Goal: Contribute content: Contribute content

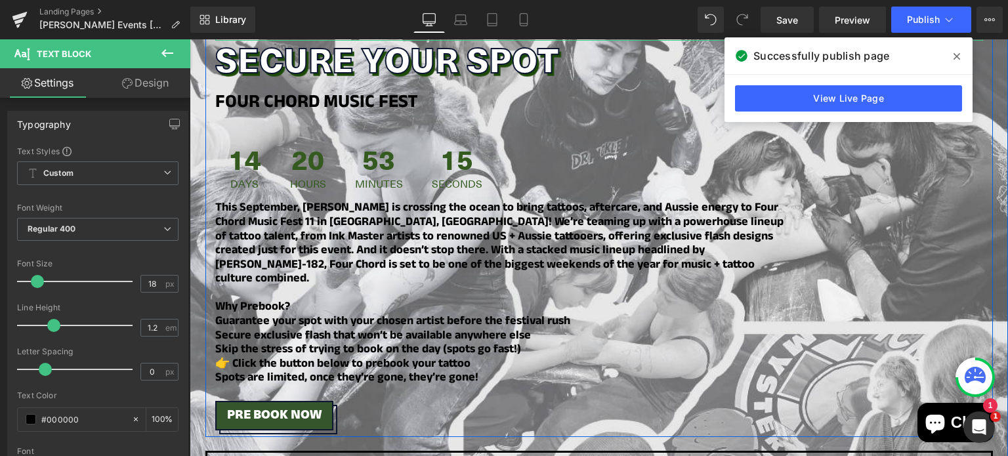
scroll to position [435, 0]
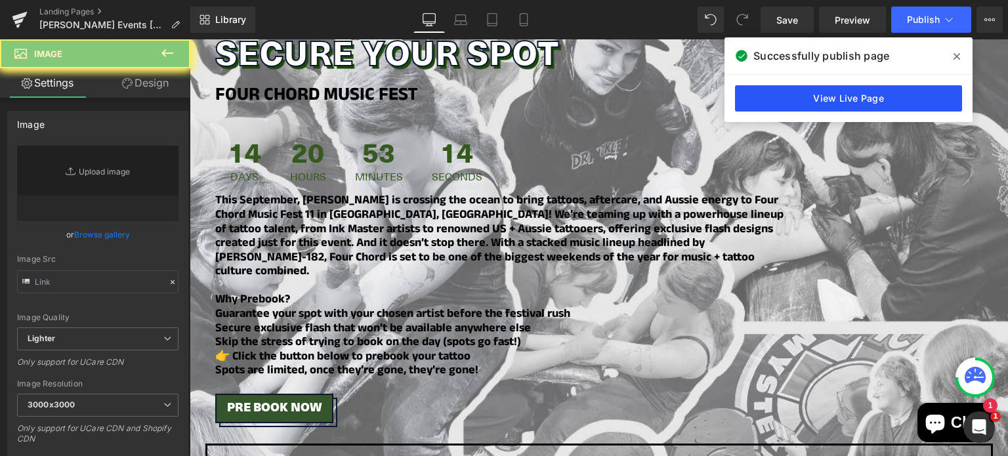
click at [878, 103] on link "View Live Page" at bounding box center [848, 98] width 227 height 26
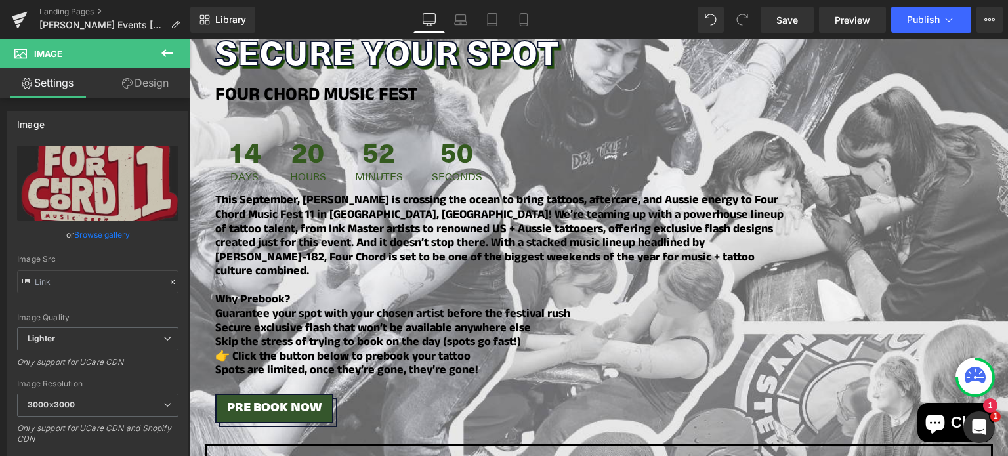
type input "https://ucarecdn.com/7f9ff9e5-2a29-494b-b695-1b93a37e5272/-/format/auto/-/previ…"
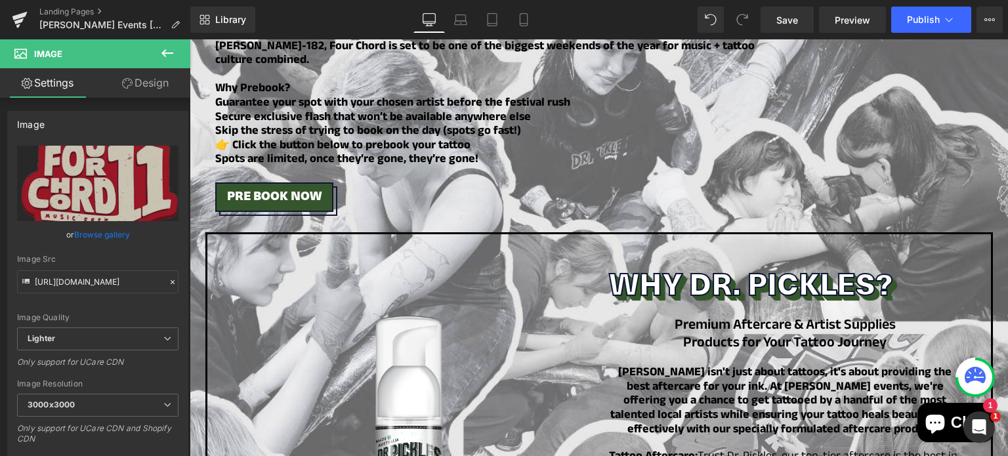
scroll to position [0, 0]
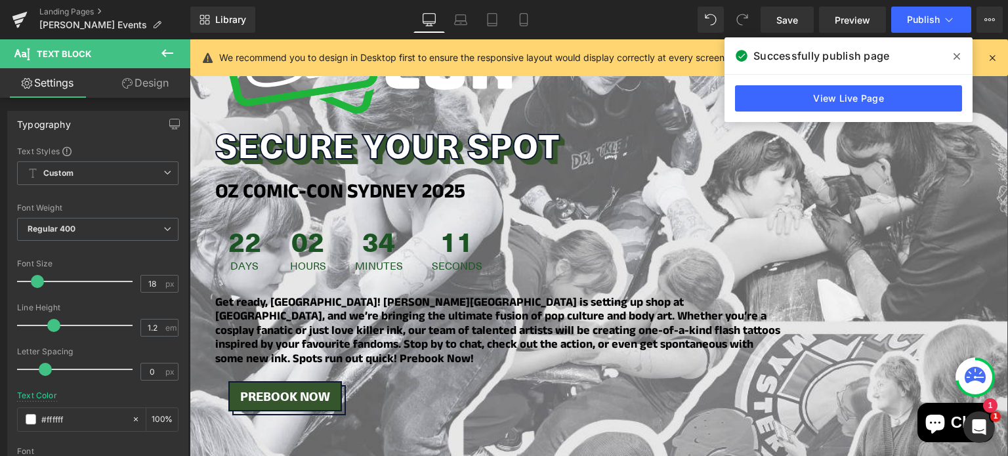
scroll to position [735, 0]
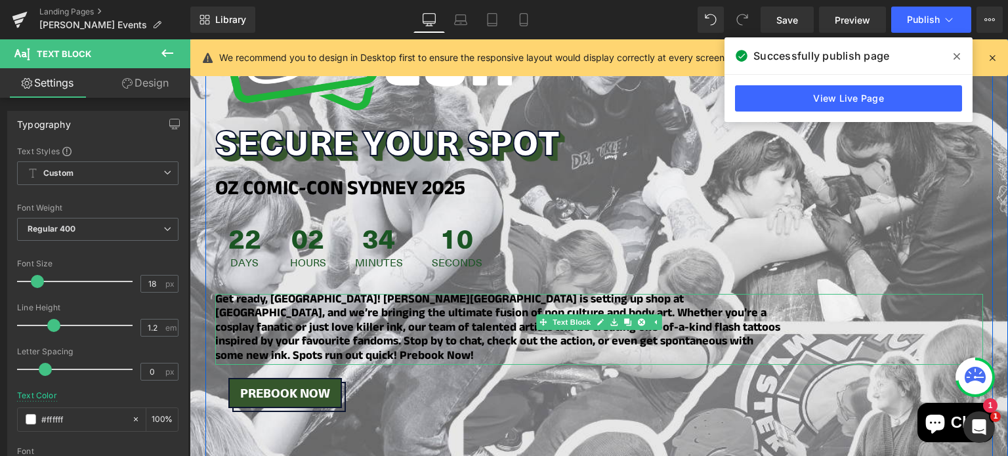
click at [309, 316] on strong "Get ready, [GEOGRAPHIC_DATA]! [PERSON_NAME][GEOGRAPHIC_DATA] is setting up shop…" at bounding box center [497, 329] width 565 height 77
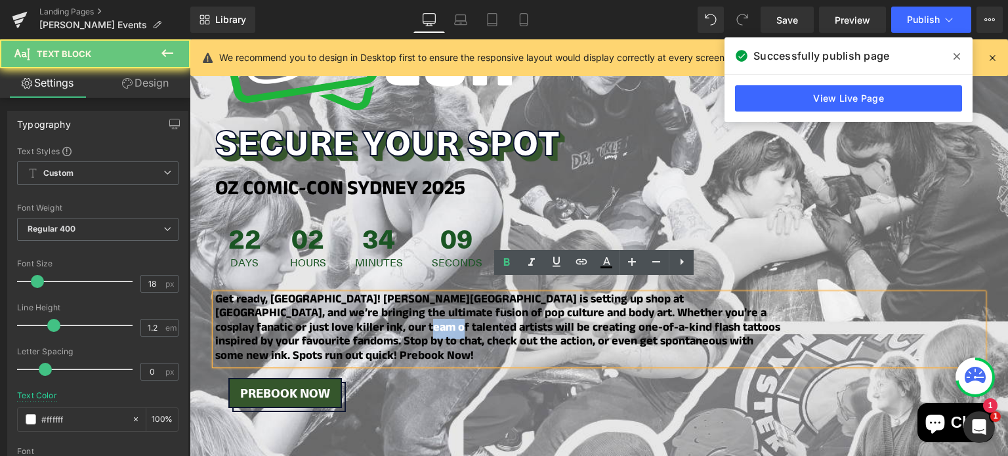
click at [309, 316] on strong "Get ready, [GEOGRAPHIC_DATA]! [PERSON_NAME][GEOGRAPHIC_DATA] is setting up shop…" at bounding box center [497, 329] width 565 height 77
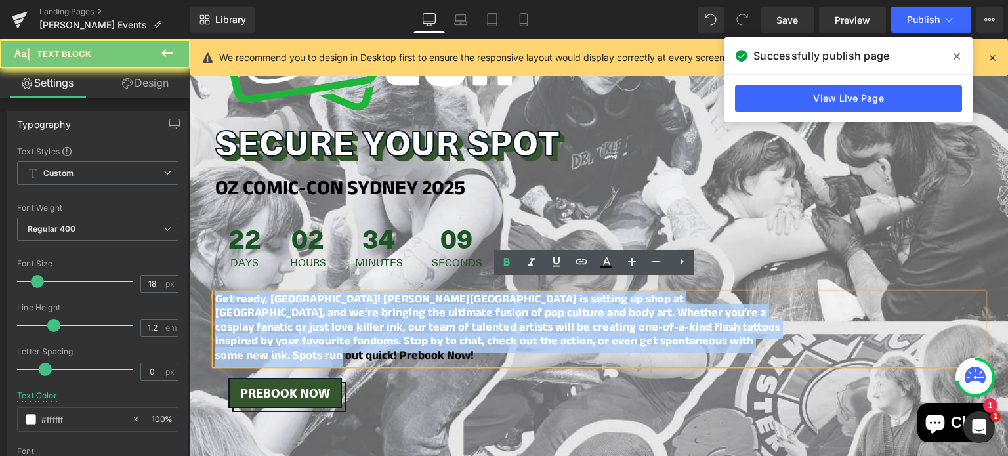
click at [309, 316] on strong "Get ready, [GEOGRAPHIC_DATA]! [PERSON_NAME][GEOGRAPHIC_DATA] is setting up shop…" at bounding box center [497, 329] width 565 height 77
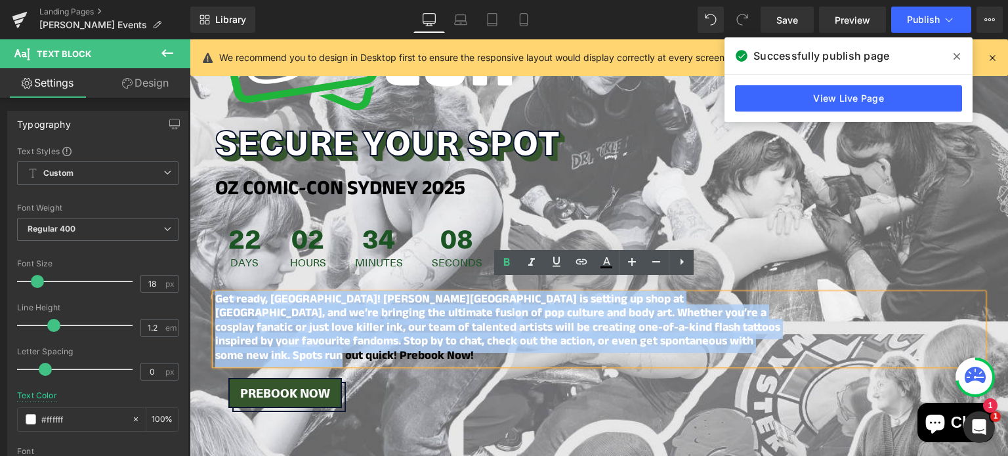
copy strong "Get ready, [GEOGRAPHIC_DATA]! [PERSON_NAME][GEOGRAPHIC_DATA] is setting up shop…"
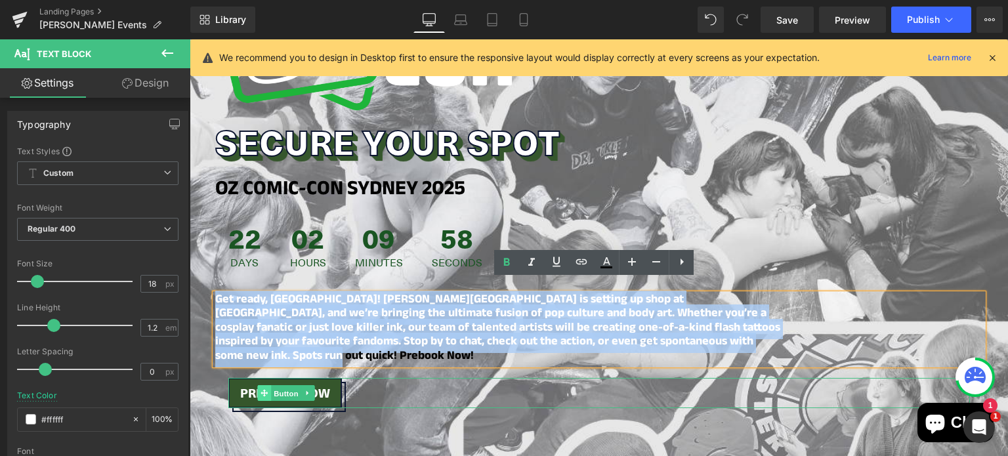
click at [263, 385] on link "Button" at bounding box center [278, 393] width 43 height 16
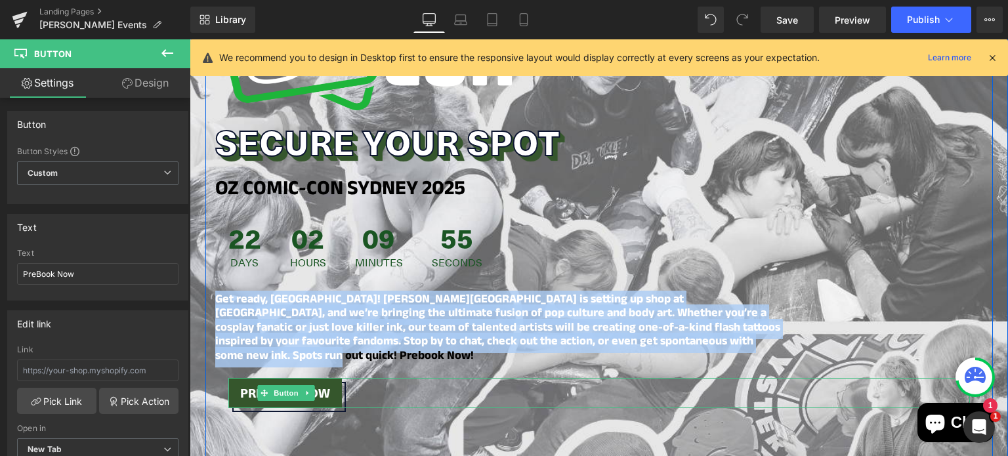
click at [276, 385] on span "Button" at bounding box center [286, 393] width 30 height 16
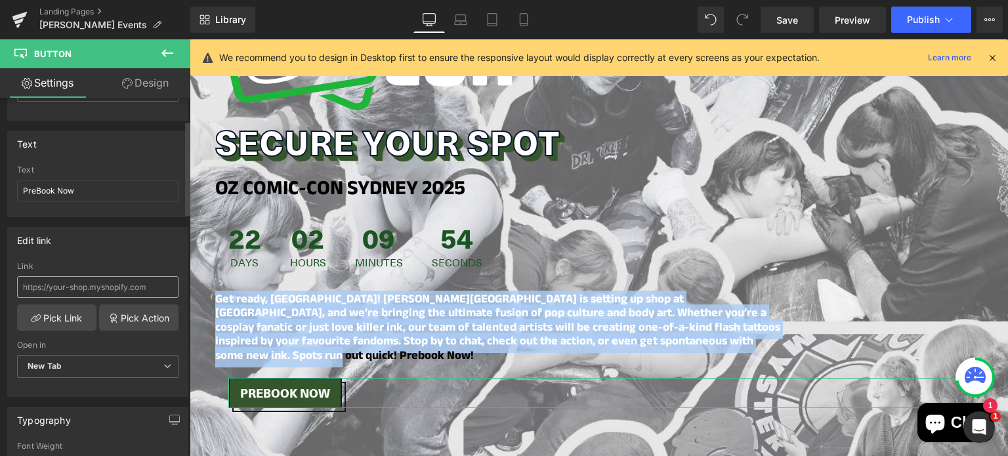
scroll to position [88, 0]
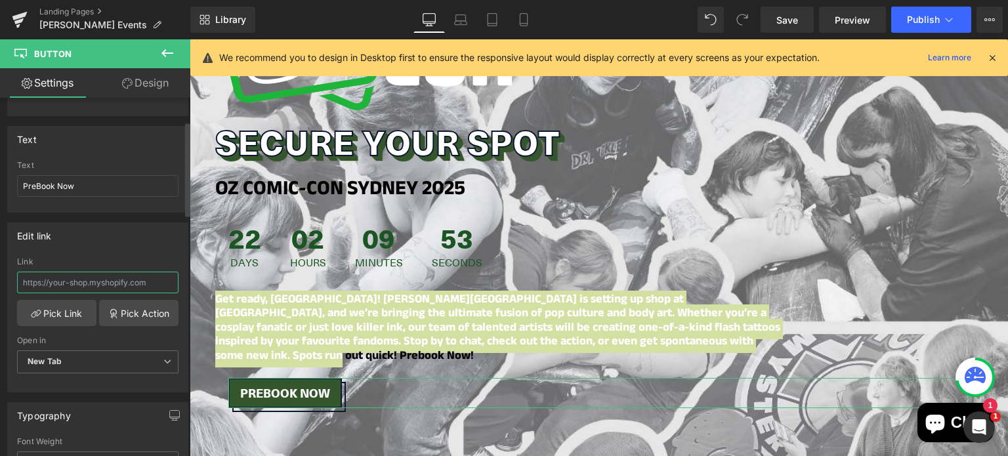
click at [80, 287] on input "text" at bounding box center [97, 283] width 161 height 22
type input "[URL][DOMAIN_NAME]"
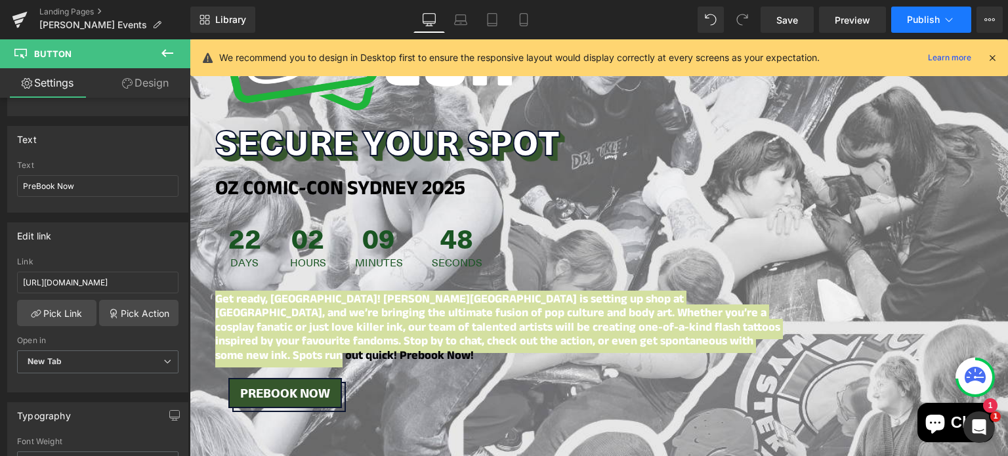
click at [930, 16] on span "Publish" at bounding box center [923, 19] width 33 height 11
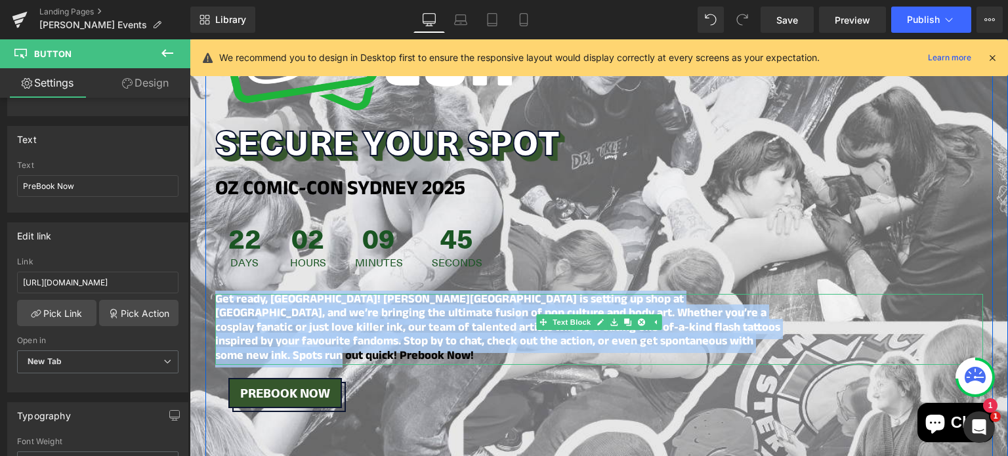
click at [445, 314] on strong "Get ready, [GEOGRAPHIC_DATA]! [PERSON_NAME][GEOGRAPHIC_DATA] is setting up shop…" at bounding box center [497, 329] width 565 height 77
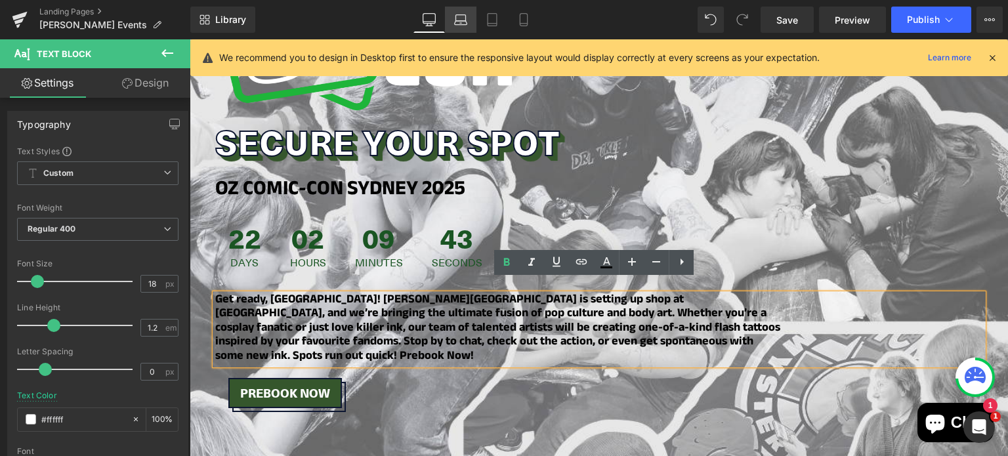
click at [466, 24] on icon at bounding box center [461, 23] width 12 height 4
type input "100"
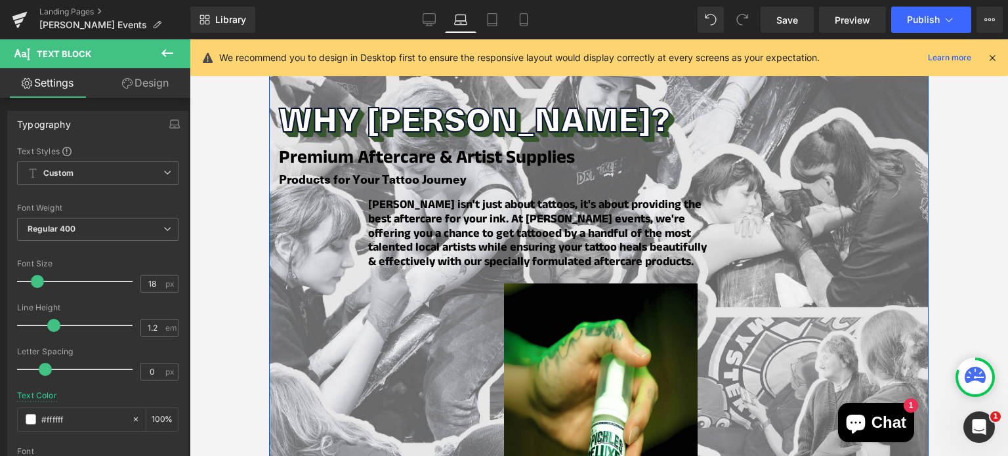
scroll to position [1200, 0]
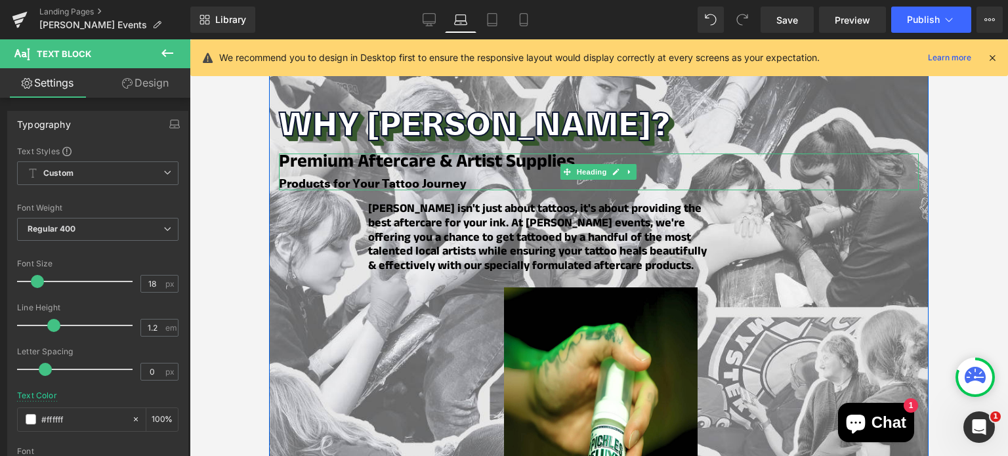
click at [397, 157] on b "Premium Aftercare & Artist Supplies" at bounding box center [427, 164] width 296 height 31
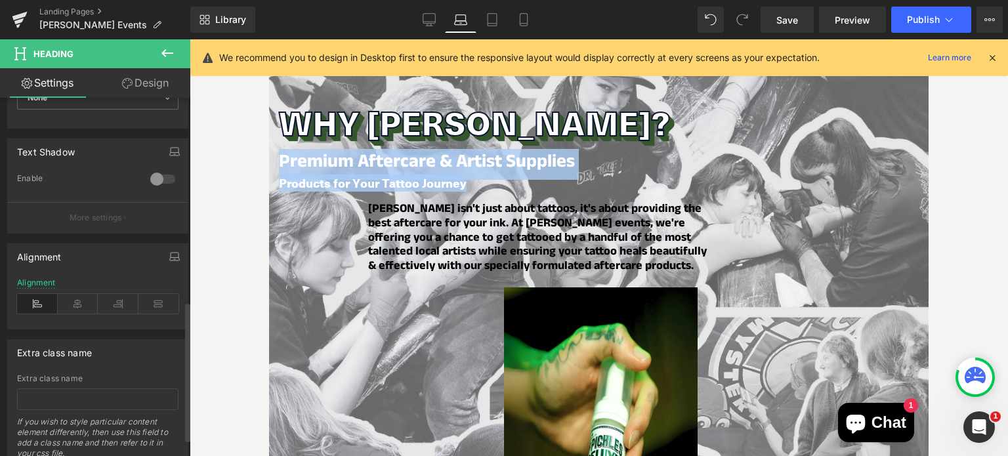
scroll to position [525, 0]
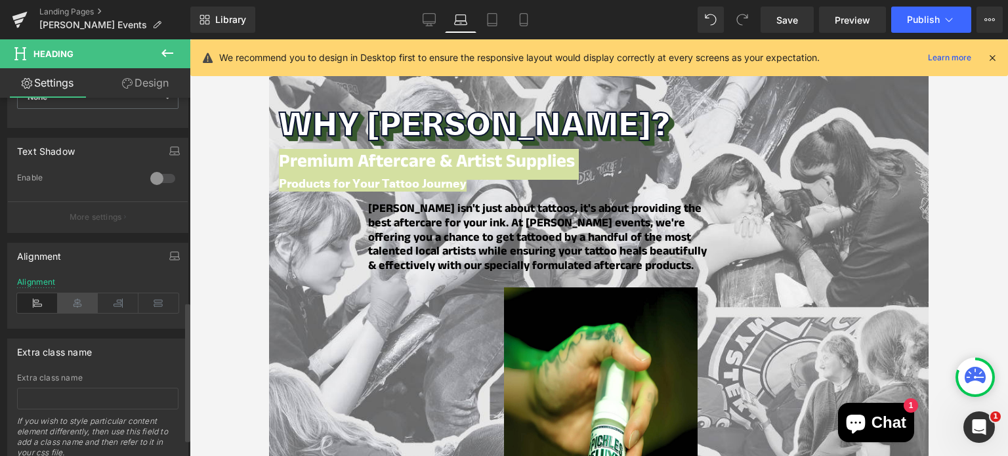
click at [76, 296] on icon at bounding box center [78, 303] width 41 height 20
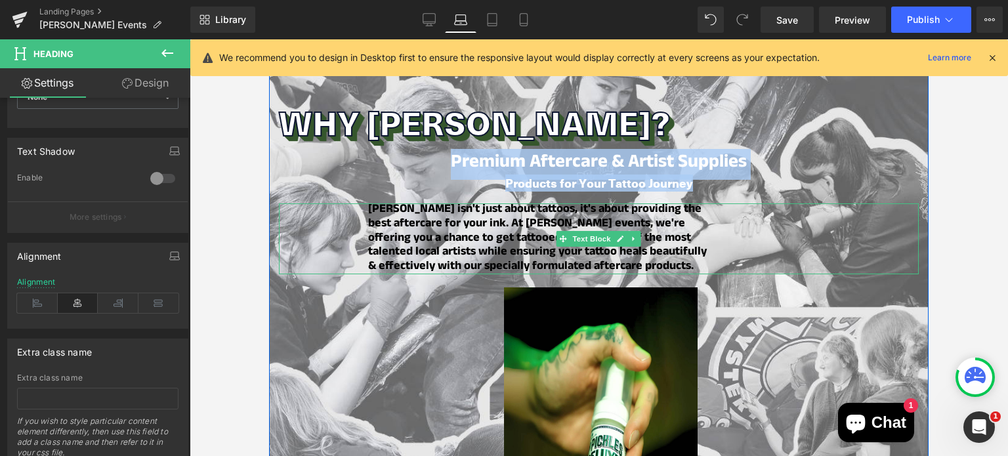
click at [320, 215] on div "[PERSON_NAME] isn't just about tattoos, it's about providing the best aftercare…" at bounding box center [599, 239] width 640 height 71
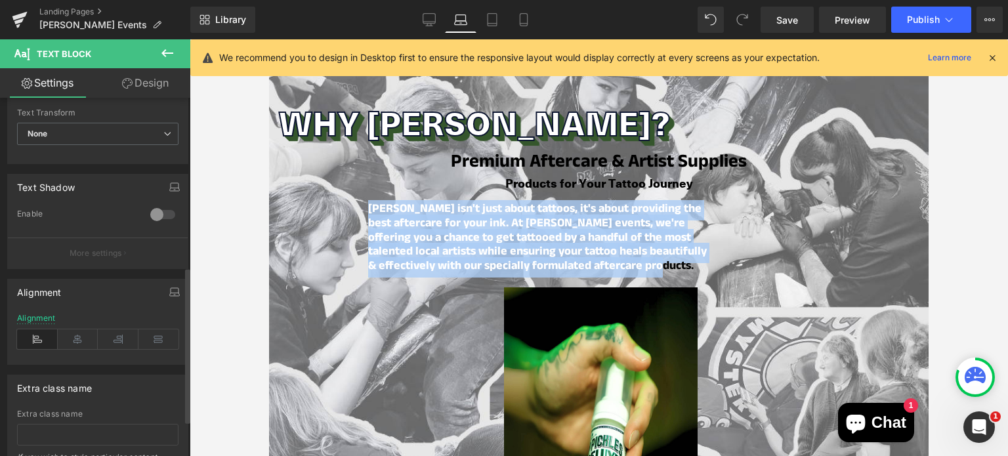
scroll to position [400, 0]
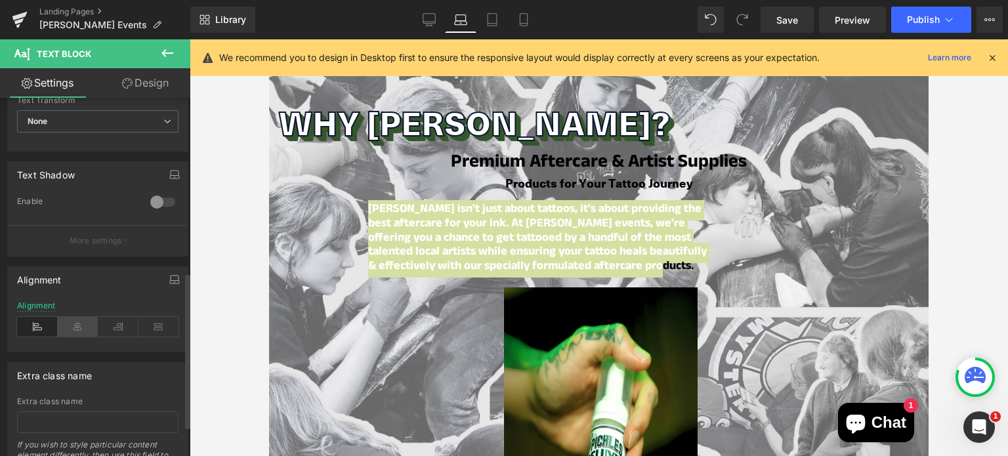
click at [71, 333] on icon at bounding box center [78, 327] width 41 height 20
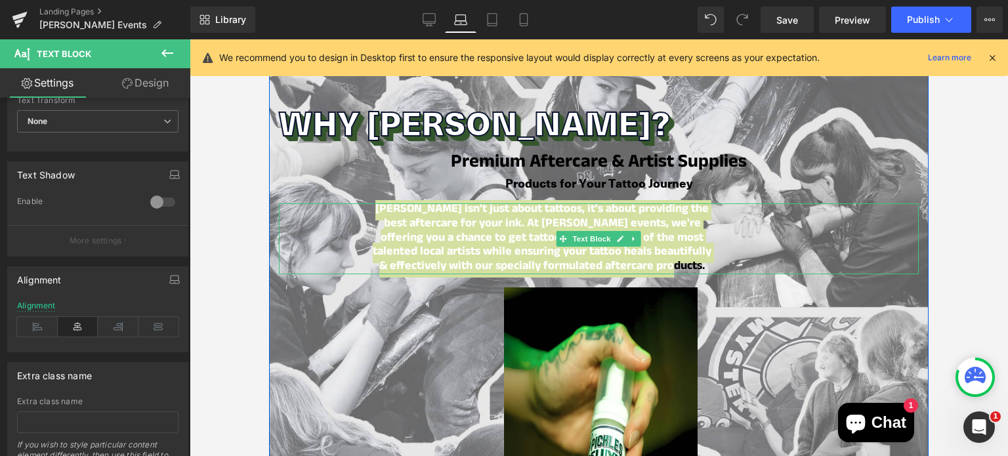
click at [269, 39] on div "294px" at bounding box center [269, 39] width 0 height 0
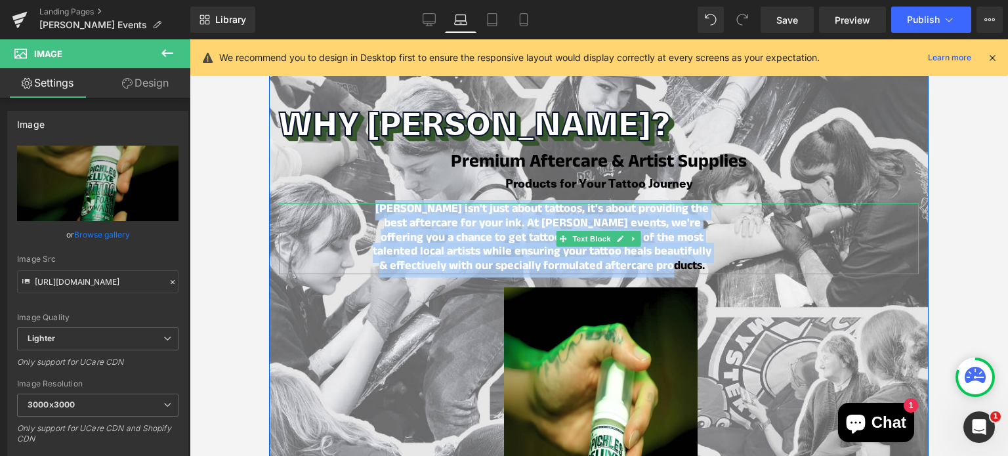
click at [449, 209] on strong "[PERSON_NAME] isn't just about tattoos, it's about providing the best aftercare…" at bounding box center [542, 238] width 339 height 77
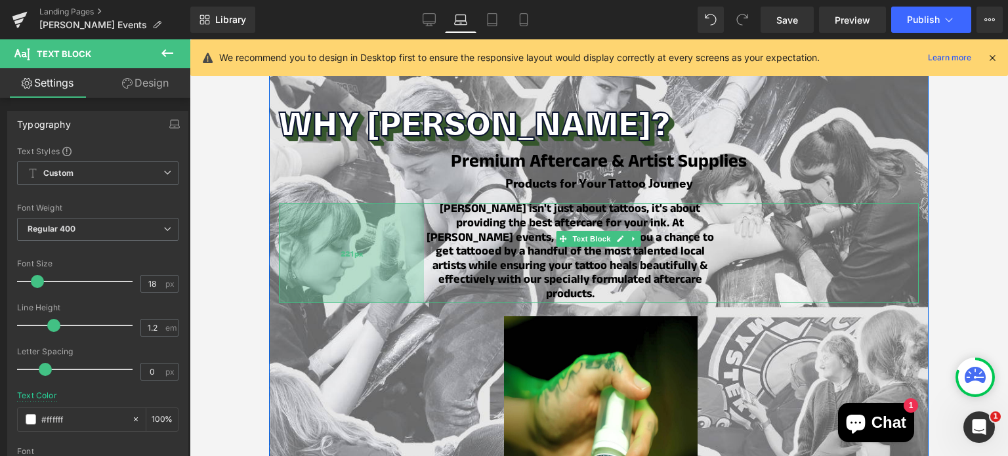
drag, startPoint x: 276, startPoint y: 215, endPoint x: 332, endPoint y: 213, distance: 55.8
click at [332, 213] on div "221px" at bounding box center [351, 253] width 145 height 99
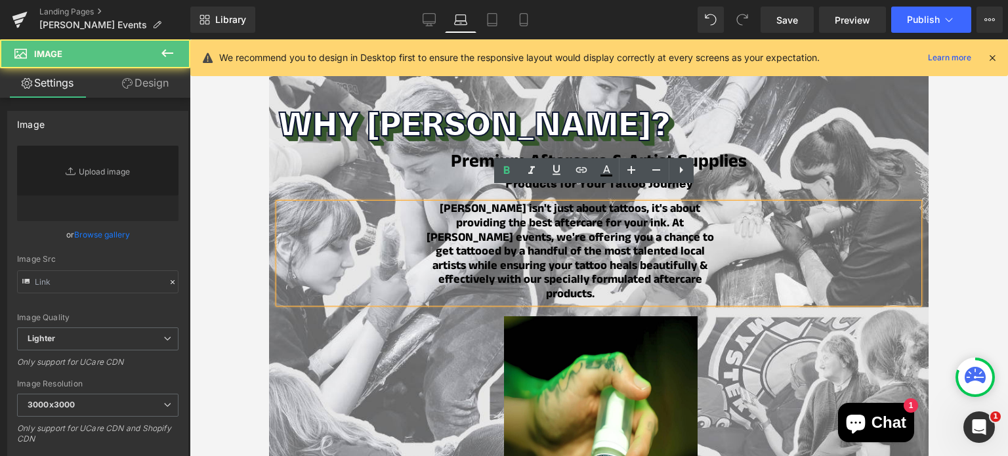
type input "[URL][DOMAIN_NAME]"
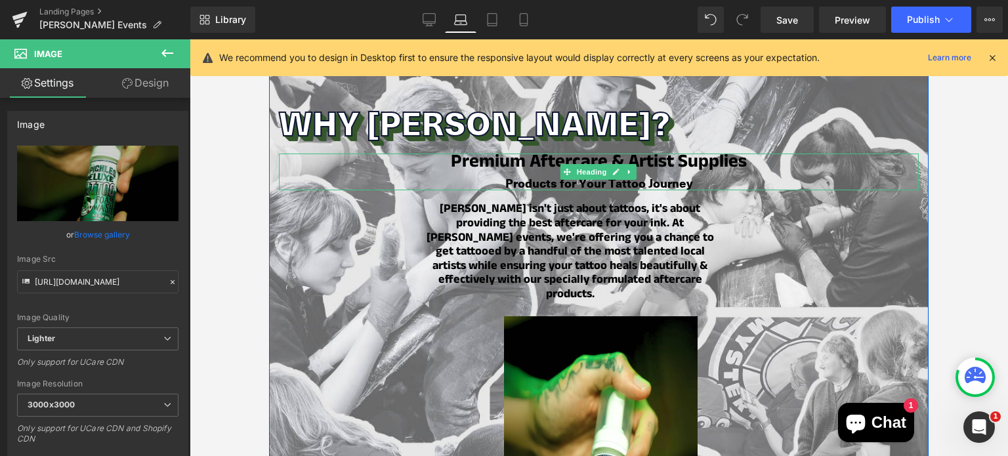
click at [828, 154] on h1 "Premium Aftercare & Artist Supplies" at bounding box center [599, 165] width 640 height 22
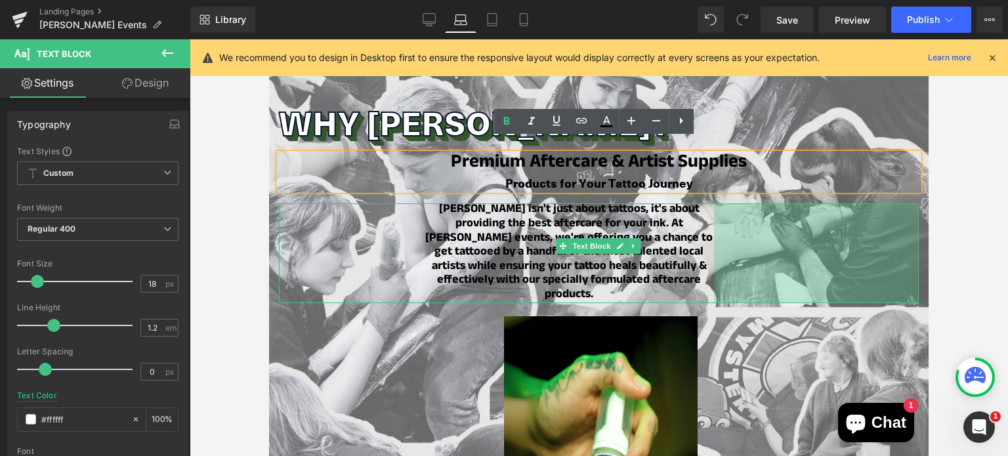
drag, startPoint x: 913, startPoint y: 239, endPoint x: 1219, endPoint y: 283, distance: 309.1
click at [929, 244] on html "Skip to content All Products" at bounding box center [599, 60] width 660 height 2443
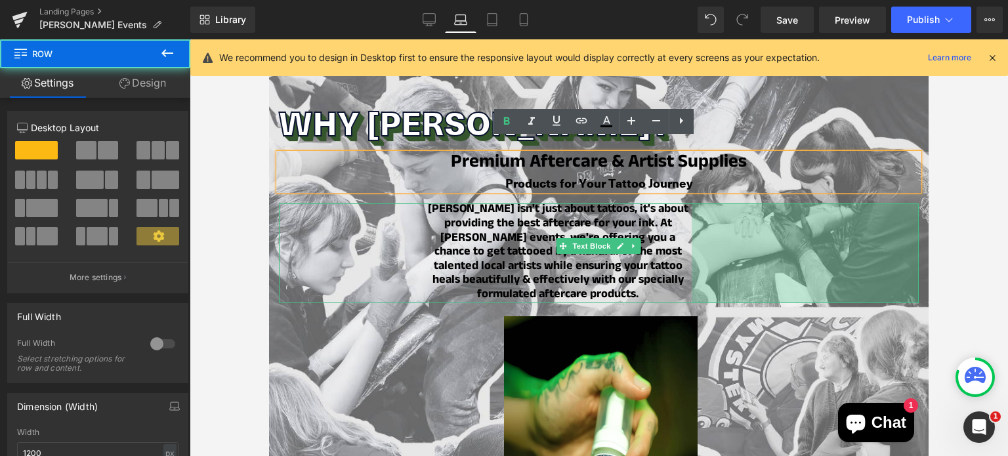
click at [889, 300] on div "Image Secure Your Spot Heading OZ COMIC-CON SYDNEY 2025 Heading 22 Days 02 Hour…" at bounding box center [599, 125] width 660 height 1104
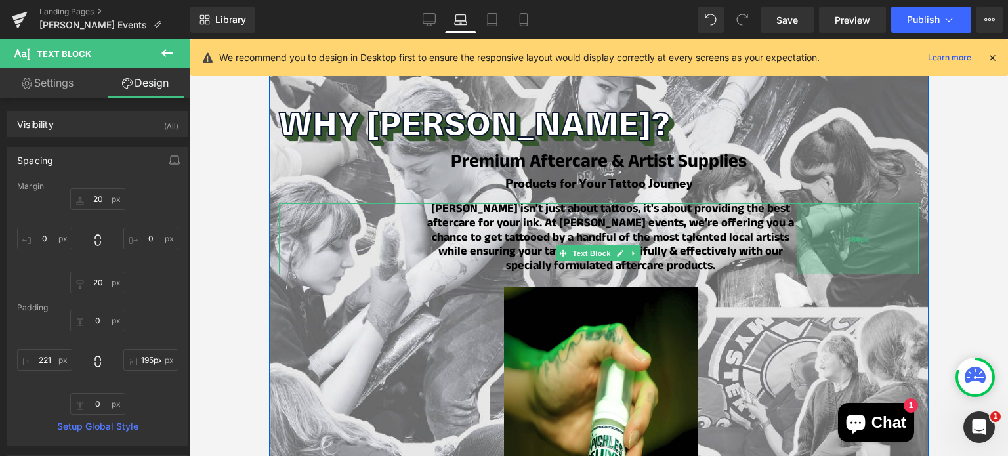
type input "196px"
drag, startPoint x: 729, startPoint y: 229, endPoint x: 827, endPoint y: 218, distance: 99.1
click at [827, 218] on div "196px" at bounding box center [854, 239] width 129 height 71
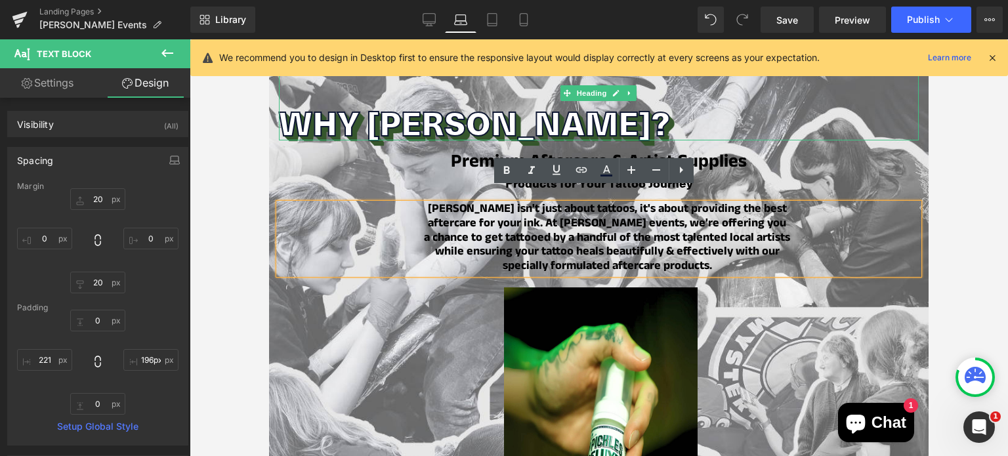
click at [449, 107] on h2 "WHY [PERSON_NAME]?" at bounding box center [599, 122] width 640 height 35
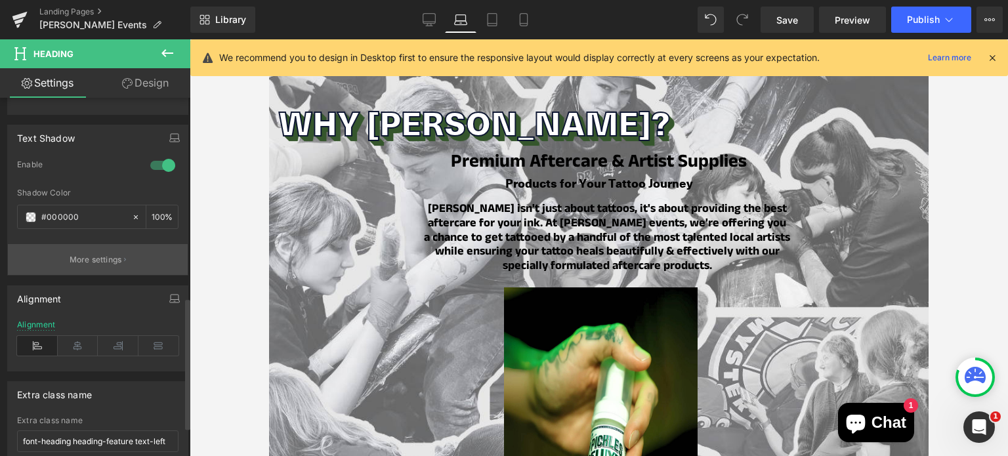
scroll to position [546, 0]
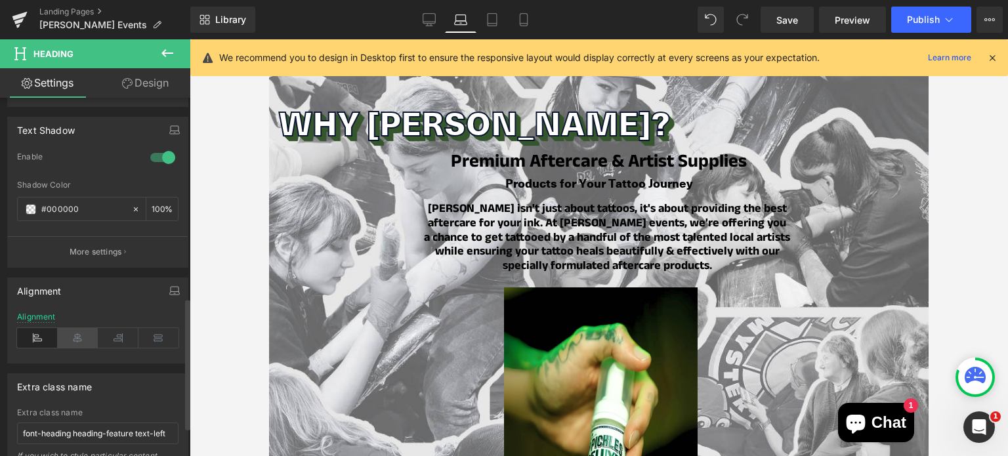
click at [81, 333] on icon at bounding box center [78, 338] width 41 height 20
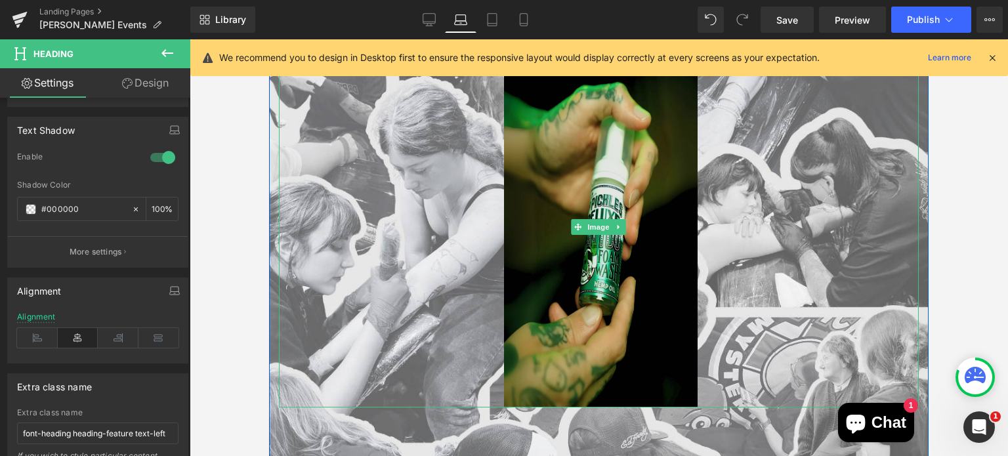
scroll to position [1439, 0]
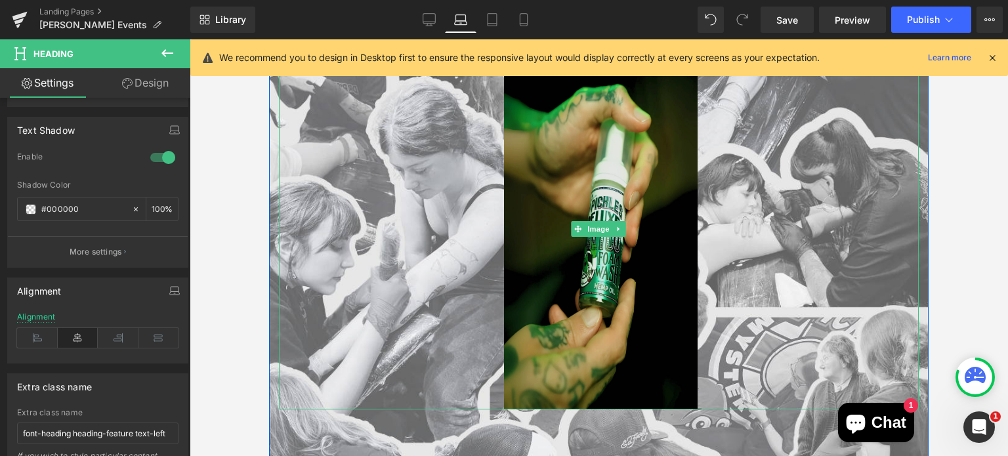
click at [586, 343] on img at bounding box center [599, 229] width 576 height 361
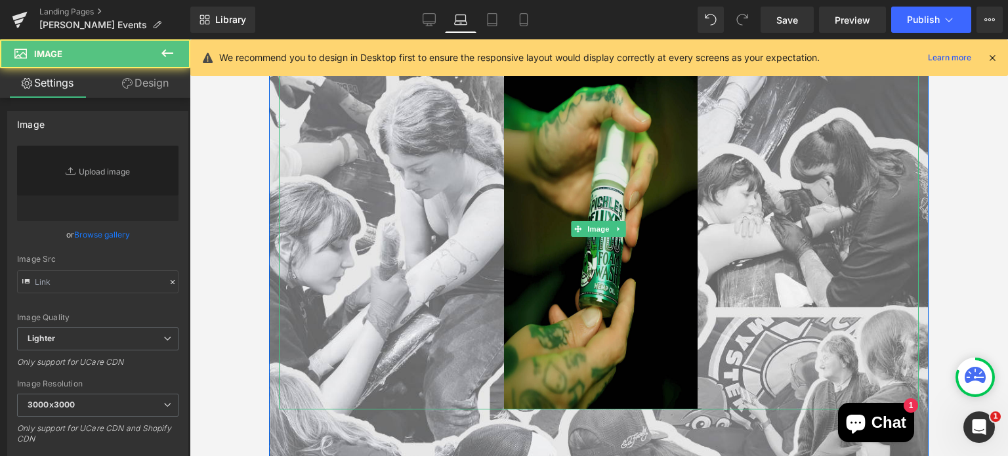
type input "[URL][DOMAIN_NAME]"
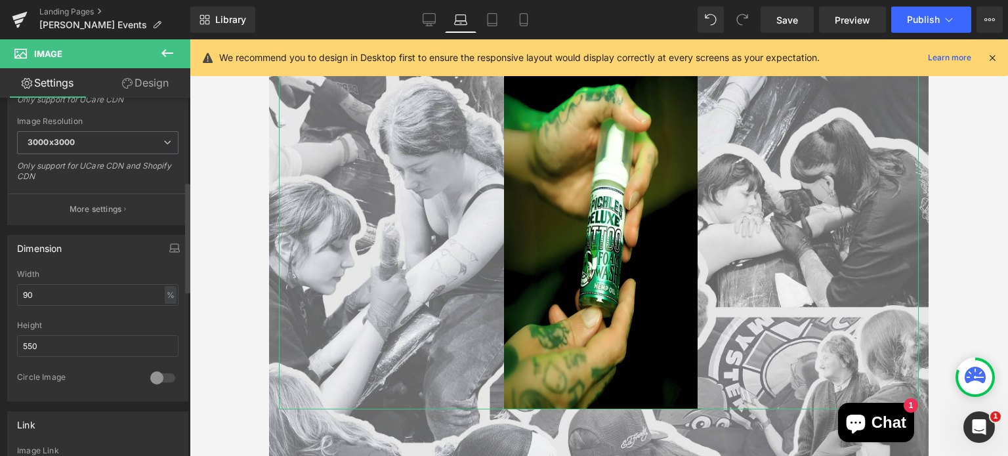
scroll to position [269, 0]
click at [56, 334] on input "550" at bounding box center [97, 340] width 161 height 22
type input "5"
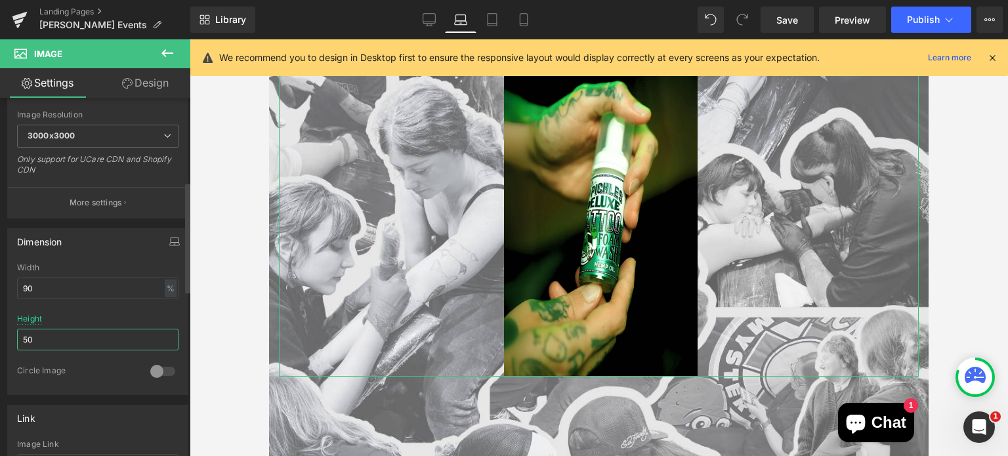
type input "5"
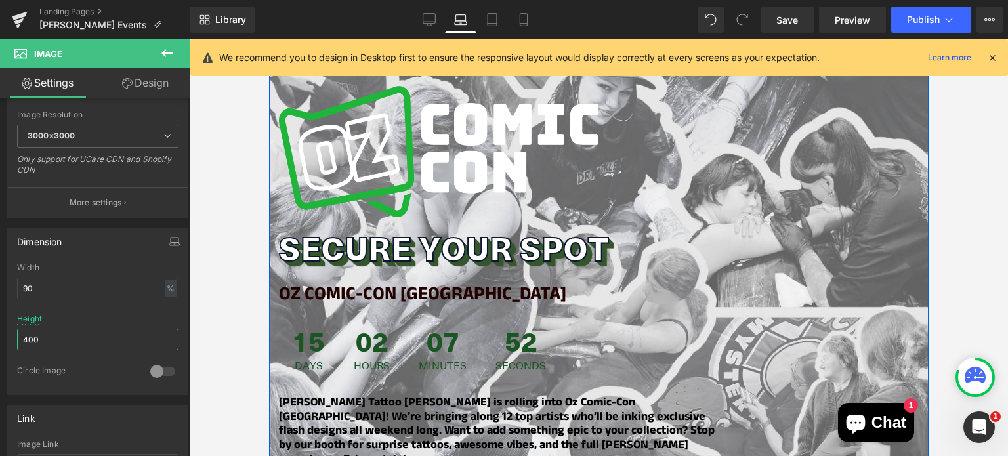
scroll to position [0, 0]
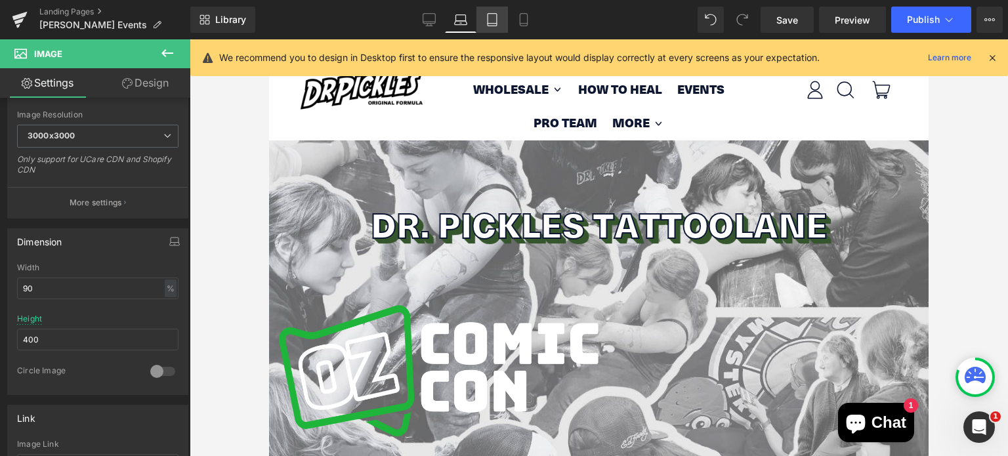
click at [492, 16] on icon at bounding box center [492, 19] width 13 height 13
type input "550"
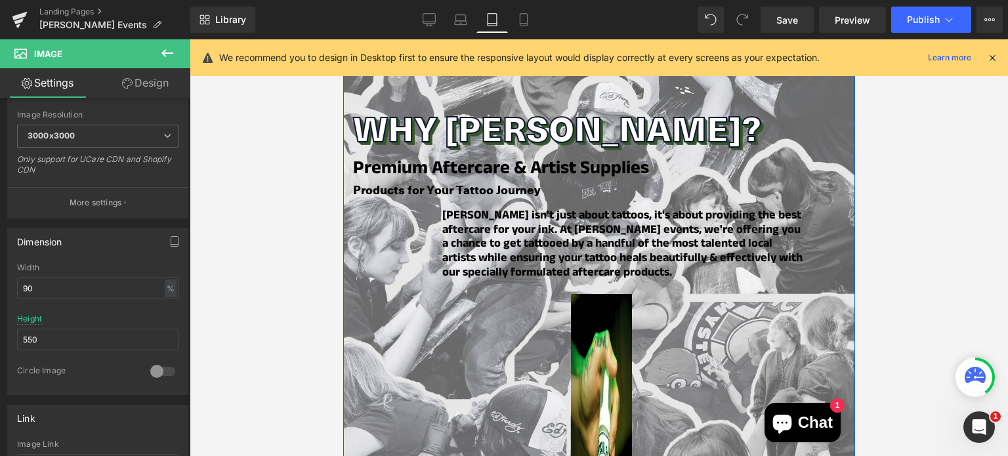
scroll to position [1077, 0]
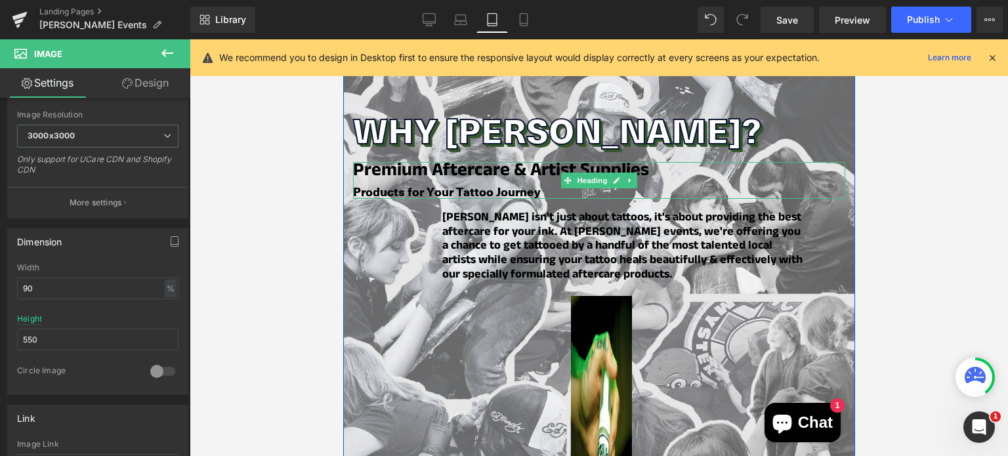
click at [457, 158] on b "Premium Aftercare & Artist Supplies" at bounding box center [501, 173] width 296 height 31
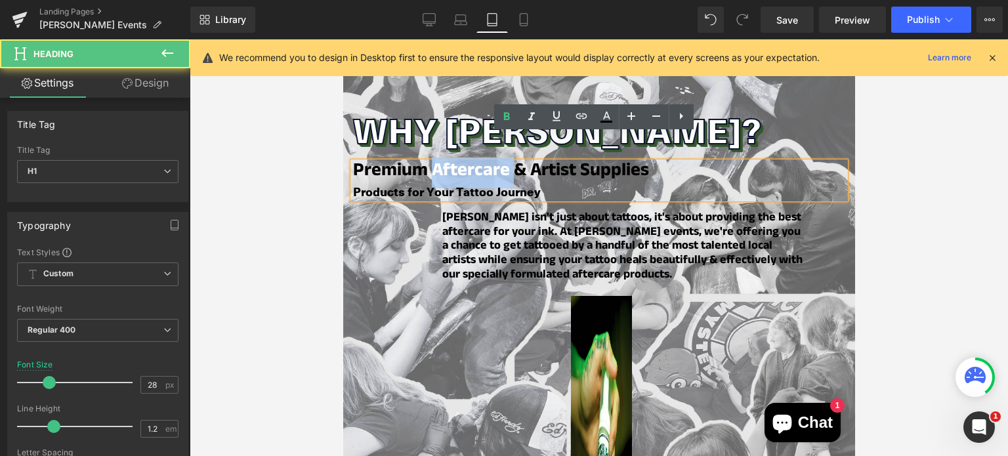
click at [457, 158] on b "Premium Aftercare & Artist Supplies" at bounding box center [501, 173] width 296 height 31
click at [455, 158] on b "Premium Aftercare & Artist Supplies" at bounding box center [501, 173] width 296 height 31
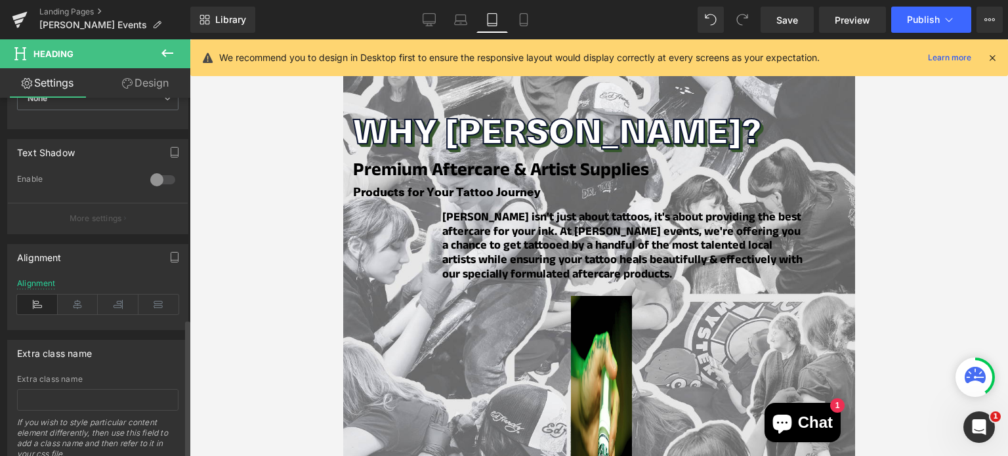
scroll to position [570, 0]
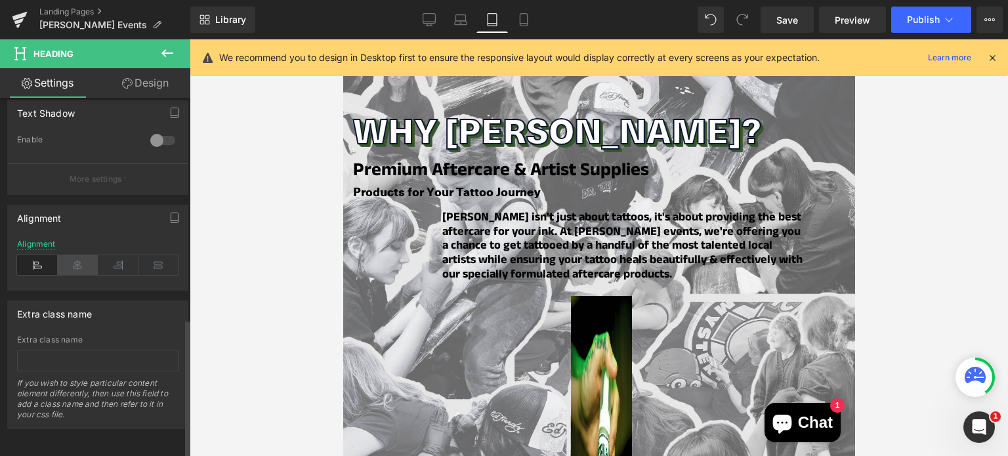
click at [77, 259] on icon at bounding box center [78, 265] width 41 height 20
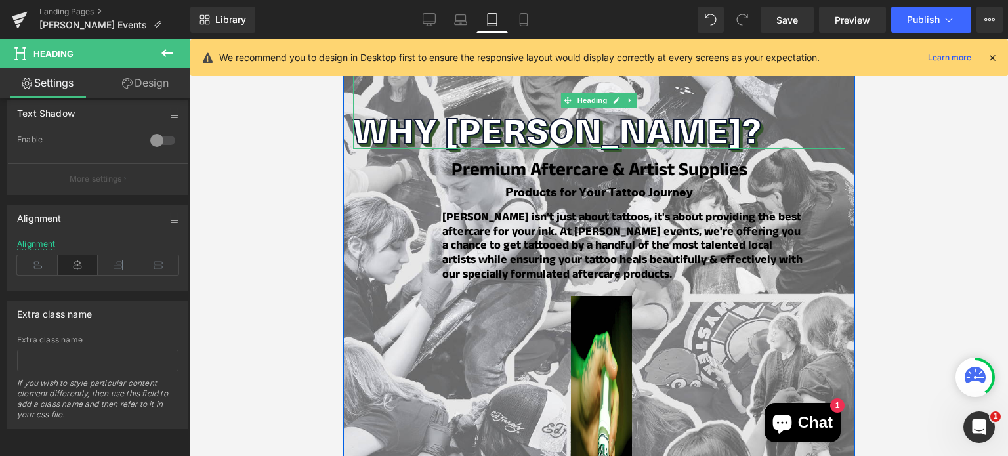
click at [408, 112] on h2 "WHY [PERSON_NAME]?" at bounding box center [599, 130] width 492 height 37
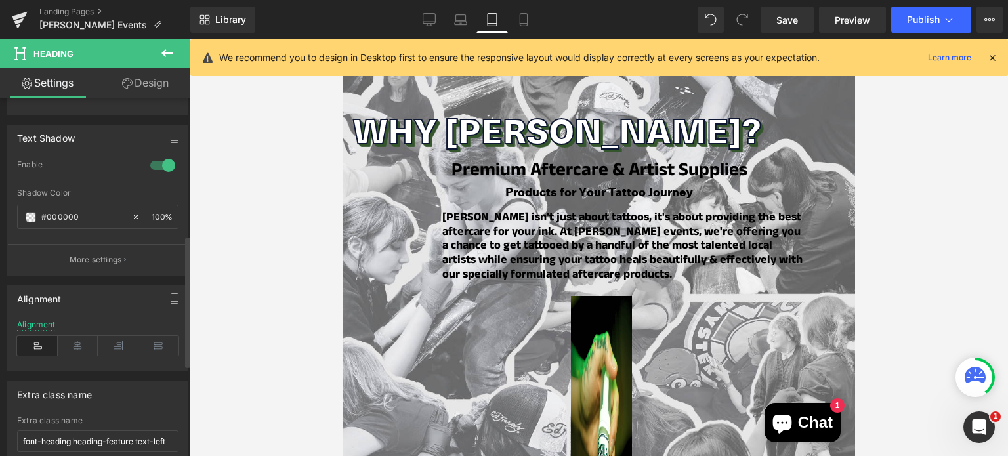
scroll to position [585, 0]
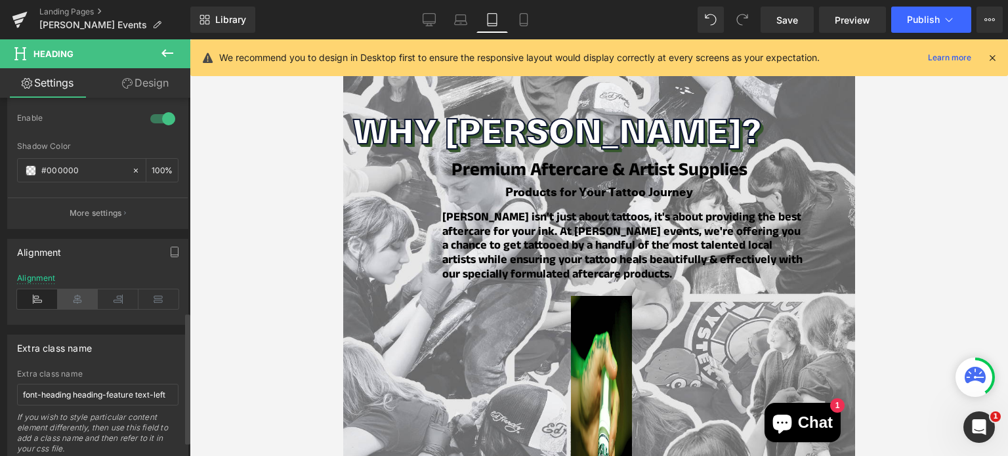
click at [70, 304] on icon at bounding box center [78, 300] width 41 height 20
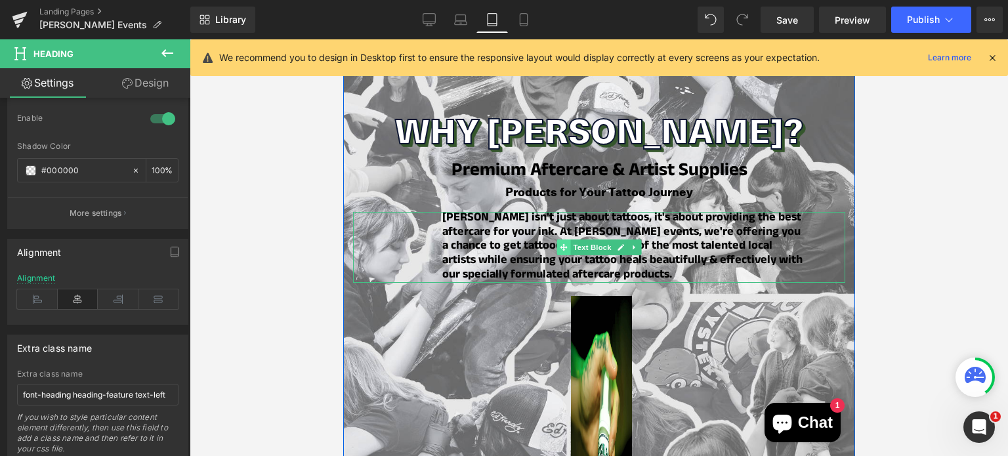
click at [557, 240] on span at bounding box center [564, 248] width 14 height 16
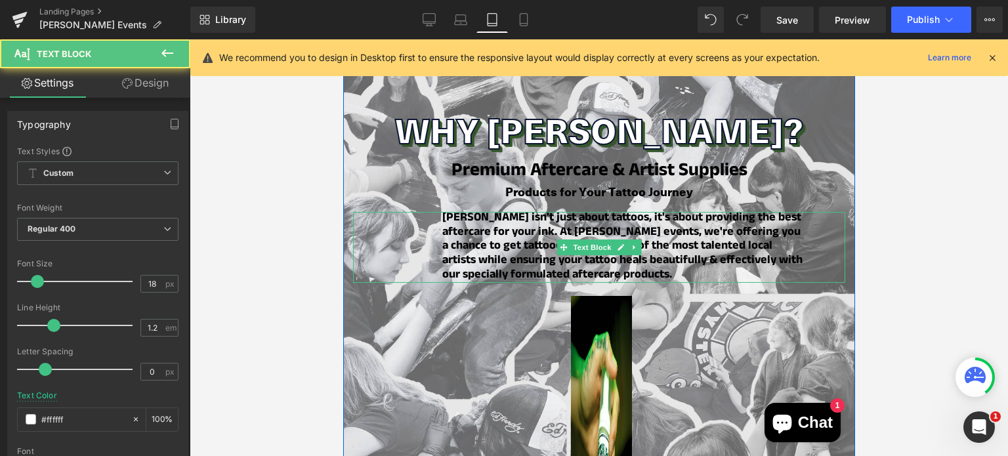
click at [496, 209] on strong "[PERSON_NAME] isn't just about tattoos, it's about providing the best aftercare…" at bounding box center [622, 247] width 360 height 77
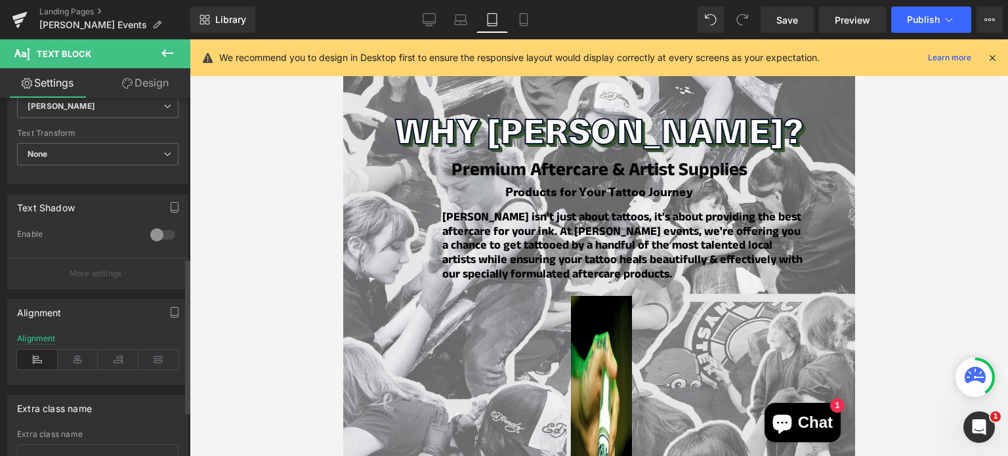
scroll to position [469, 0]
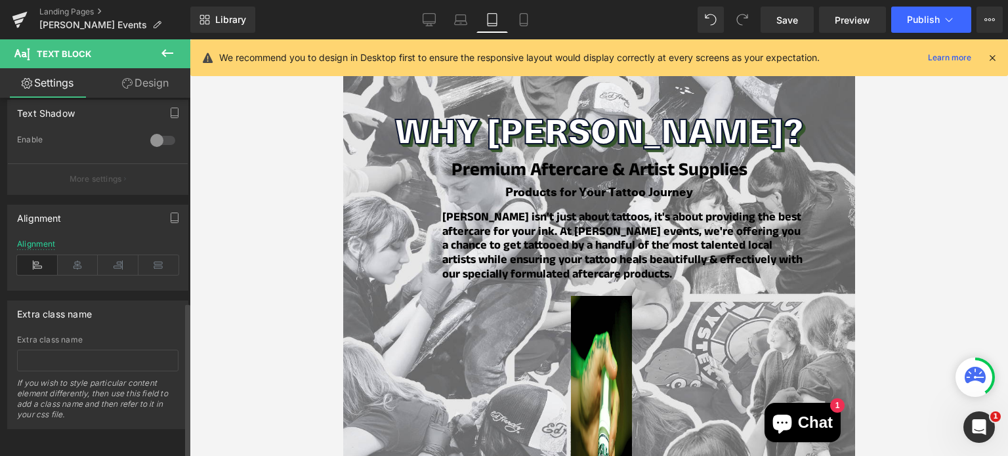
click at [70, 282] on div at bounding box center [97, 286] width 161 height 9
click at [74, 255] on icon at bounding box center [78, 265] width 41 height 20
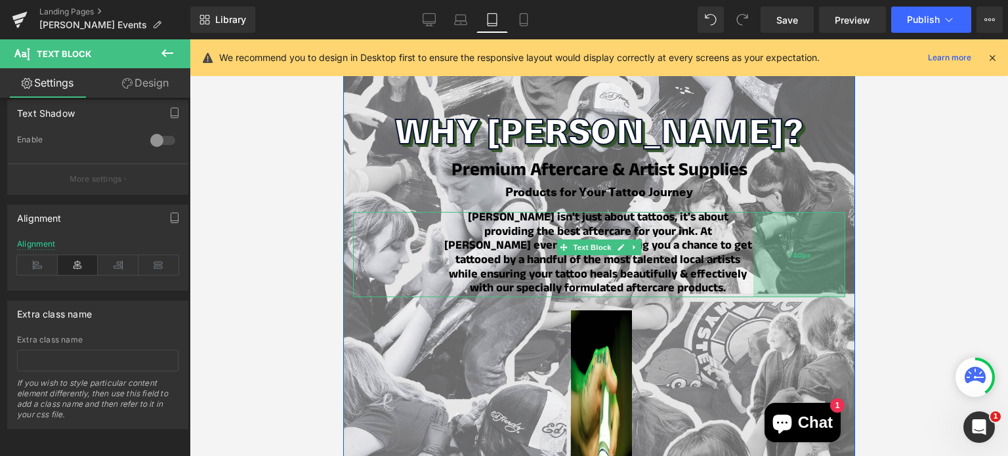
drag, startPoint x: 836, startPoint y: 224, endPoint x: 783, endPoint y: 222, distance: 53.2
click at [783, 222] on div "140px" at bounding box center [799, 254] width 92 height 85
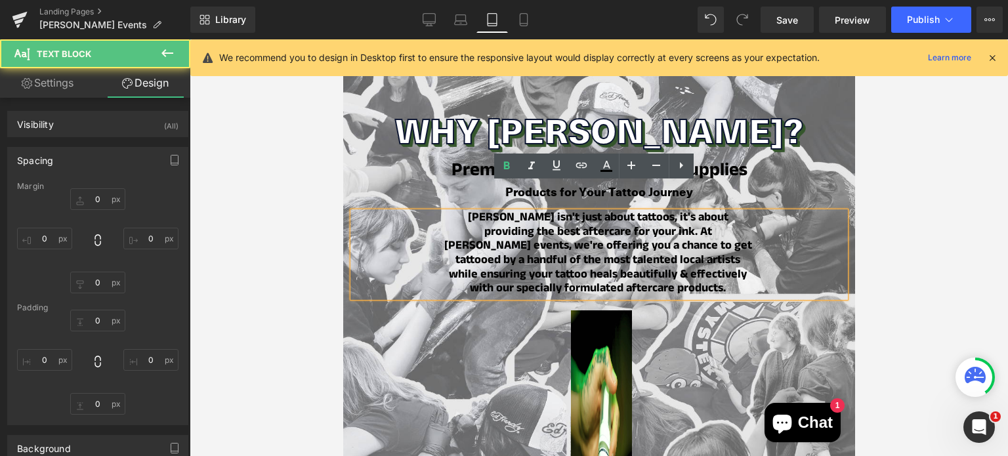
type input "20"
type input "0"
type input "20"
type input "0"
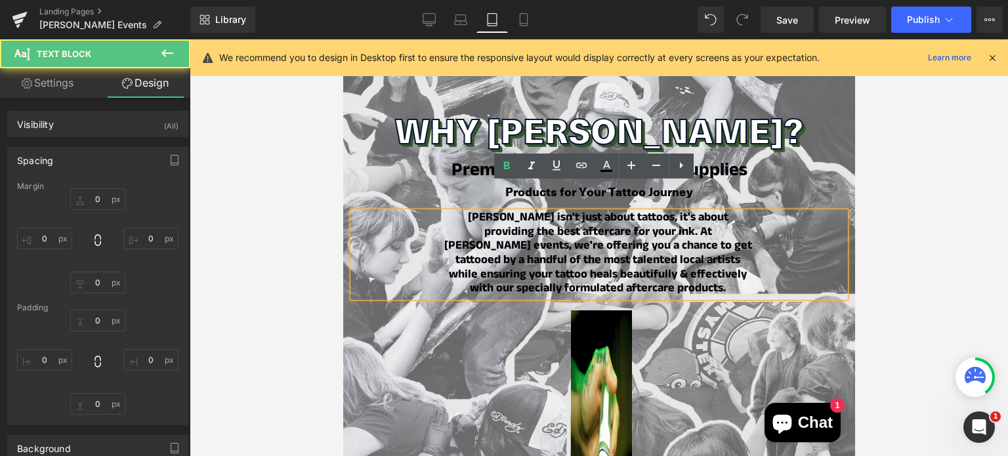
type input "140"
type input "0"
type input "136"
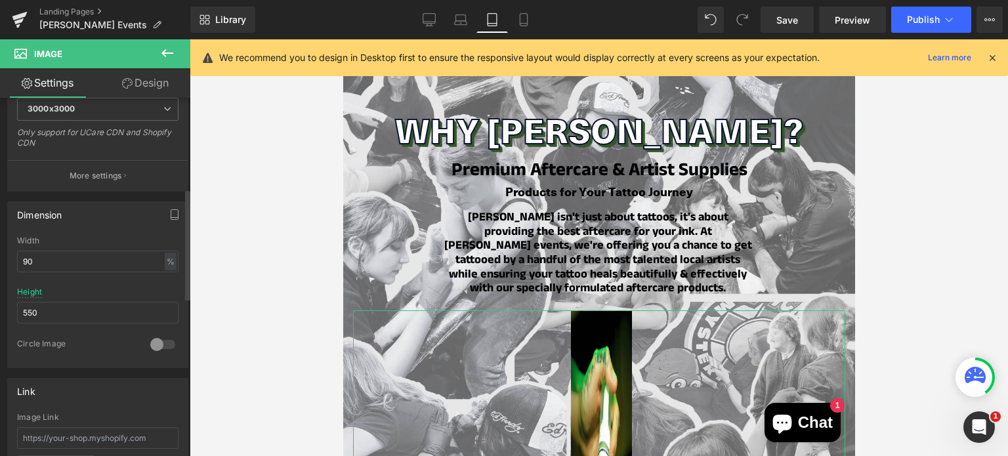
scroll to position [299, 0]
click at [53, 304] on input "550" at bounding box center [97, 310] width 161 height 22
click at [39, 259] on input "90" at bounding box center [97, 258] width 161 height 22
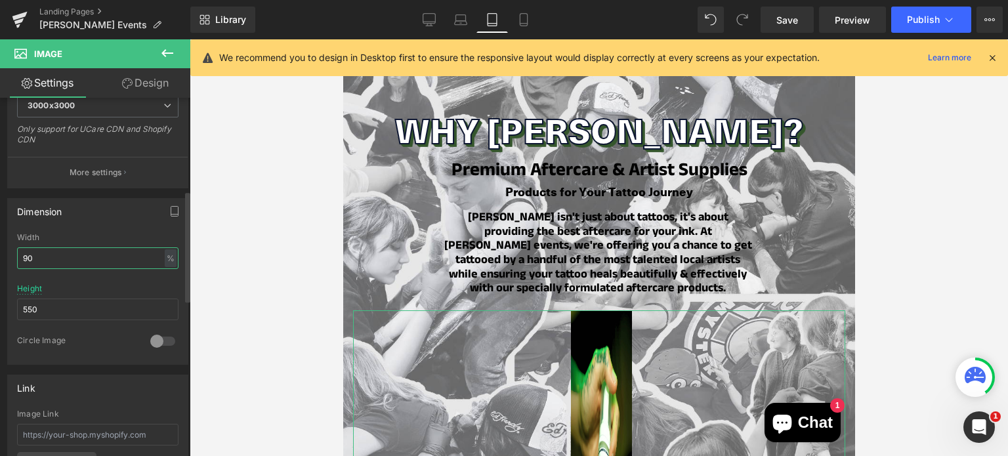
click at [39, 259] on input "90" at bounding box center [97, 258] width 161 height 22
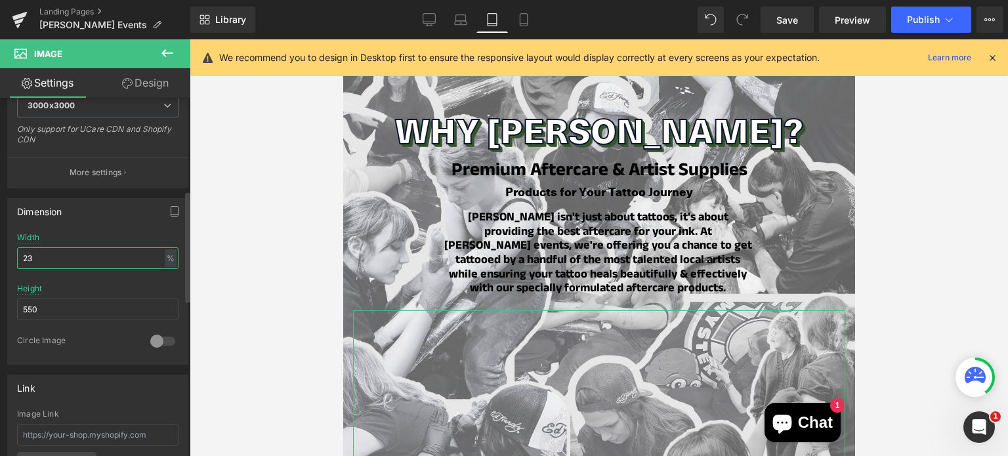
type input "2"
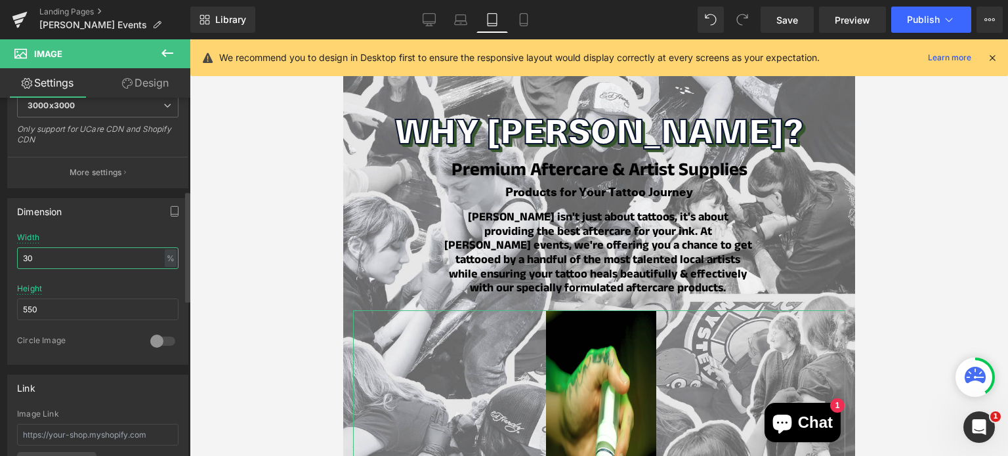
type input "3"
type input "4"
type input "5"
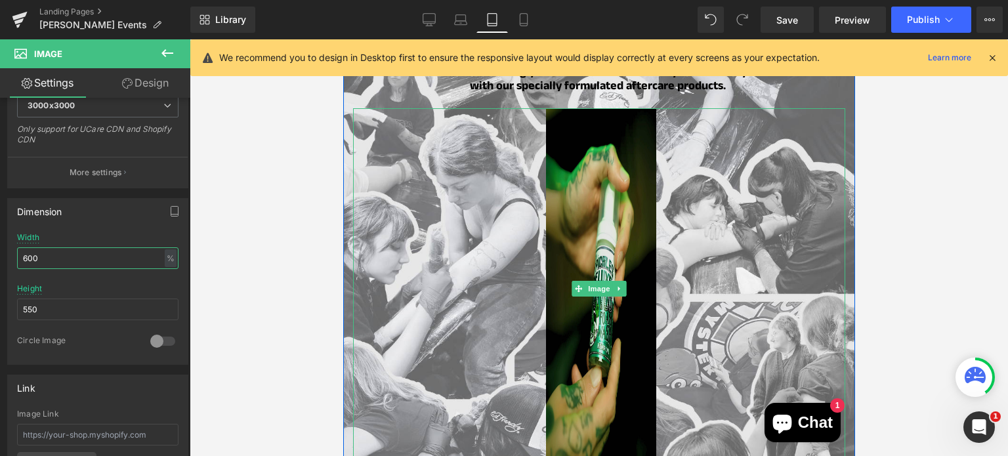
scroll to position [1278, 0]
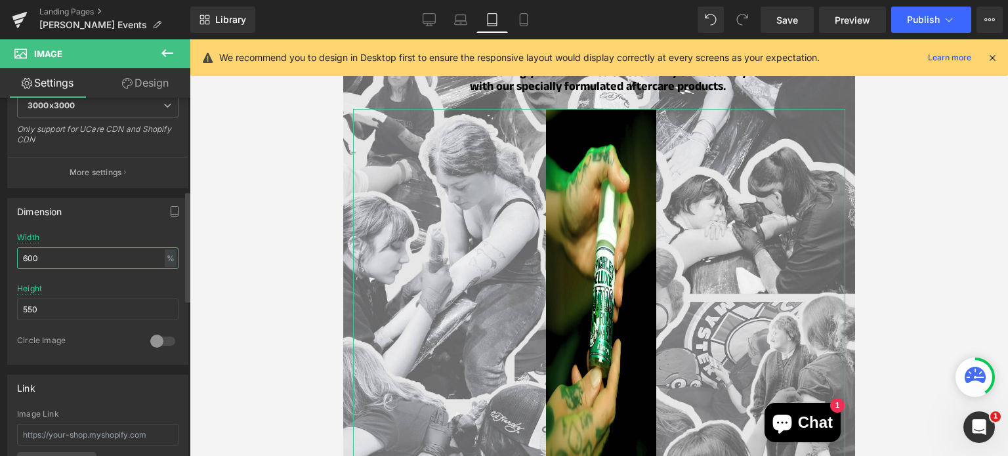
click at [97, 257] on input "600" at bounding box center [97, 258] width 161 height 22
click at [107, 281] on div at bounding box center [97, 280] width 161 height 9
click at [109, 253] on input "800" at bounding box center [97, 258] width 161 height 22
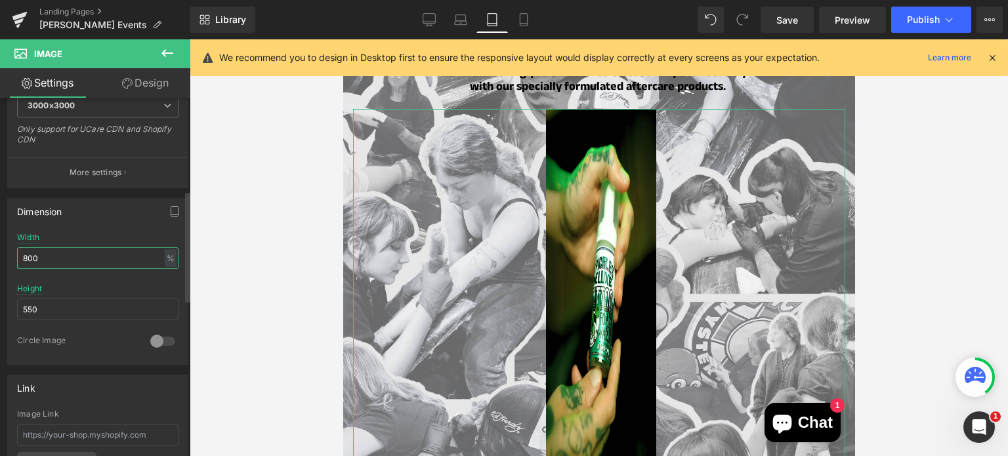
click at [109, 253] on input "800" at bounding box center [97, 258] width 161 height 22
type input "auto"
click at [47, 309] on input "550" at bounding box center [97, 310] width 161 height 22
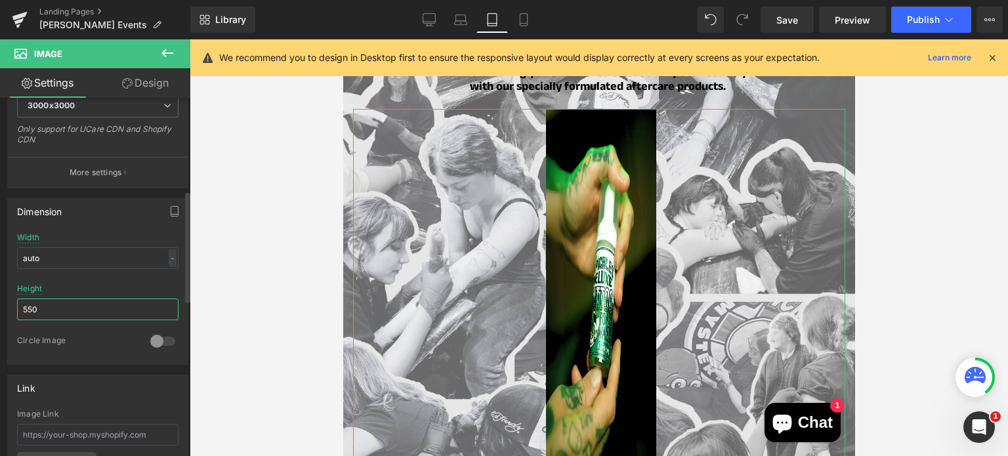
click at [47, 309] on input "550" at bounding box center [97, 310] width 161 height 22
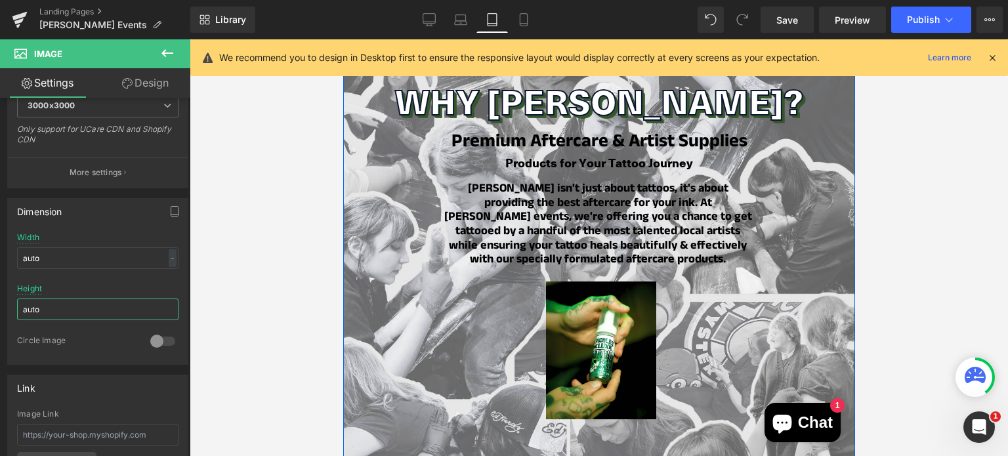
scroll to position [1066, 0]
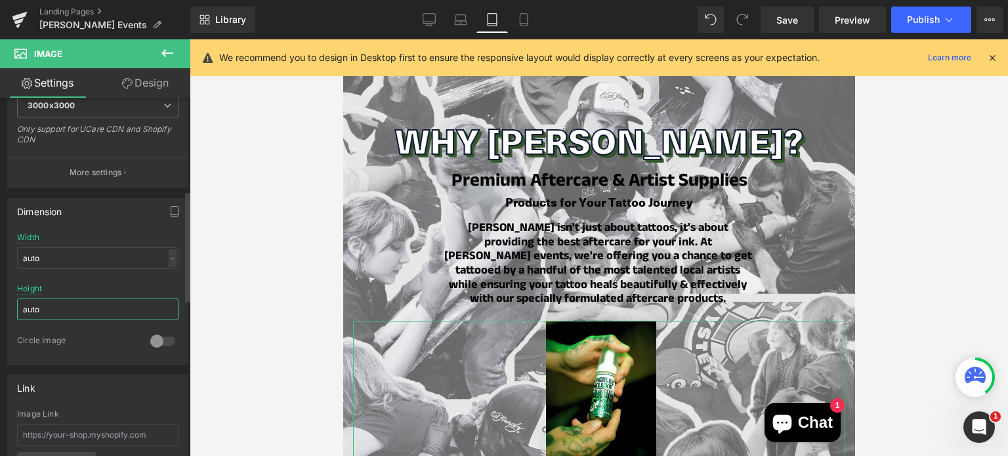
click at [49, 309] on input "auto" at bounding box center [97, 310] width 161 height 22
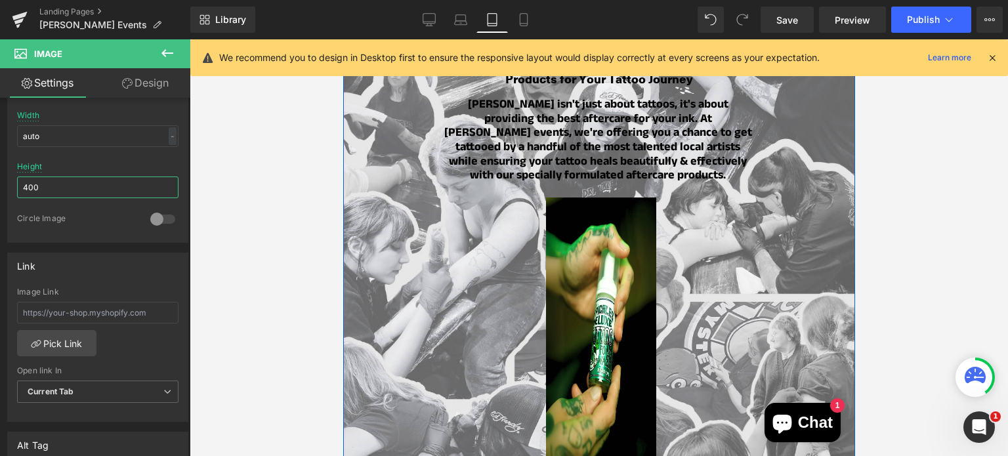
scroll to position [1176, 0]
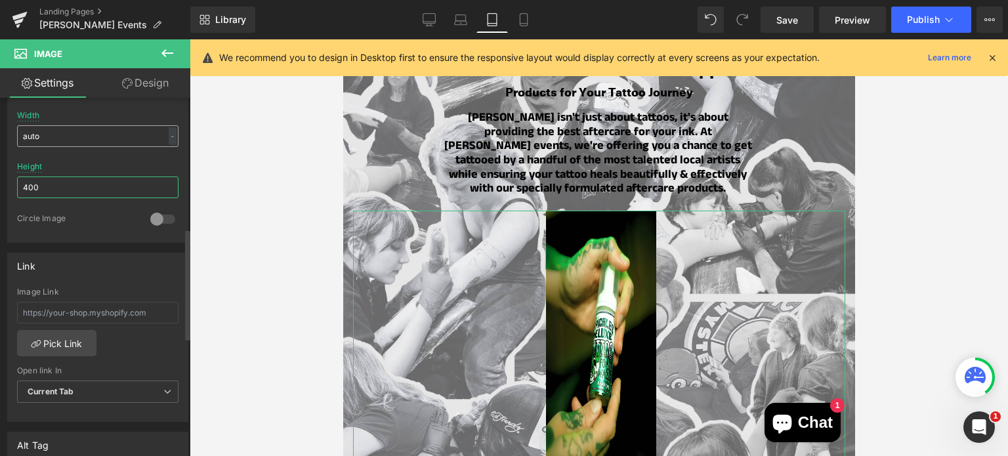
type input "400"
click at [59, 139] on input "auto" at bounding box center [97, 136] width 161 height 22
type input "3"
type input "4"
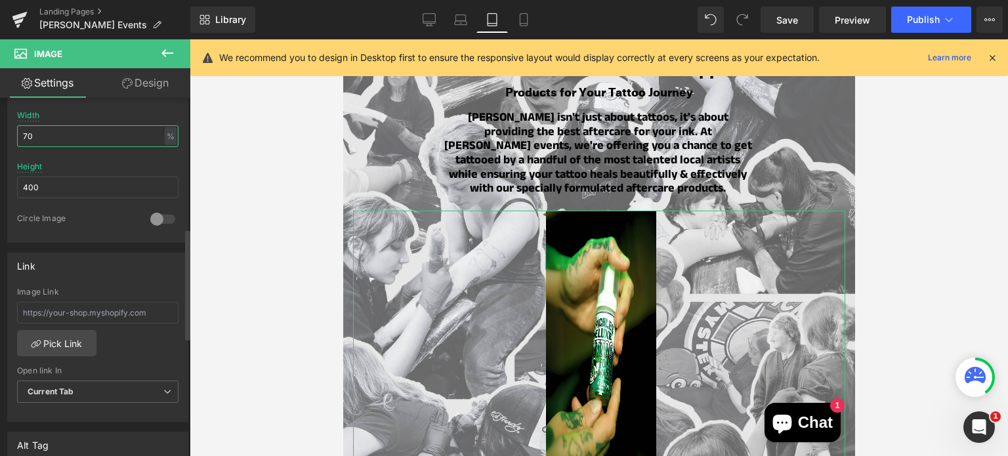
type input "7"
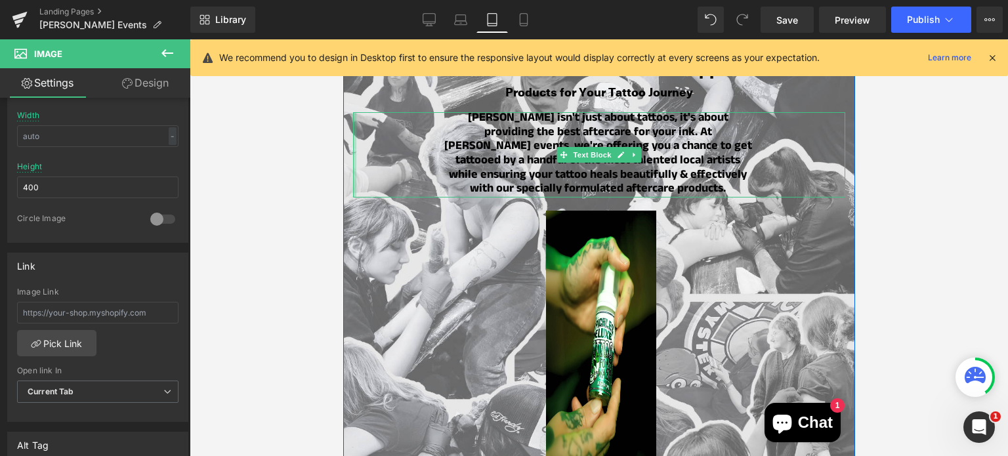
click at [387, 138] on div "[PERSON_NAME] isn't just about tattoos, it's about providing the best aftercare…" at bounding box center [599, 154] width 492 height 85
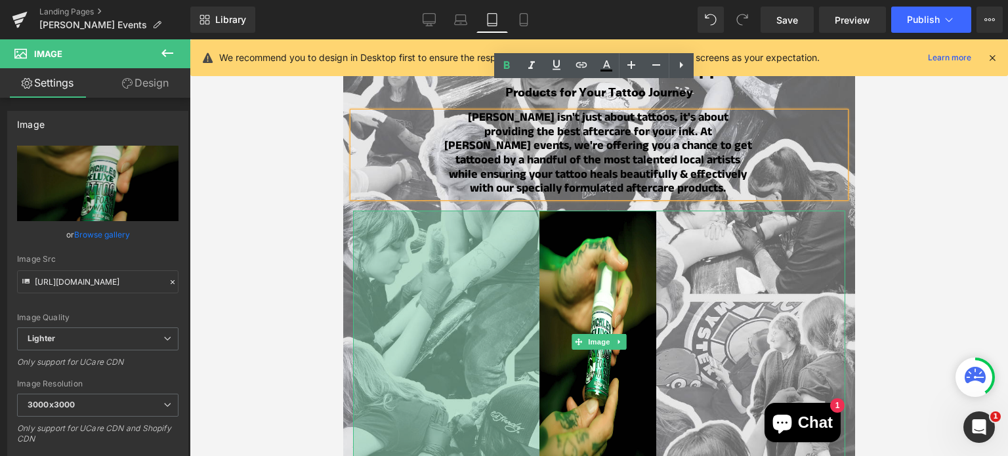
drag, startPoint x: 349, startPoint y: 282, endPoint x: 295, endPoint y: 282, distance: 53.8
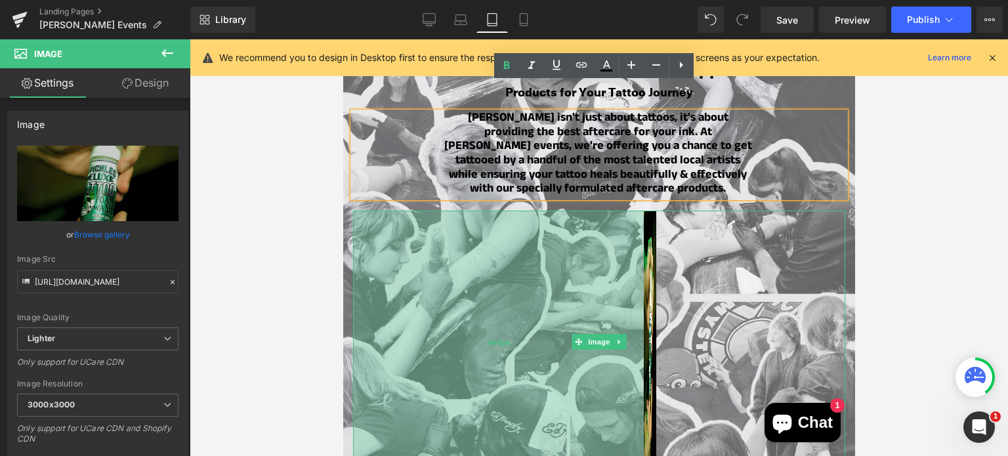
click at [447, 317] on div "443px" at bounding box center [498, 342] width 291 height 263
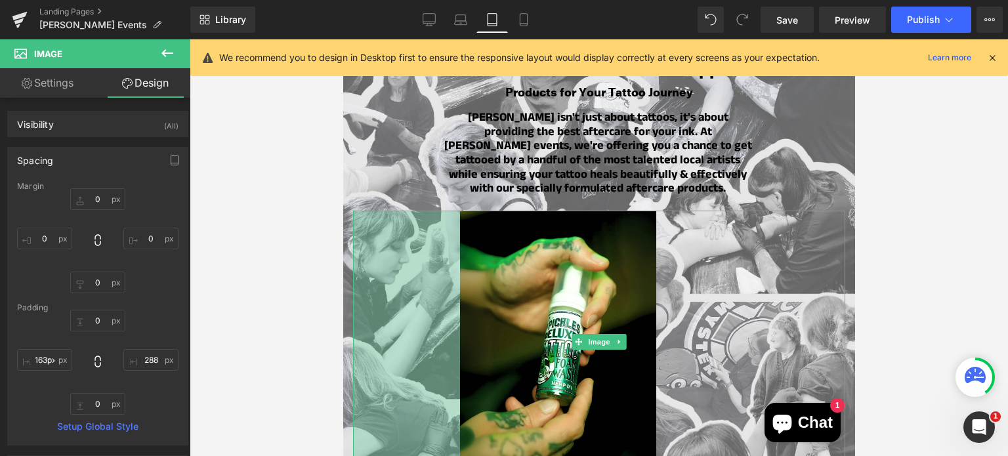
drag, startPoint x: 534, startPoint y: 364, endPoint x: 326, endPoint y: 351, distance: 207.9
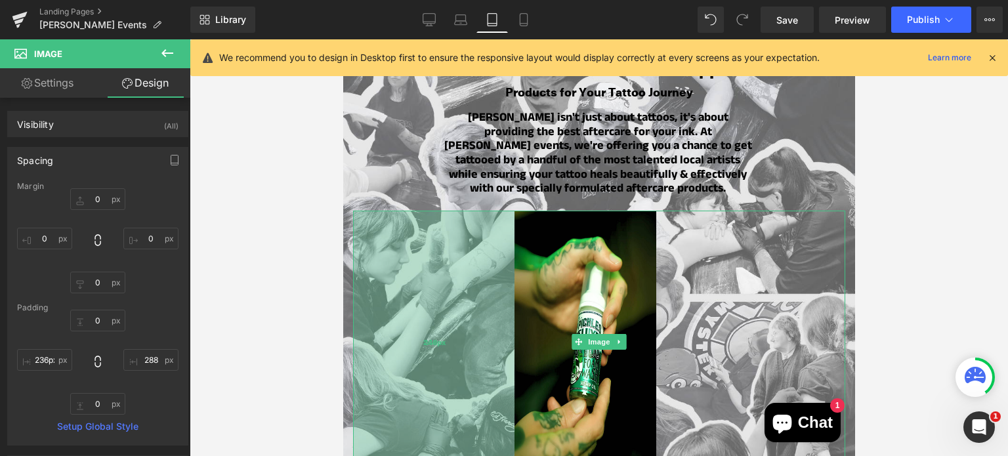
type input "235px"
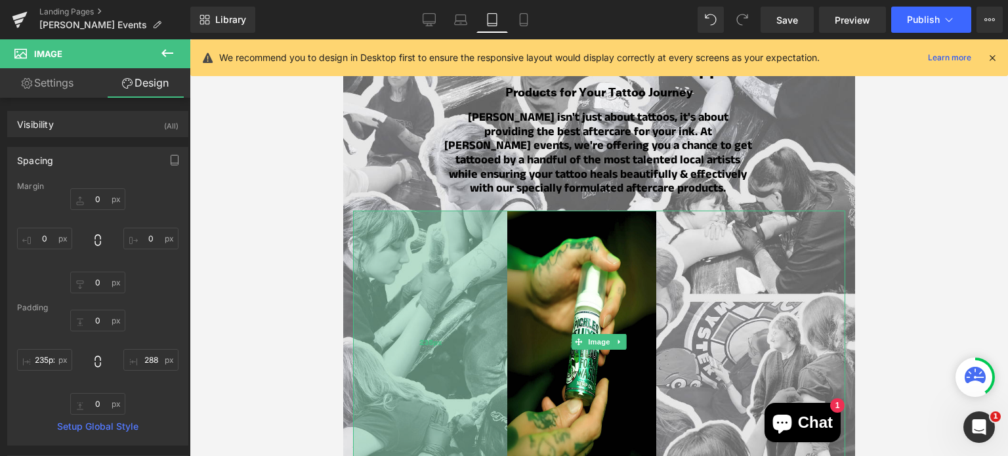
click at [397, 346] on div "235px" at bounding box center [430, 342] width 154 height 263
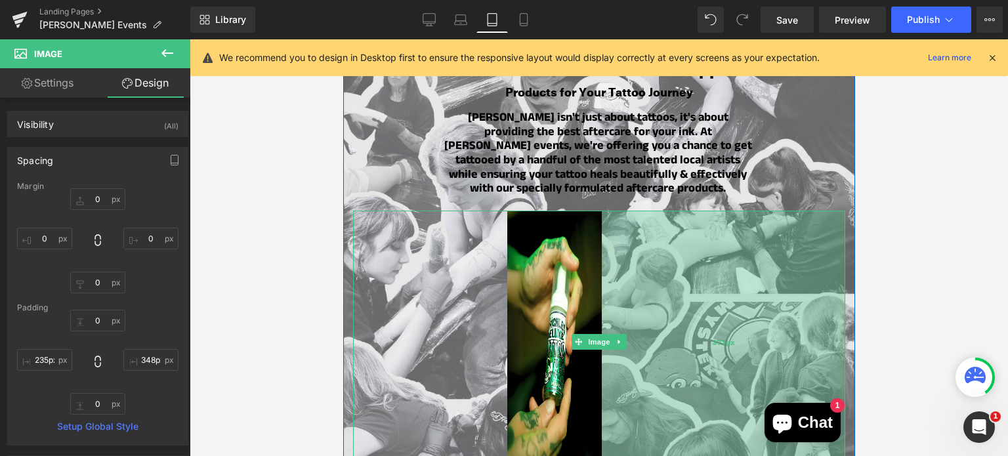
drag, startPoint x: 839, startPoint y: 341, endPoint x: 800, endPoint y: 345, distance: 39.5
click at [800, 345] on div "371px" at bounding box center [723, 342] width 244 height 263
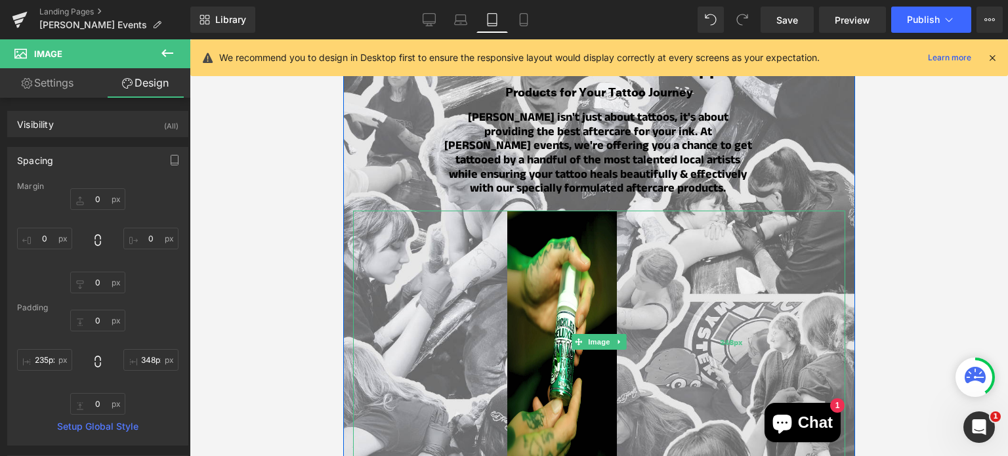
click at [800, 345] on div "348px" at bounding box center [730, 342] width 228 height 263
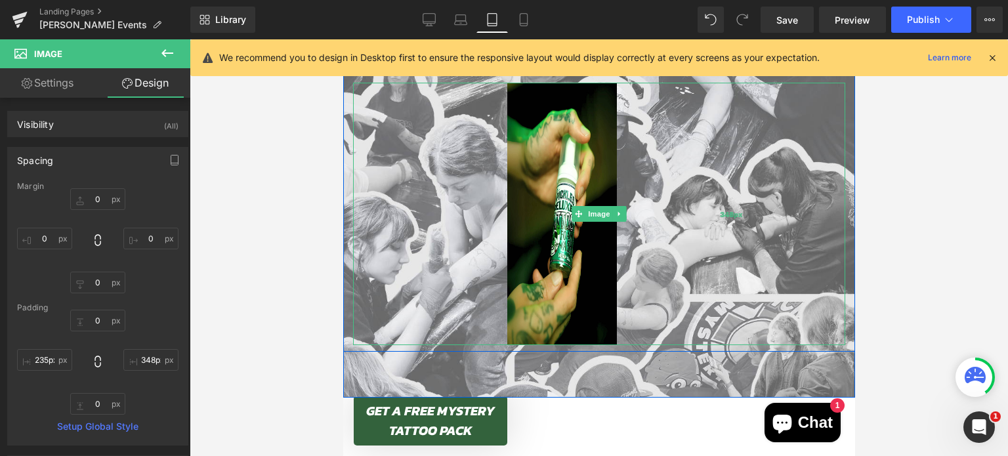
scroll to position [1305, 0]
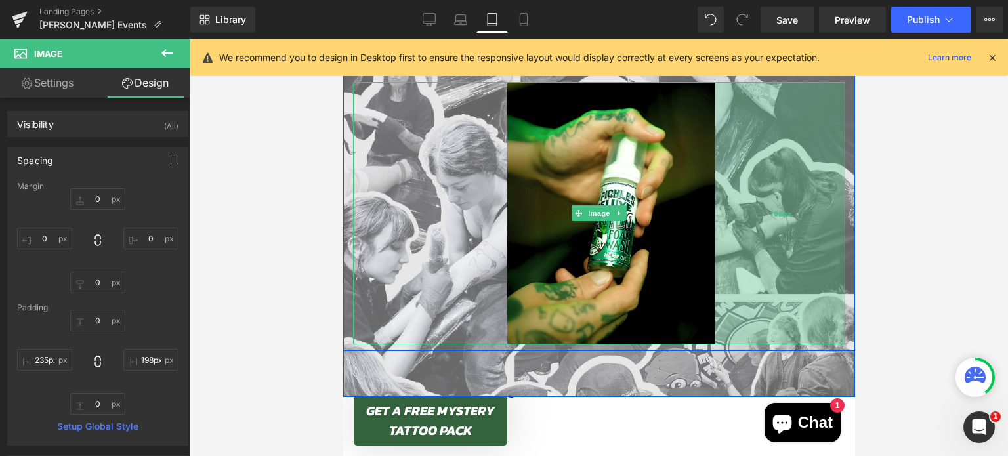
drag, startPoint x: 641, startPoint y: 192, endPoint x: 740, endPoint y: 184, distance: 98.8
click at [740, 184] on div "198px" at bounding box center [780, 213] width 130 height 263
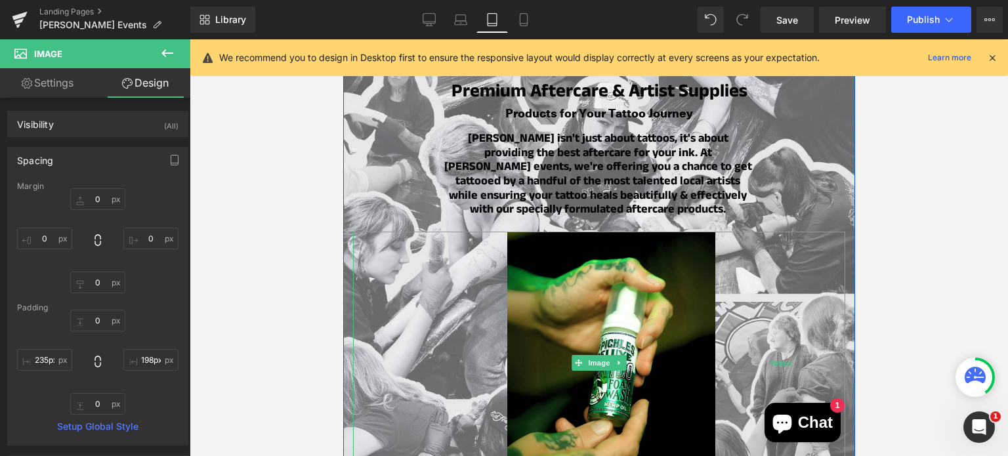
scroll to position [1155, 0]
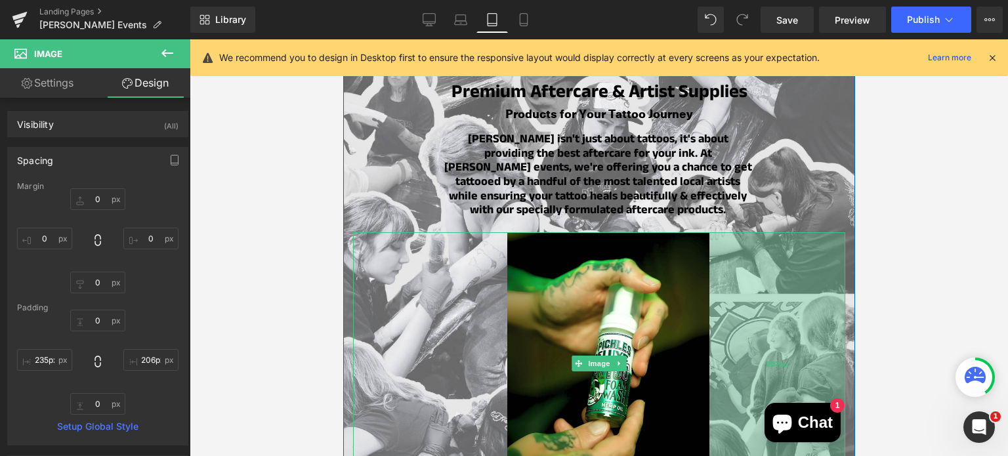
type input "205px"
click at [752, 298] on div "205px" at bounding box center [777, 363] width 135 height 263
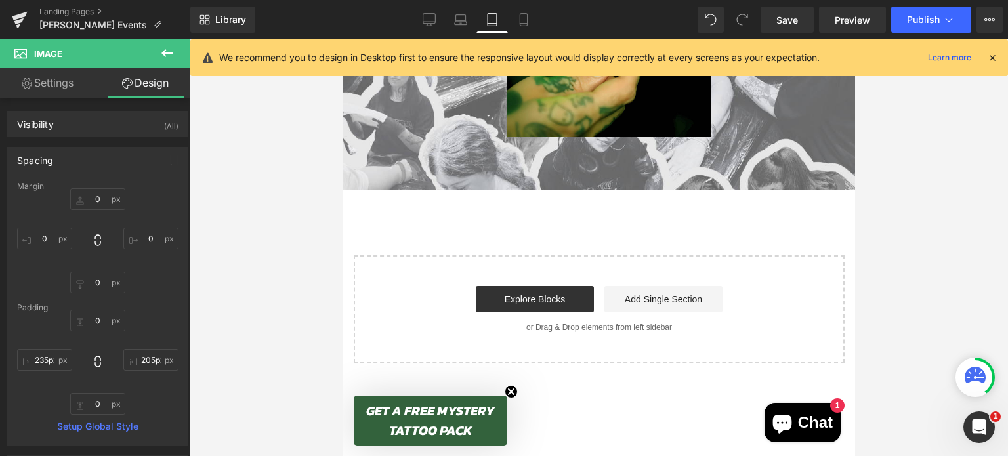
scroll to position [1513, 0]
click at [525, 13] on icon at bounding box center [523, 19] width 13 height 13
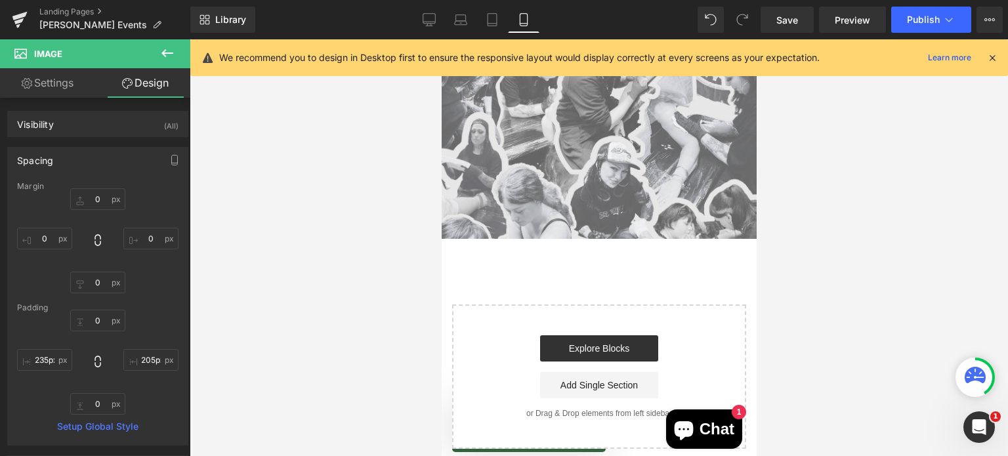
type input "0"
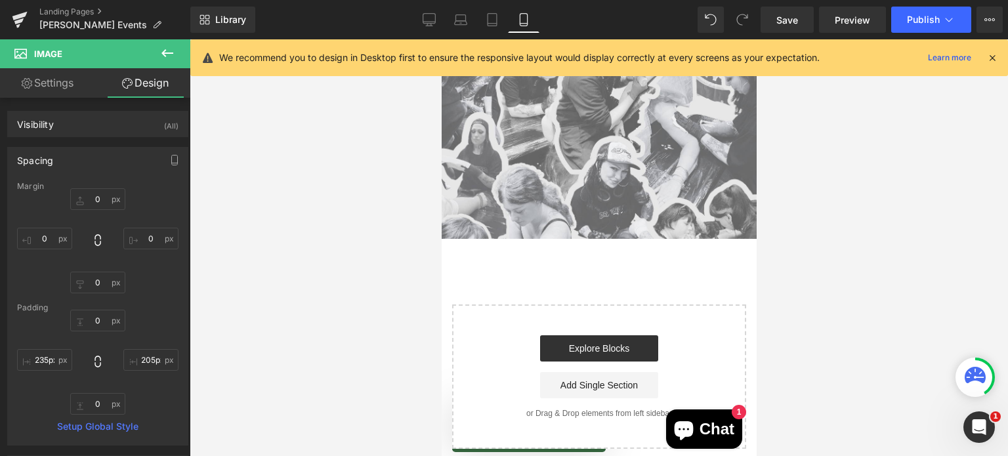
type input "233.469"
type input "0"
type input "255.237"
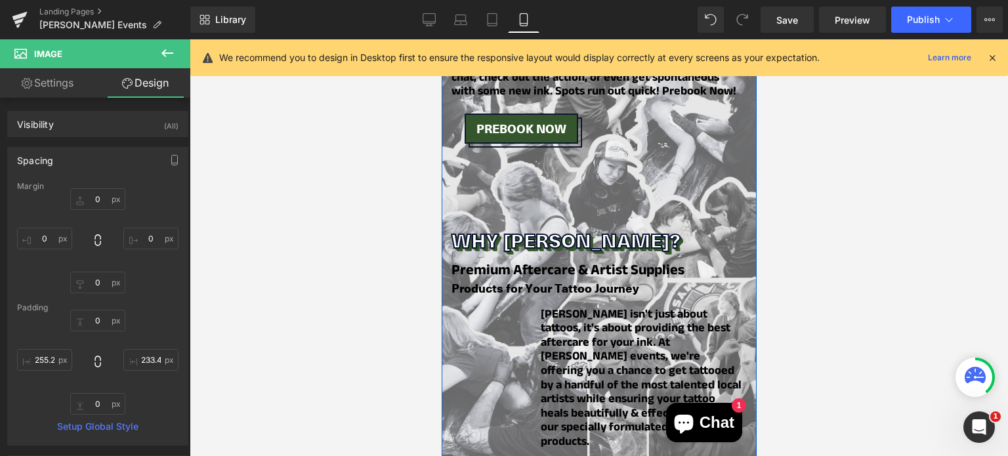
scroll to position [898, 0]
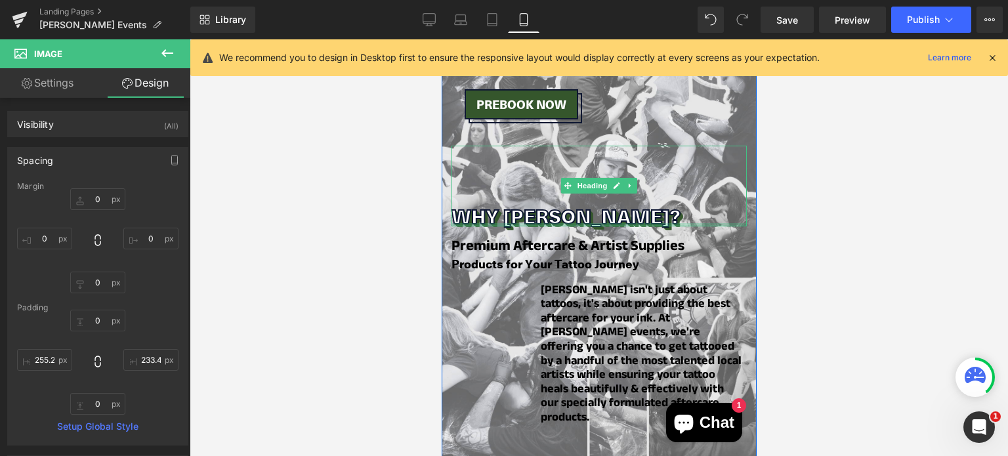
click at [497, 205] on h2 "WHY [PERSON_NAME]?" at bounding box center [598, 215] width 295 height 21
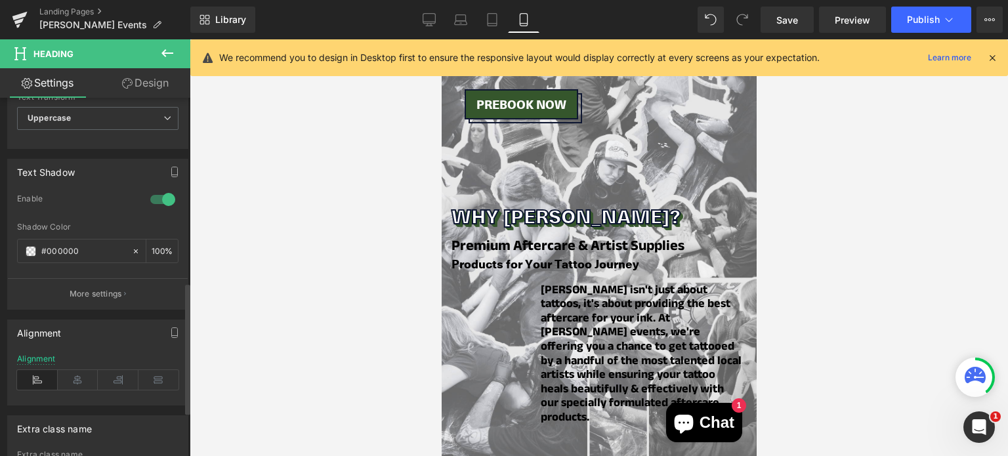
scroll to position [504, 0]
click at [71, 370] on icon at bounding box center [78, 380] width 41 height 20
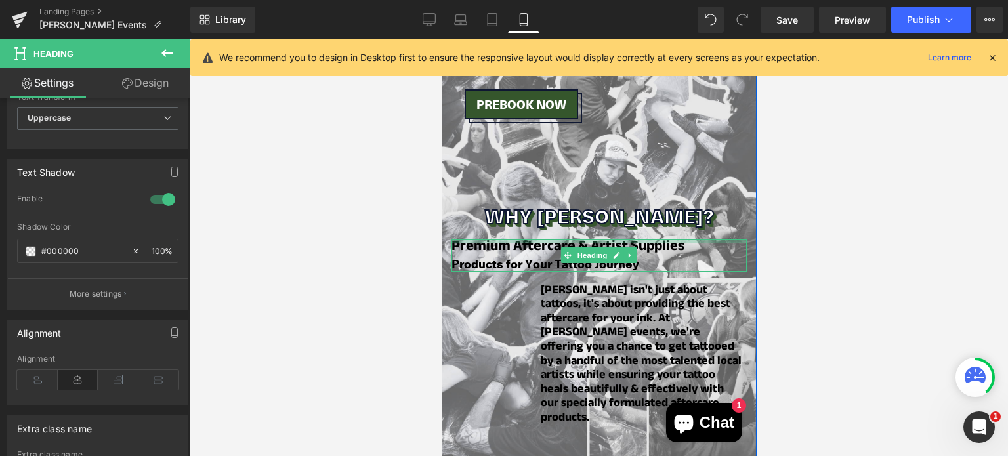
click at [472, 240] on div at bounding box center [598, 241] width 295 height 3
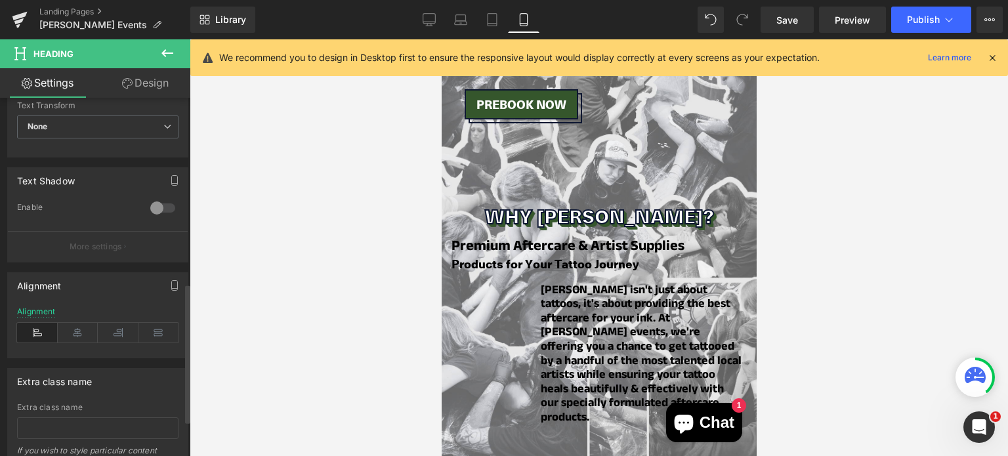
scroll to position [498, 0]
click at [74, 326] on icon at bounding box center [78, 331] width 41 height 20
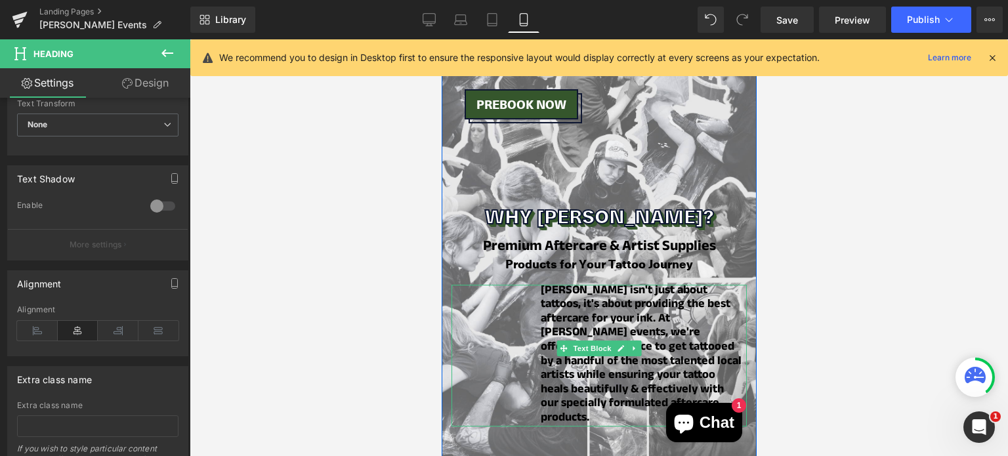
click at [544, 282] on strong "[PERSON_NAME] isn't just about tattoos, it's about providing the best aftercare…" at bounding box center [640, 356] width 201 height 148
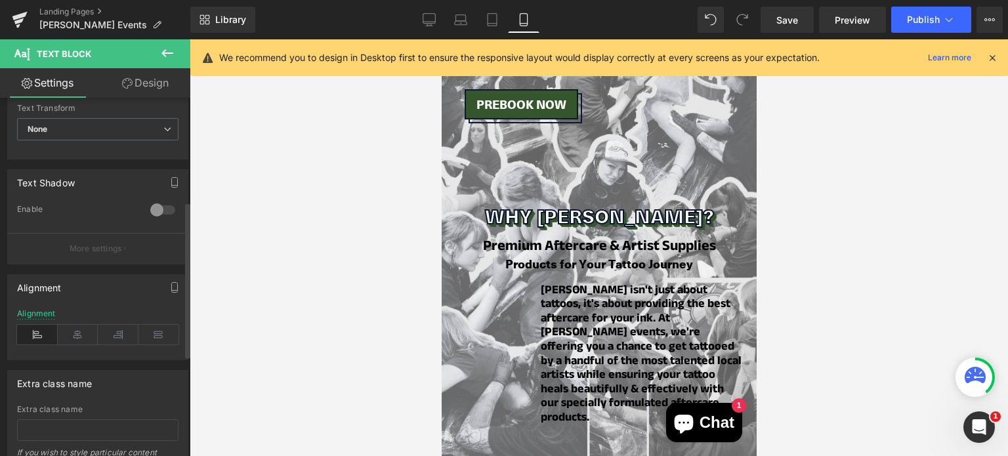
scroll to position [436, 0]
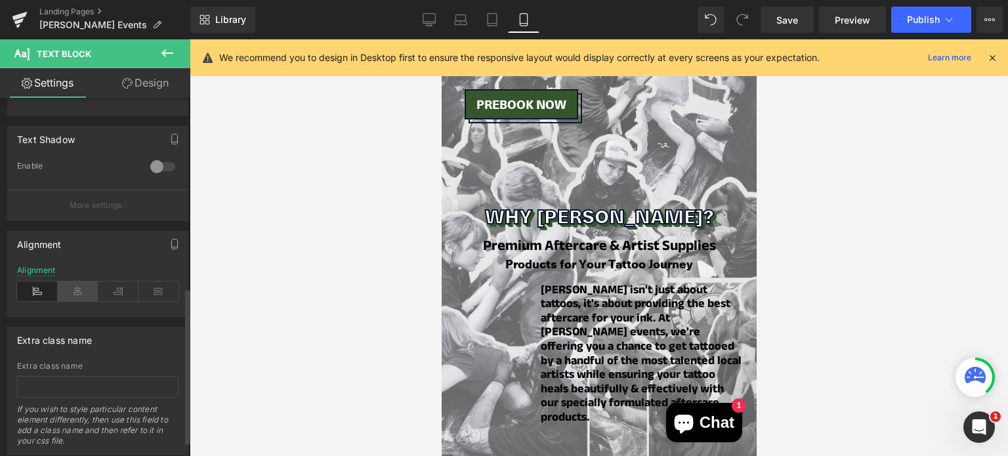
click at [81, 294] on icon at bounding box center [78, 292] width 41 height 20
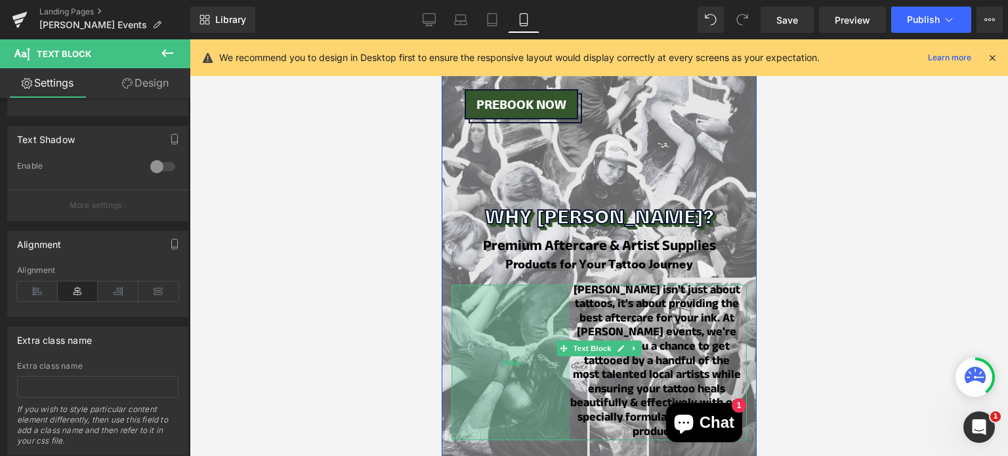
drag, startPoint x: 448, startPoint y: 358, endPoint x: 480, endPoint y: 353, distance: 32.6
click at [480, 353] on div "180px" at bounding box center [510, 363] width 118 height 156
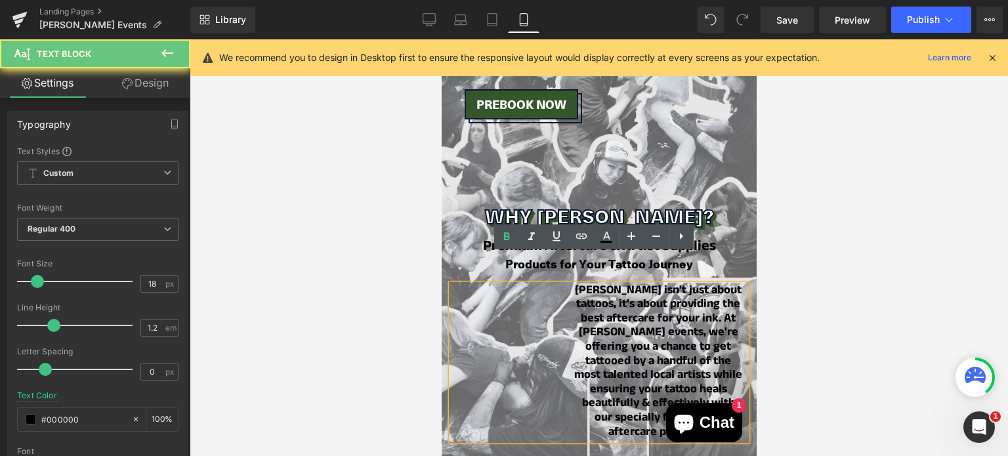
click at [480, 353] on div "[PERSON_NAME] isn't just about tattoos, it's about providing the best aftercare…" at bounding box center [598, 363] width 295 height 156
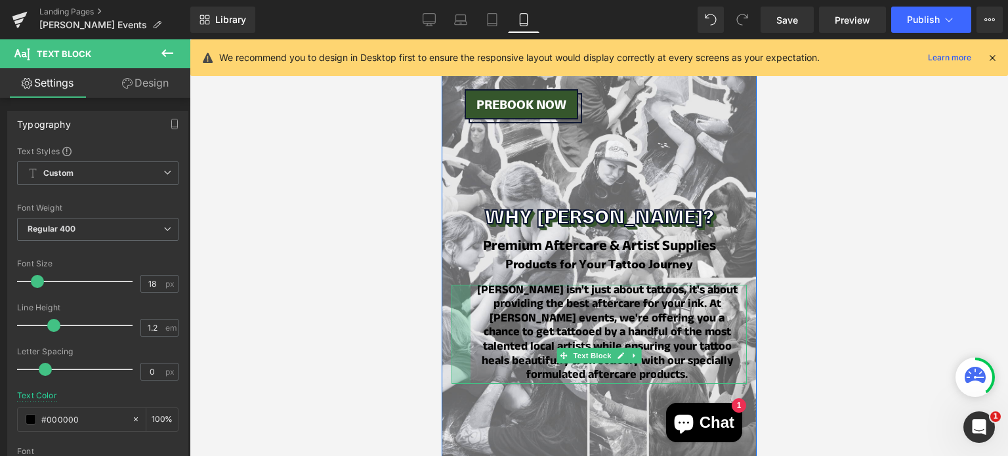
drag, startPoint x: 540, startPoint y: 323, endPoint x: 409, endPoint y: 324, distance: 131.3
click at [441, 324] on html "Skip to content All Products" at bounding box center [598, 307] width 315 height 2333
click at [444, 312] on div "Image Secure Your Spot Heading OZ COMIC-CON SYDNEY 2025 Heading 22 Days 02 Hour…" at bounding box center [598, 250] width 315 height 1015
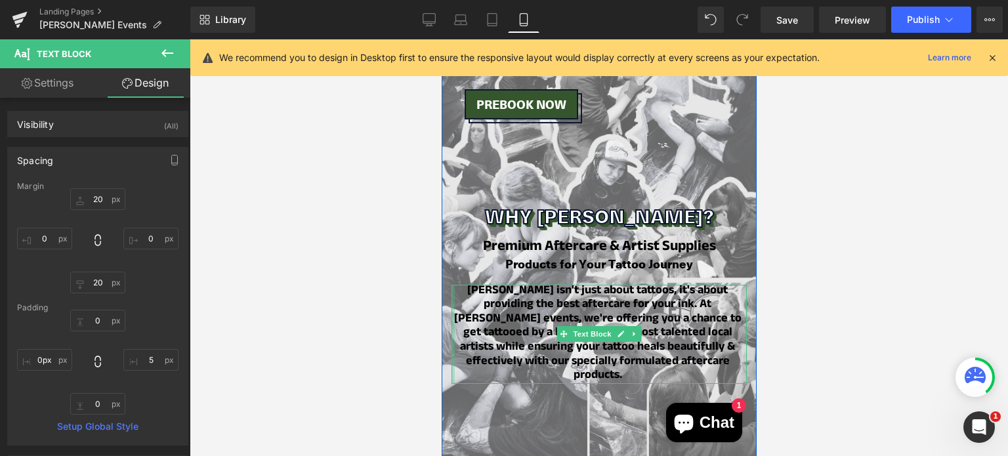
drag, startPoint x: 462, startPoint y: 307, endPoint x: 879, endPoint y: 345, distance: 418.5
click at [441, 305] on html "Skip to content All Products" at bounding box center [598, 307] width 315 height 2333
type input "0px"
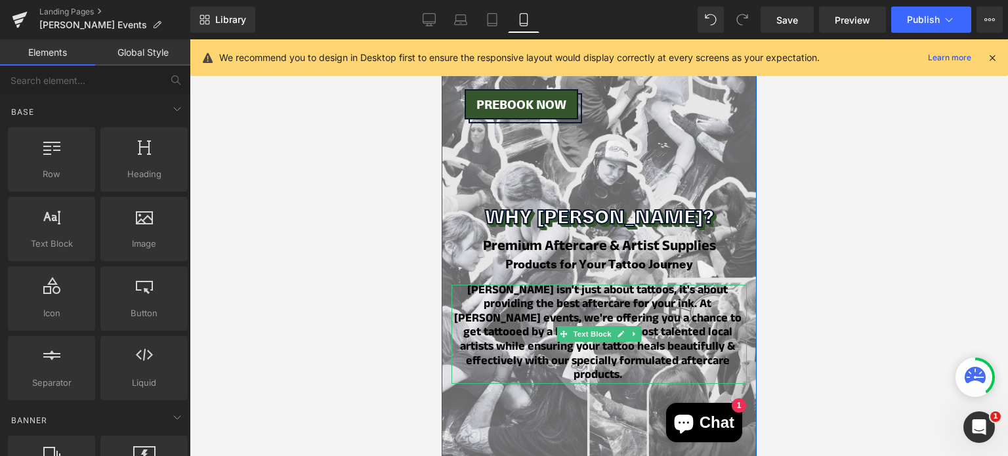
click at [442, 304] on iframe at bounding box center [599, 247] width 315 height 417
click at [442, 304] on div "Image Secure Your Spot Heading OZ COMIC-CON SYDNEY 2025 Heading 22 Days 02 Hour…" at bounding box center [598, 250] width 315 height 1015
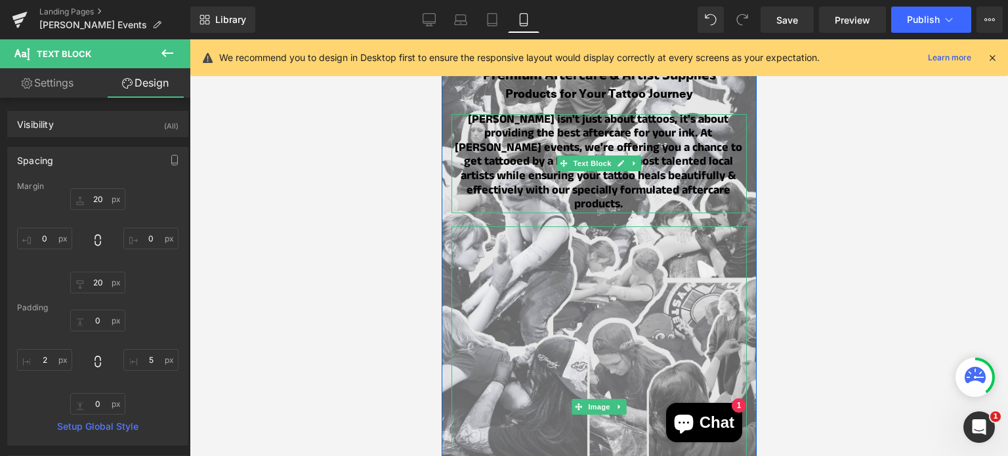
scroll to position [1095, 0]
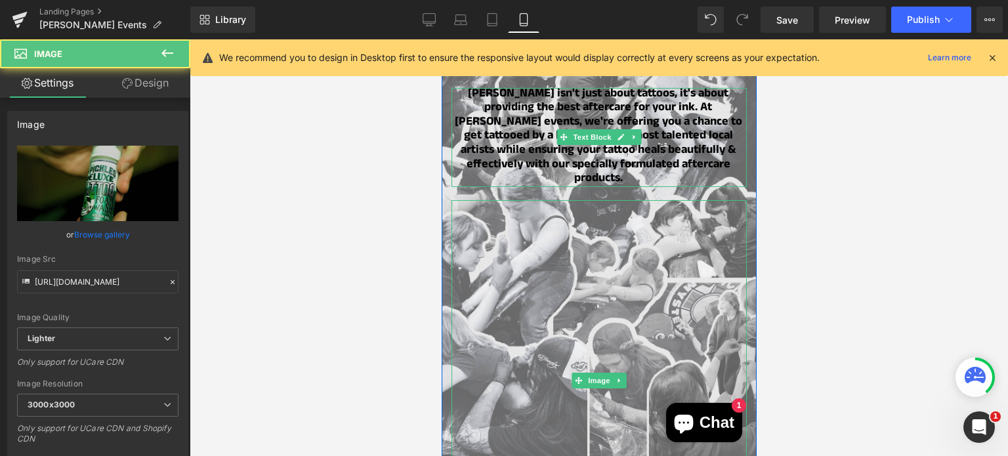
click at [593, 254] on img at bounding box center [642, 380] width 382 height 361
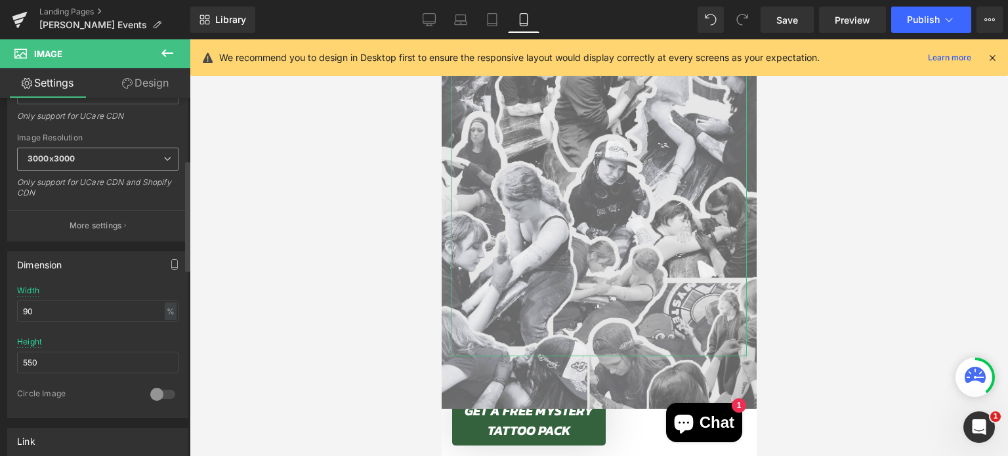
scroll to position [246, 0]
click at [49, 303] on input "90" at bounding box center [97, 312] width 161 height 22
type input "auto"
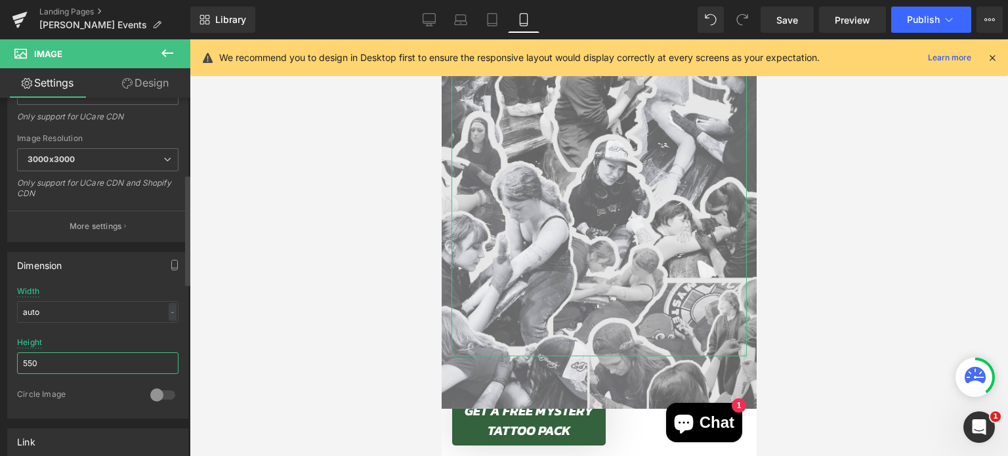
click at [42, 359] on input "550" at bounding box center [97, 364] width 161 height 22
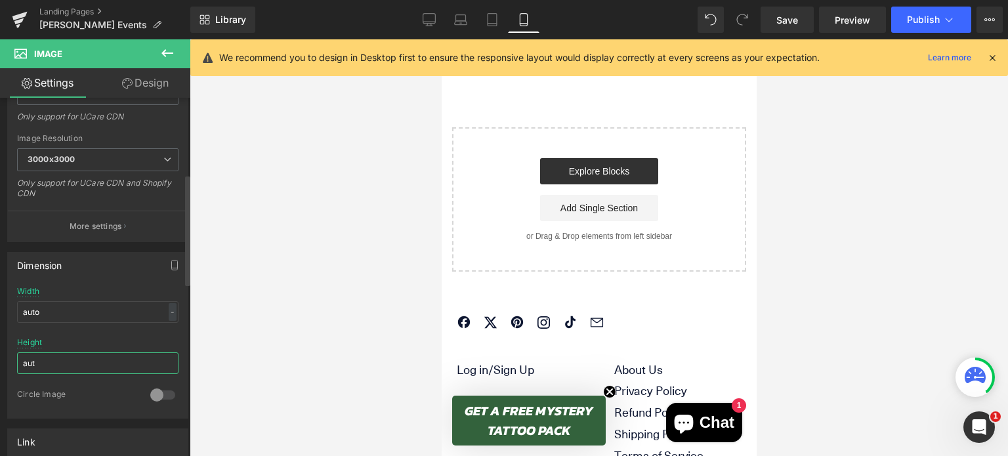
type input "auto"
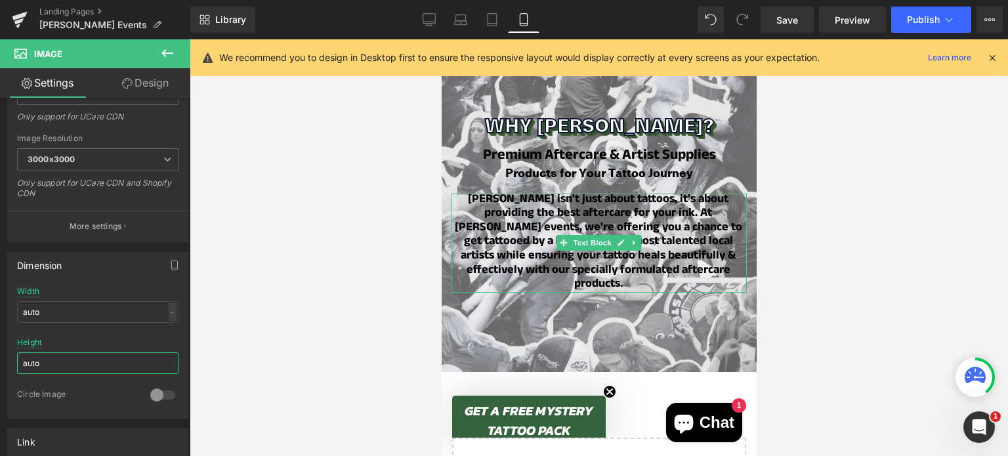
scroll to position [1003, 0]
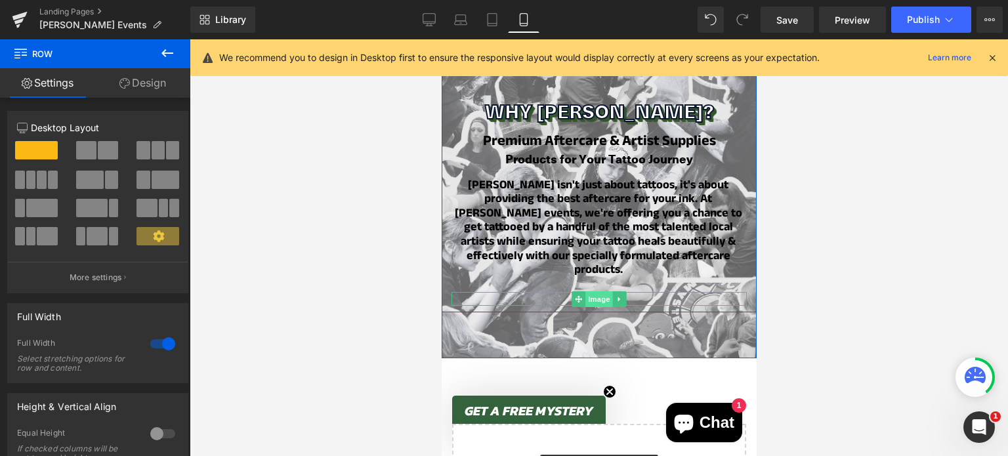
click at [587, 291] on span "Image" at bounding box center [599, 299] width 28 height 16
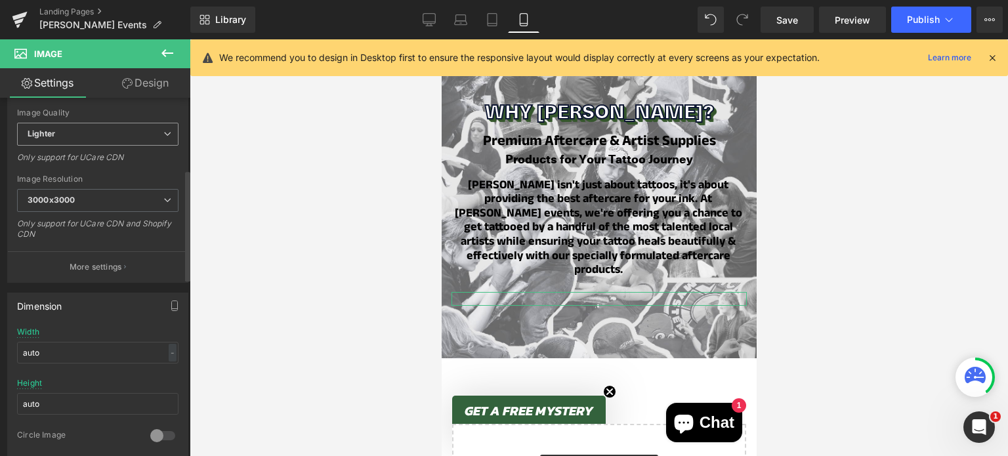
scroll to position [244, 0]
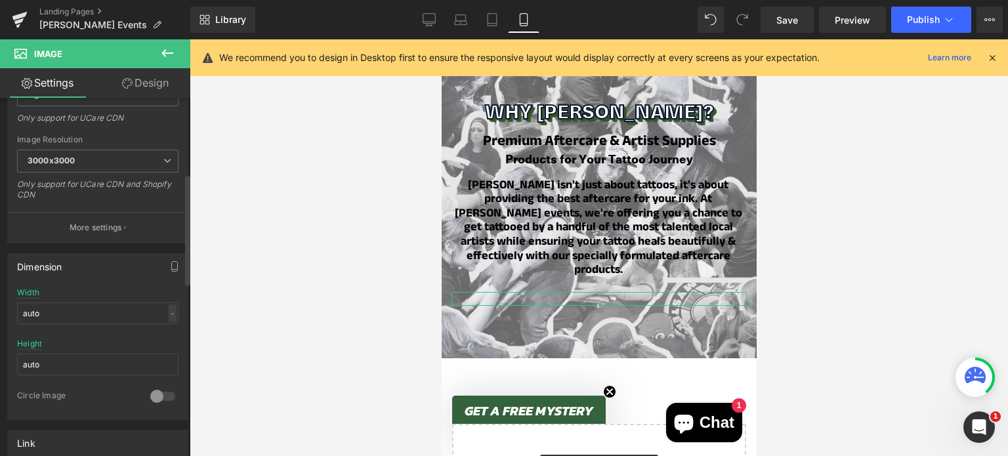
click at [58, 373] on div "Height auto" at bounding box center [97, 364] width 161 height 51
click at [56, 370] on input "auto" at bounding box center [97, 365] width 161 height 22
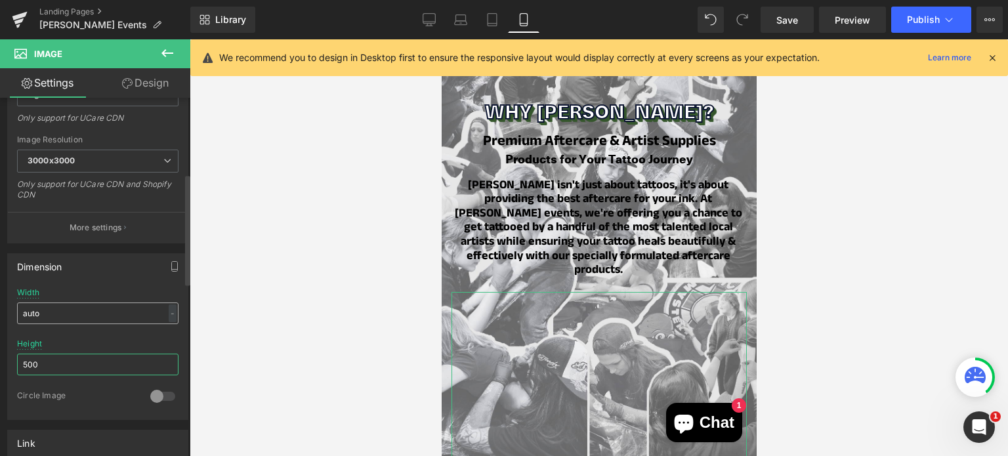
type input "500"
click at [34, 310] on input "auto" at bounding box center [97, 314] width 161 height 22
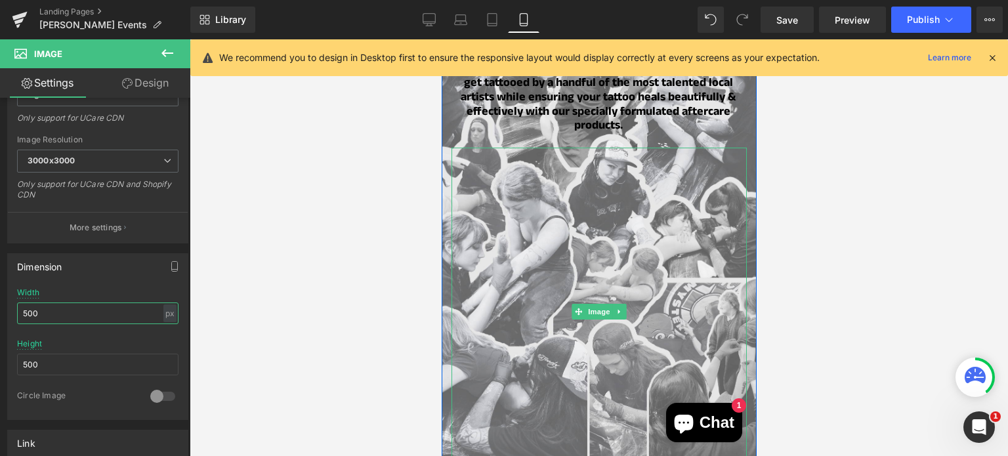
scroll to position [1146, 0]
click at [605, 191] on img at bounding box center [642, 313] width 382 height 328
click at [492, 28] on link "Tablet" at bounding box center [493, 20] width 32 height 26
type input "auto"
type input "400"
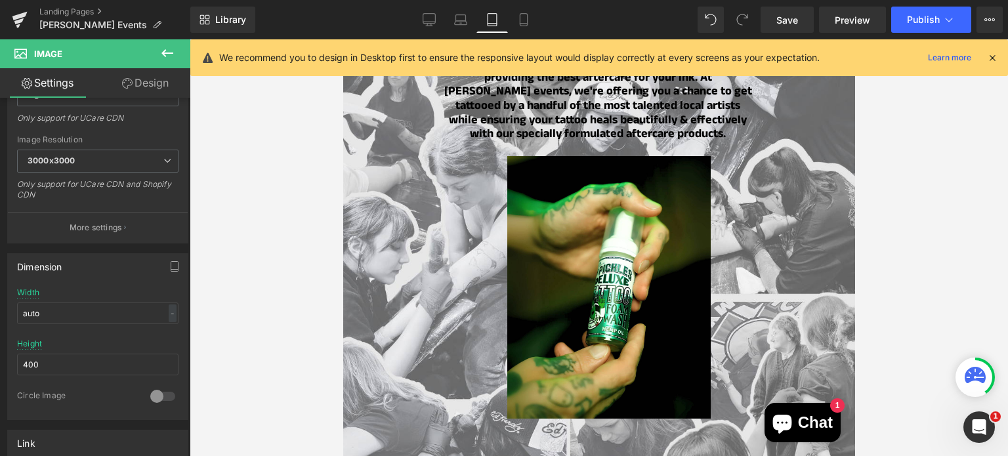
scroll to position [1253, 0]
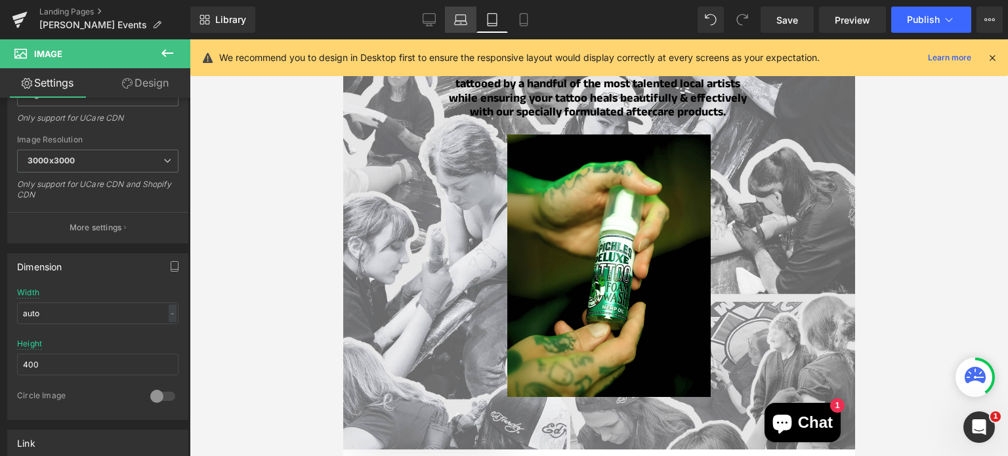
click at [462, 28] on link "Laptop" at bounding box center [461, 20] width 32 height 26
type input "90"
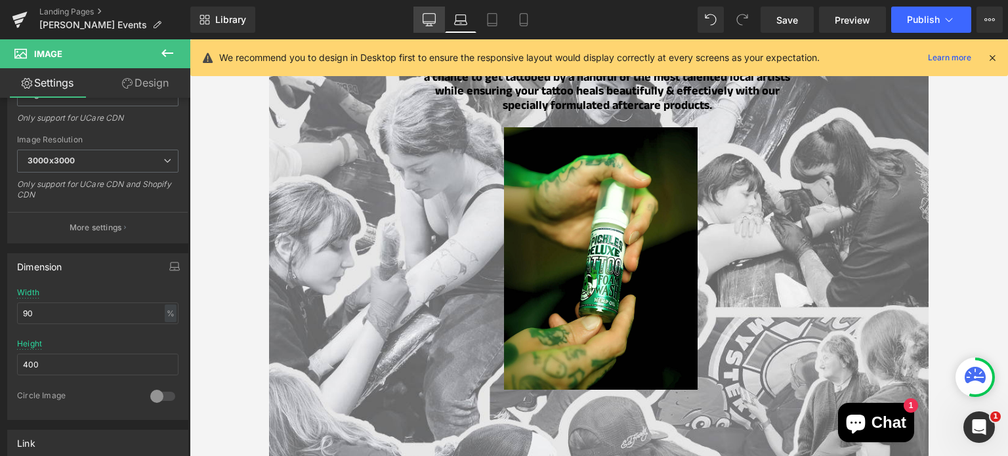
scroll to position [1363, 0]
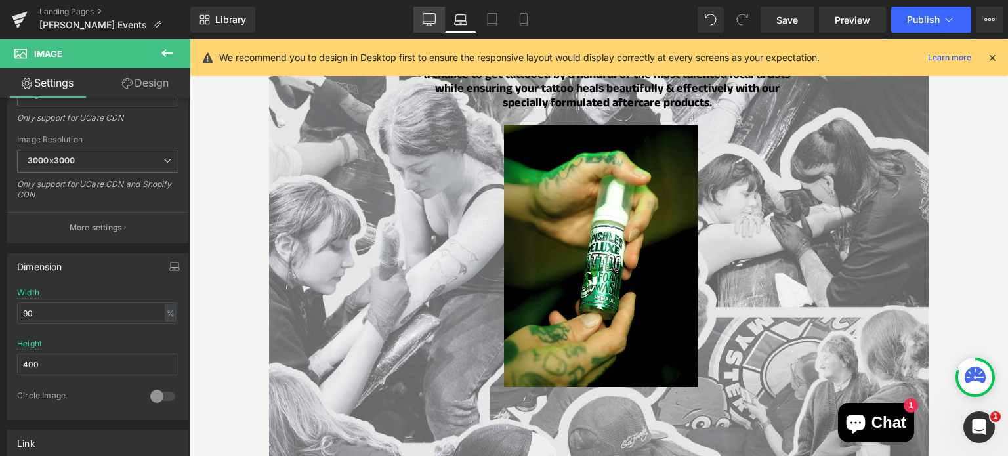
click at [425, 25] on icon at bounding box center [429, 19] width 13 height 13
type input "550"
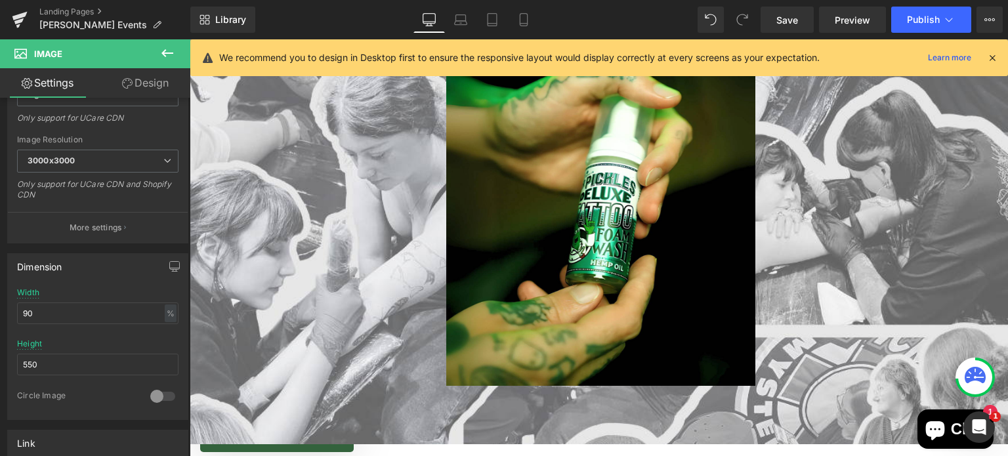
scroll to position [1249, 0]
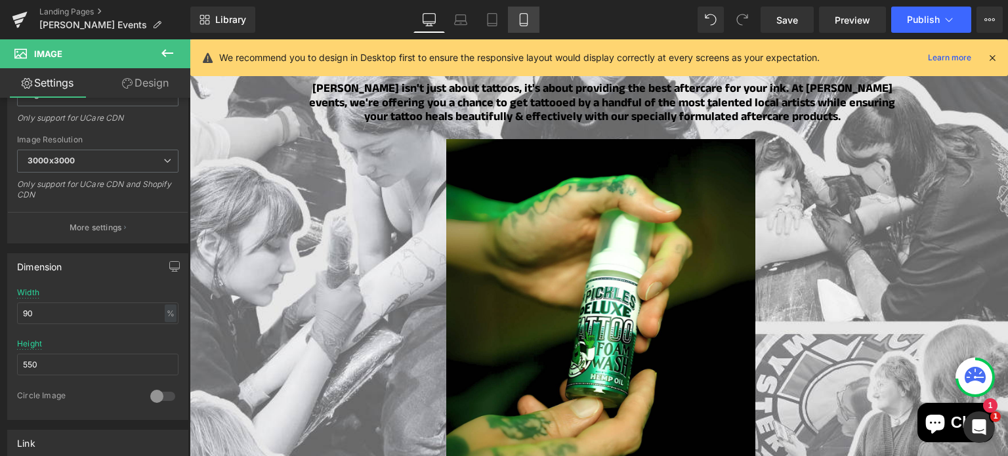
click at [536, 11] on link "Mobile" at bounding box center [524, 20] width 32 height 26
type input "500"
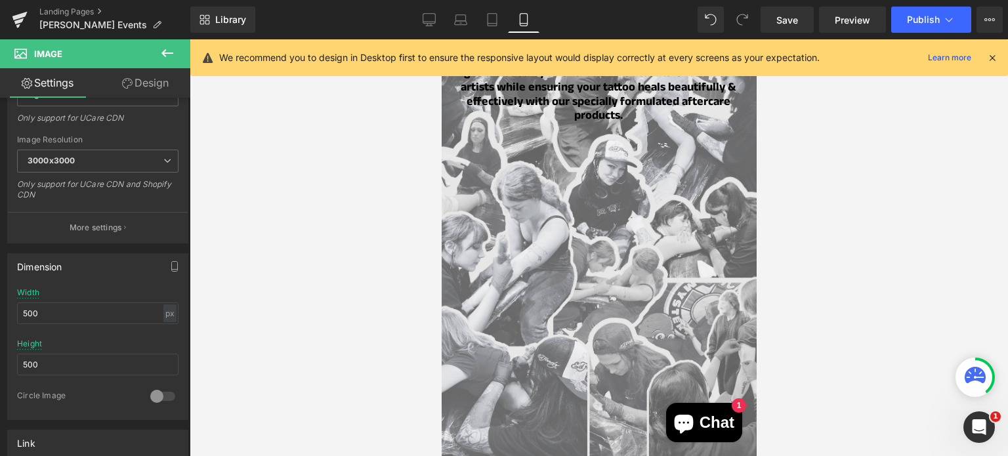
scroll to position [1153, 0]
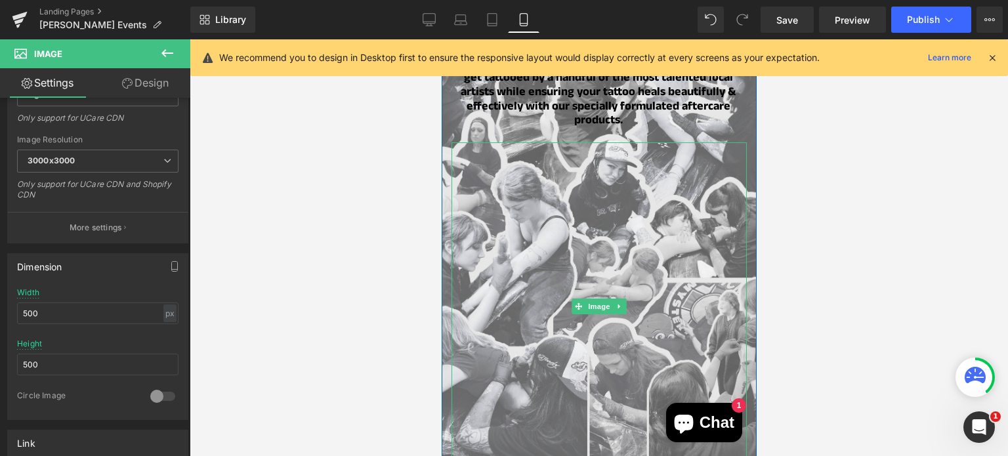
click at [582, 220] on img at bounding box center [642, 306] width 382 height 328
click at [594, 299] on span "Image" at bounding box center [599, 307] width 28 height 16
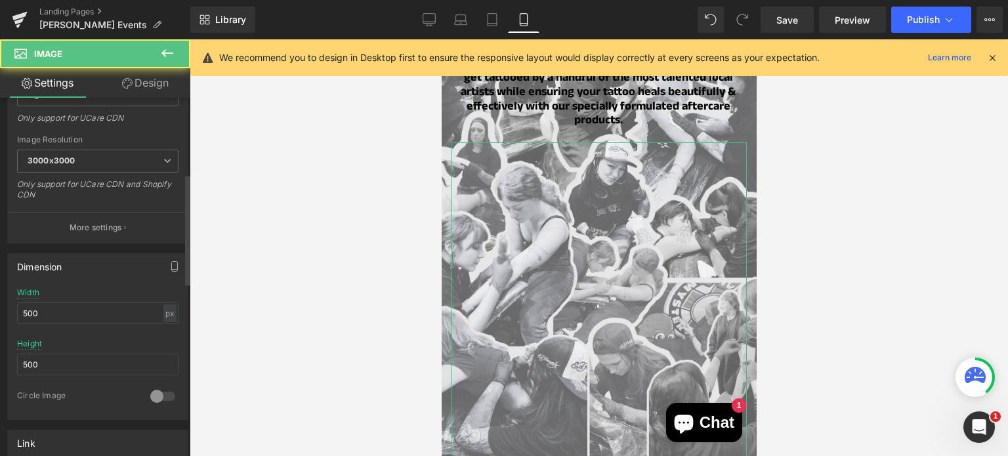
scroll to position [0, 0]
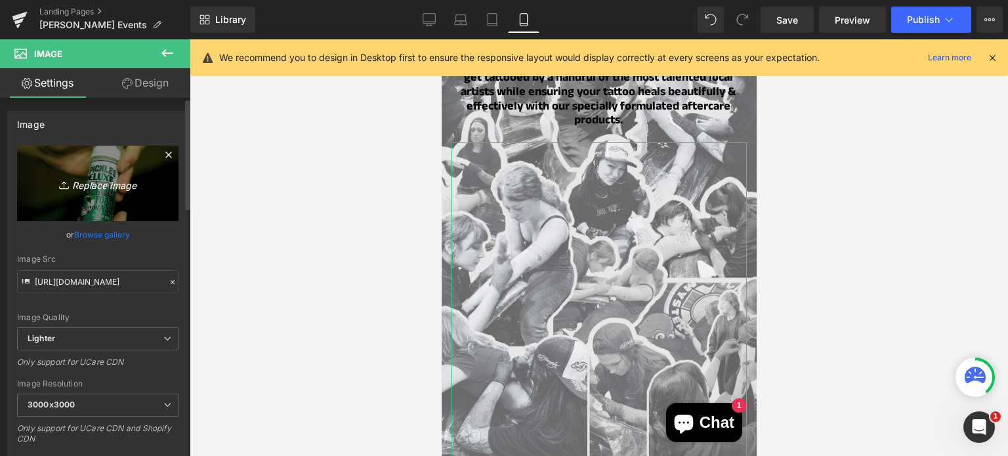
click at [91, 184] on icon "Replace Image" at bounding box center [97, 183] width 105 height 16
type input "C:\fakepath\Copy of Copy of Your paragraph text (1).png"
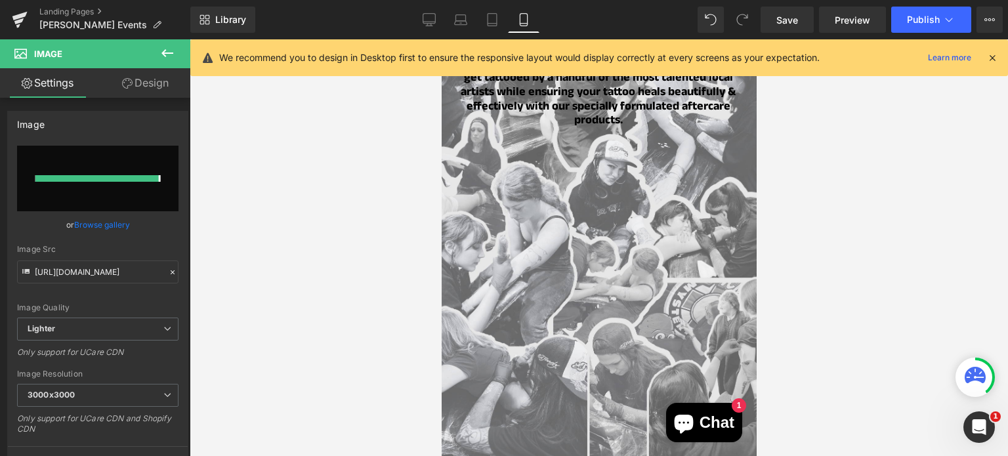
type input "[URL][DOMAIN_NAME]"
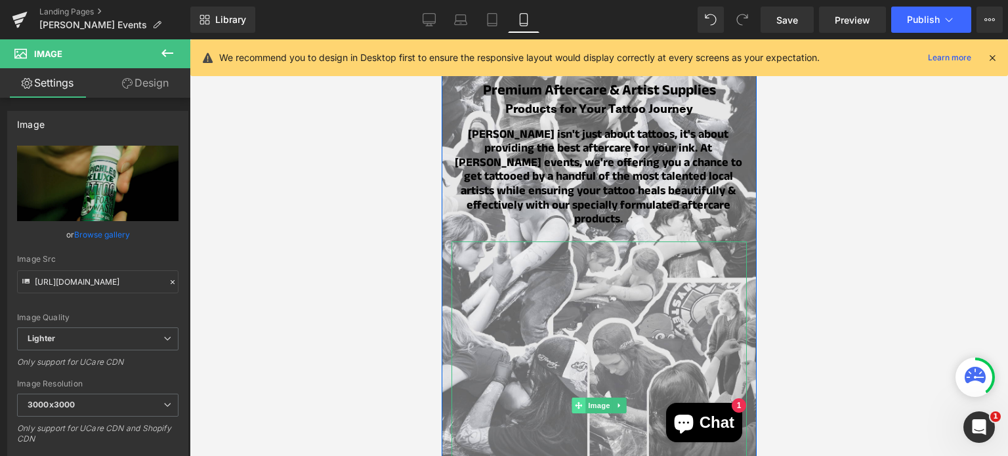
scroll to position [1053, 0]
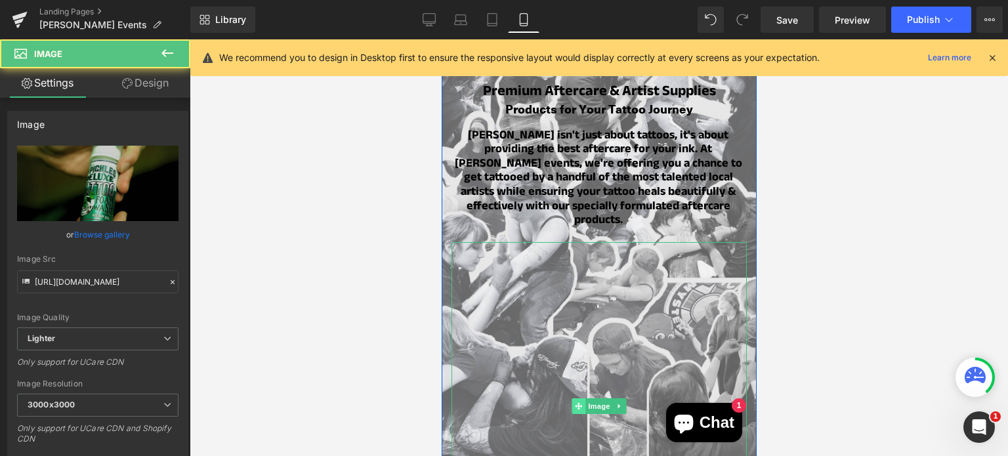
click at [577, 255] on img at bounding box center [642, 406] width 382 height 328
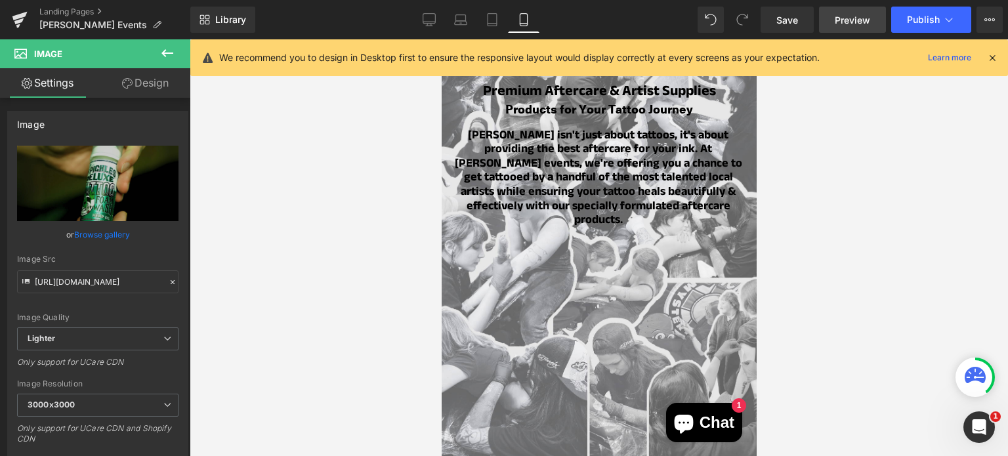
click at [849, 12] on link "Preview" at bounding box center [852, 20] width 67 height 26
click at [836, 15] on span "Preview" at bounding box center [852, 20] width 35 height 14
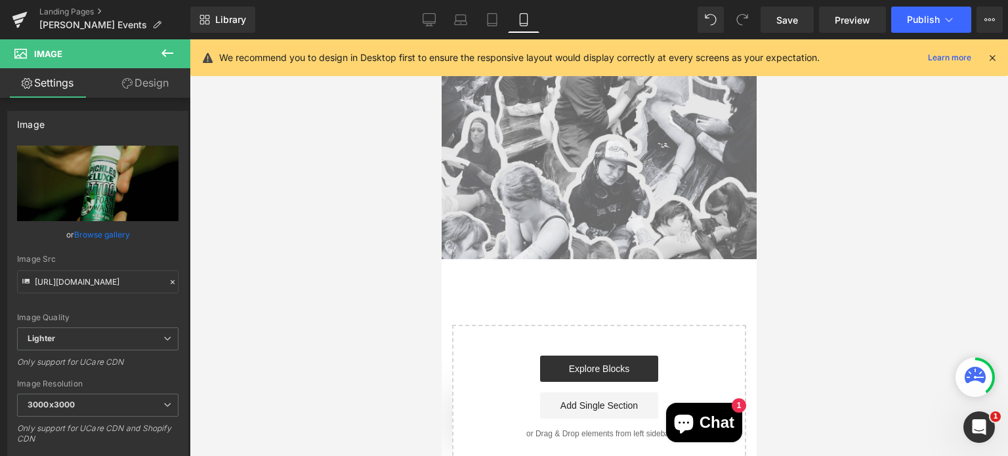
scroll to position [1417, 0]
click at [924, 25] on button "Publish" at bounding box center [931, 20] width 80 height 26
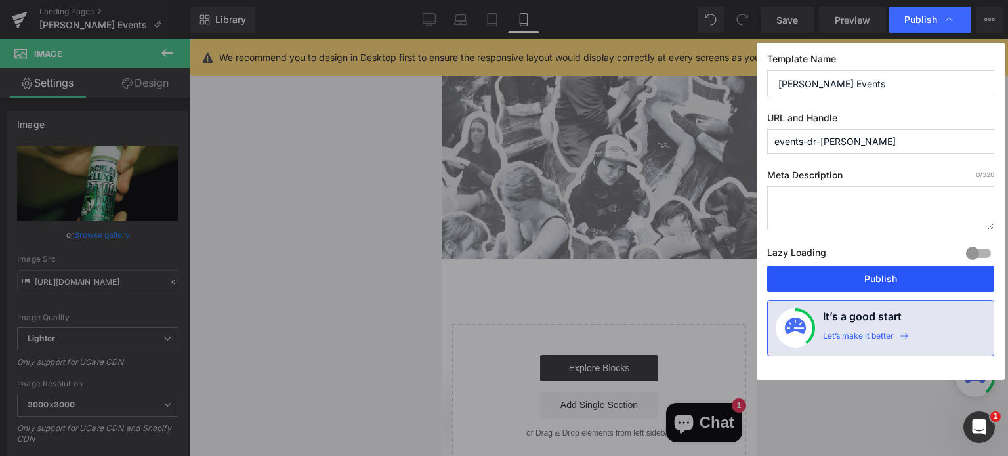
click at [819, 280] on button "Publish" at bounding box center [880, 279] width 227 height 26
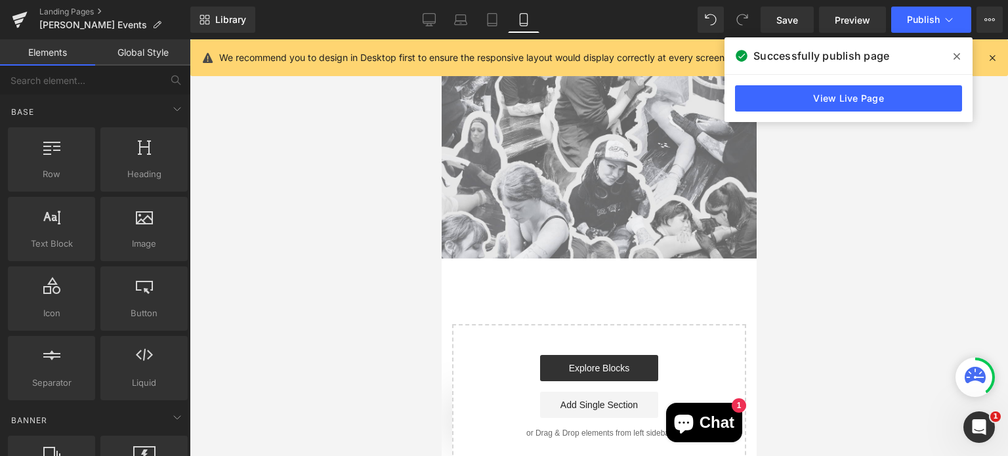
click at [365, 186] on div at bounding box center [599, 247] width 819 height 417
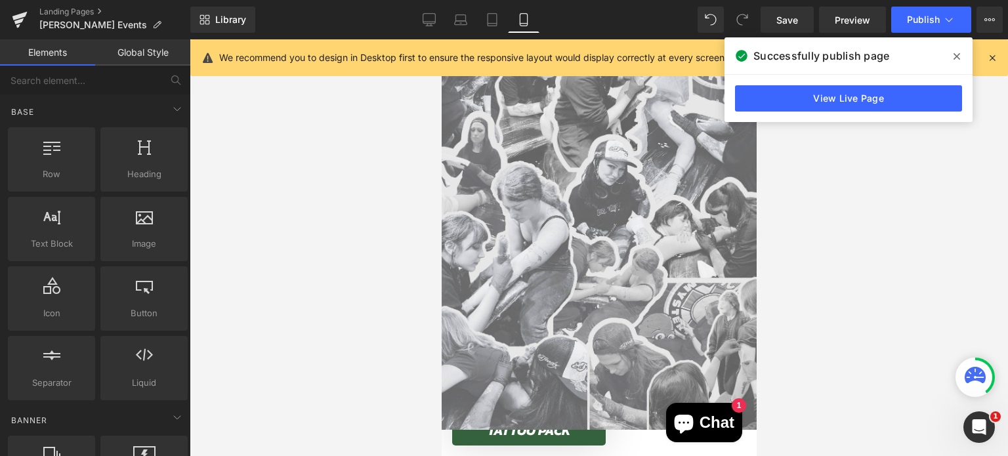
scroll to position [1252, 0]
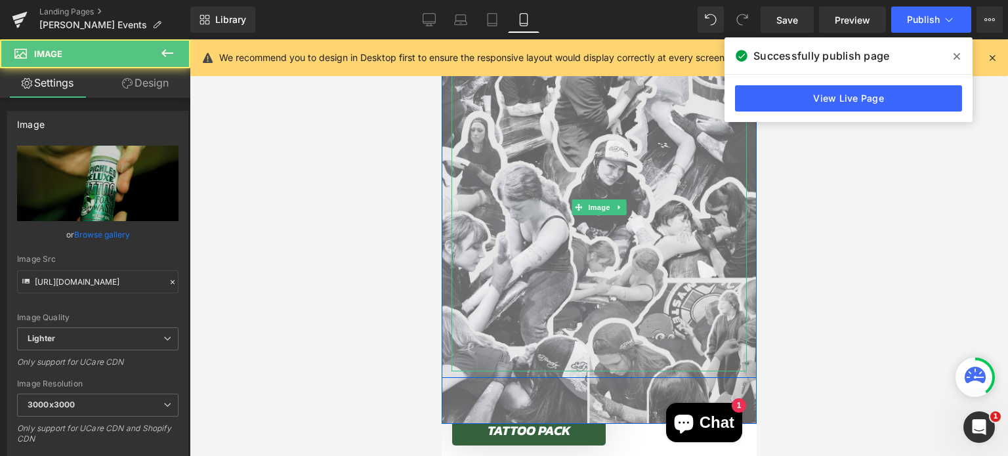
click at [567, 162] on div "Image" at bounding box center [598, 207] width 295 height 328
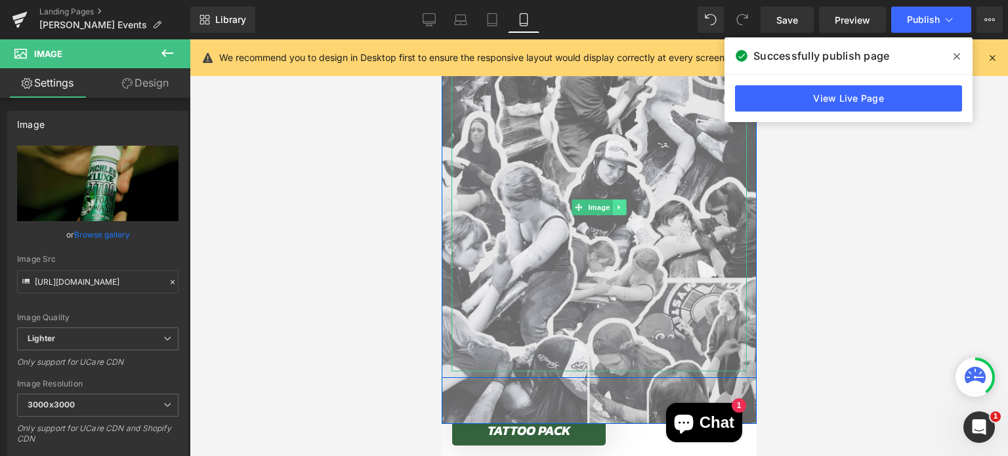
click at [620, 200] on link at bounding box center [619, 208] width 14 height 16
click at [623, 200] on link at bounding box center [626, 208] width 14 height 16
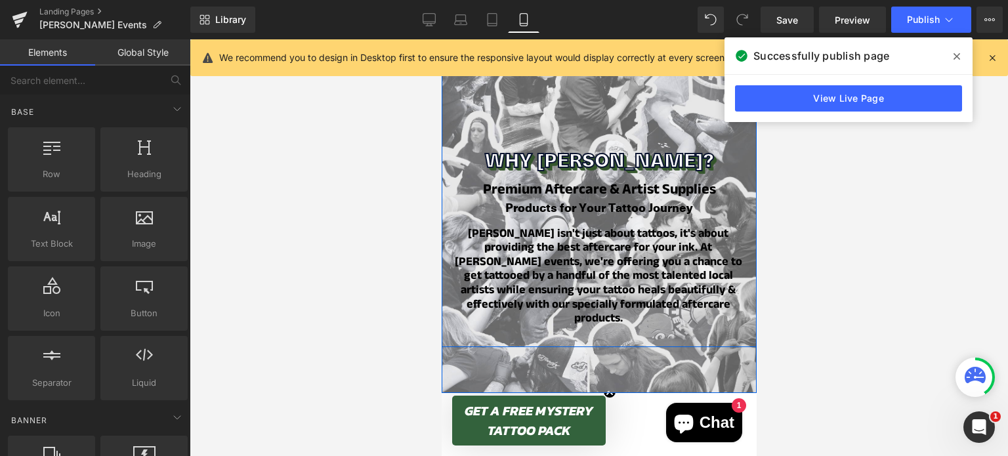
scroll to position [953, 0]
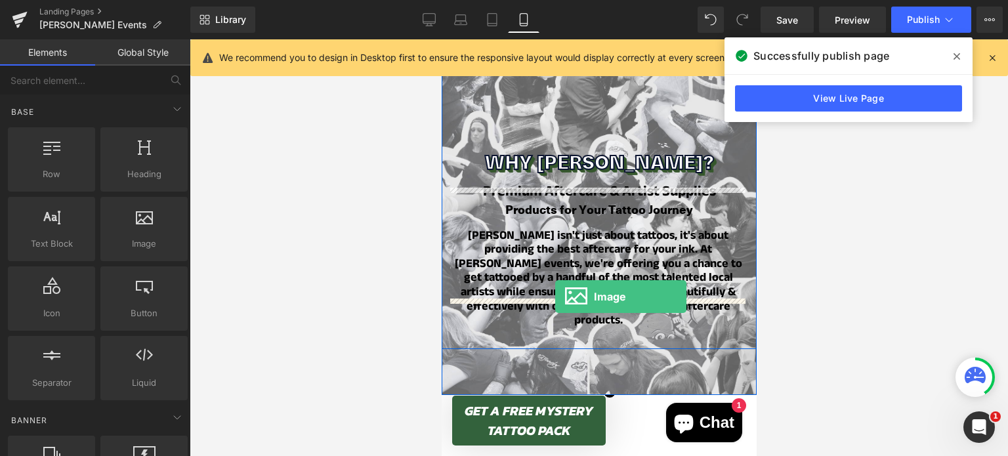
drag, startPoint x: 580, startPoint y: 269, endPoint x: 555, endPoint y: 297, distance: 37.2
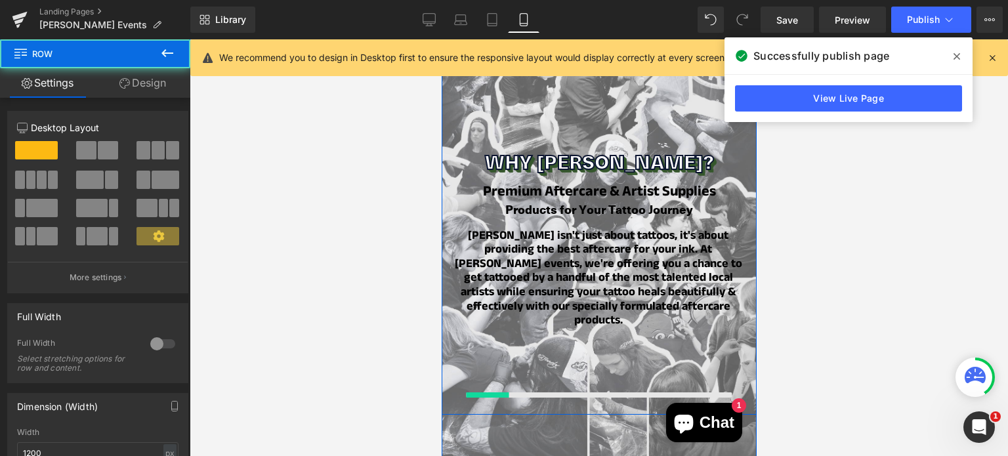
click at [555, 297] on div "Image Secure Your Spot Heading OZ COMIC-CON SYDNEY 2025 Heading 22 Days 02 Hour…" at bounding box center [598, 48] width 315 height 719
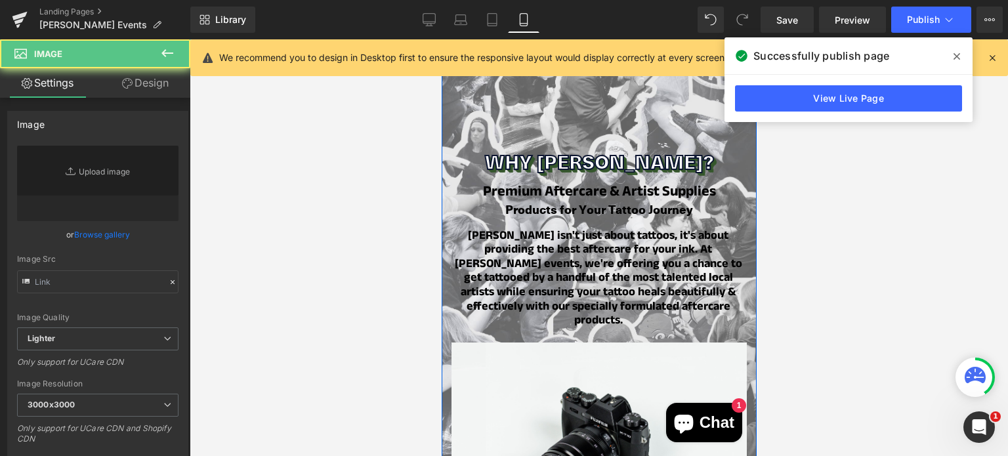
type input "//[DOMAIN_NAME][URL]"
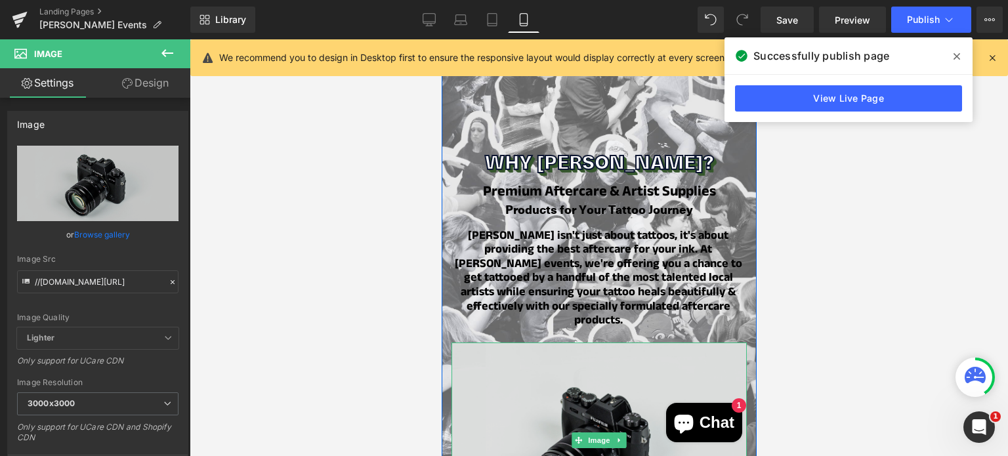
click at [581, 368] on img at bounding box center [598, 441] width 295 height 196
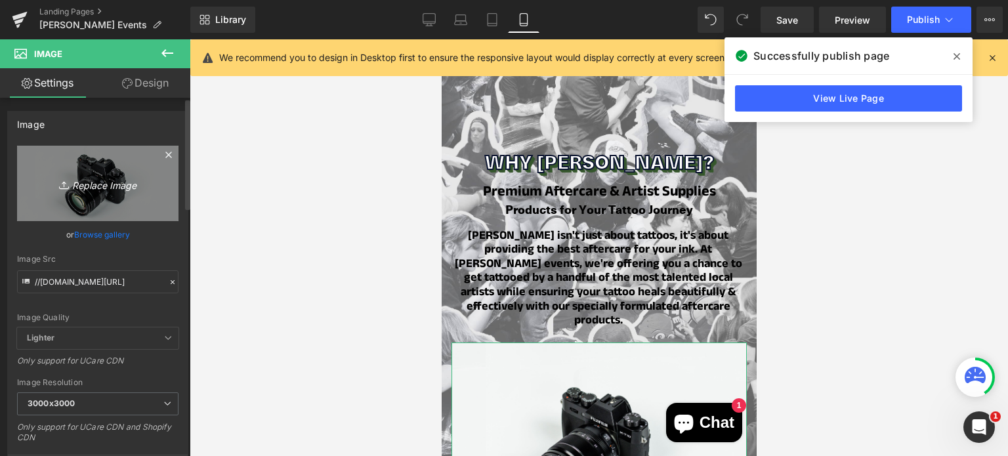
click at [73, 193] on link "Replace Image" at bounding box center [97, 183] width 161 height 75
type input "C:\fakepath\Copy of Copy of Your paragraph text (1).png"
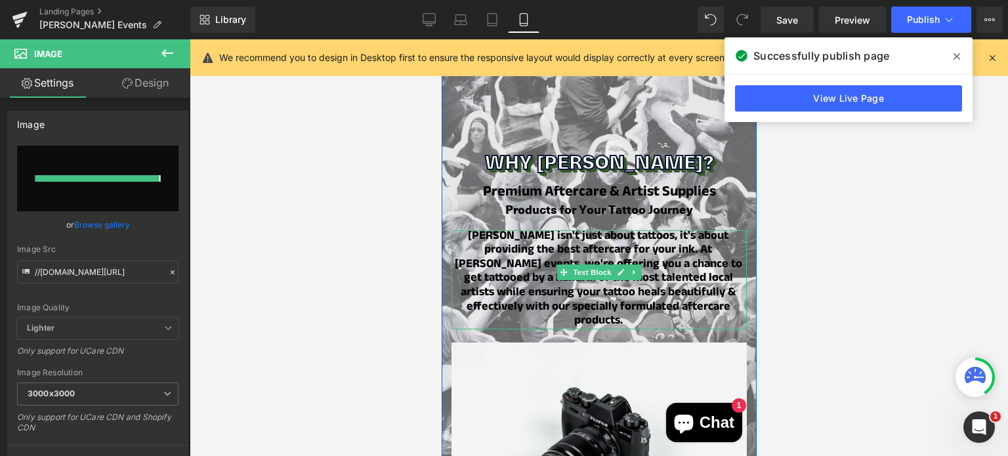
type input "[URL][DOMAIN_NAME]"
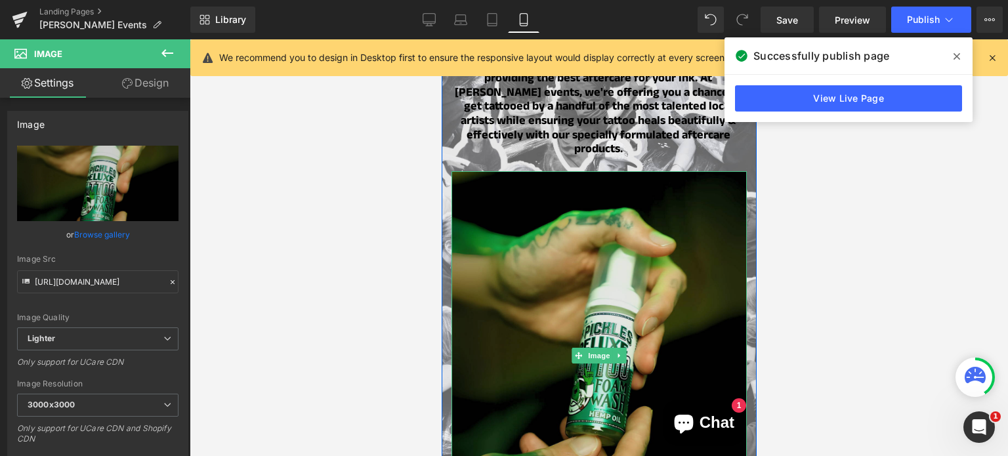
scroll to position [1112, 0]
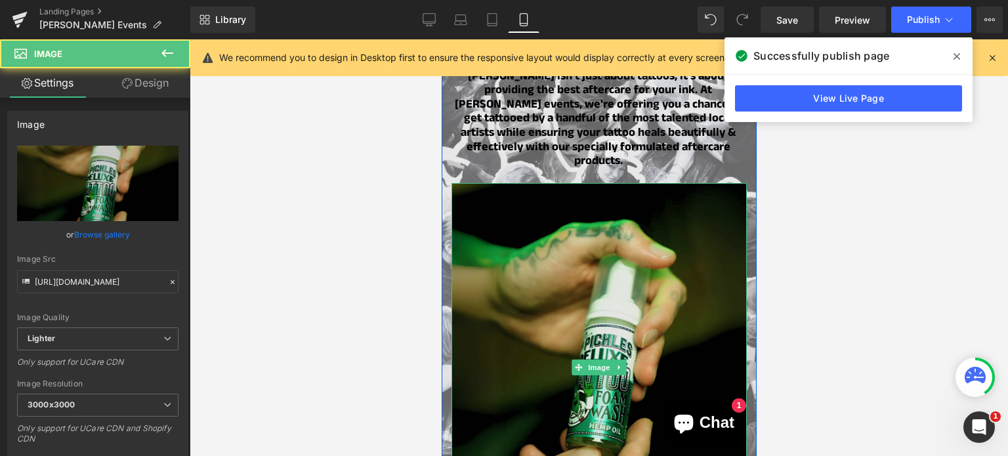
click at [591, 256] on img at bounding box center [598, 368] width 295 height 370
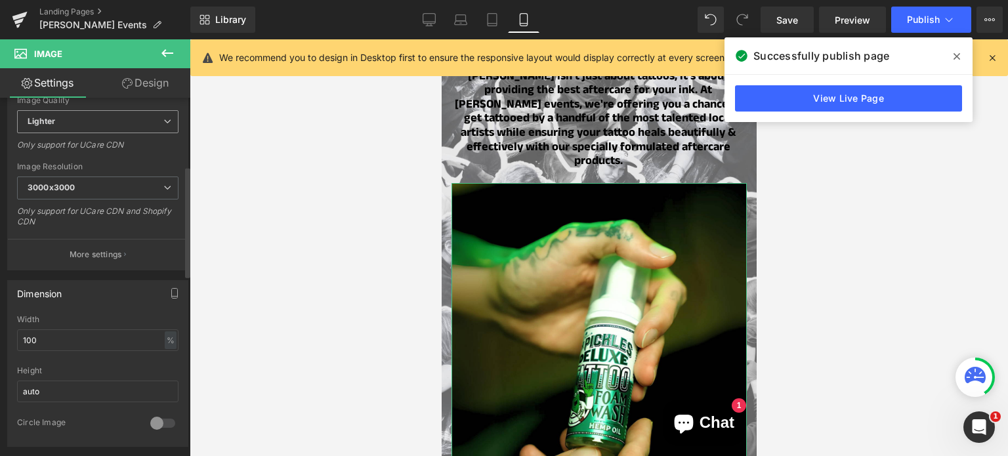
scroll to position [220, 0]
click at [62, 334] on input "100" at bounding box center [97, 338] width 161 height 22
type input "50"
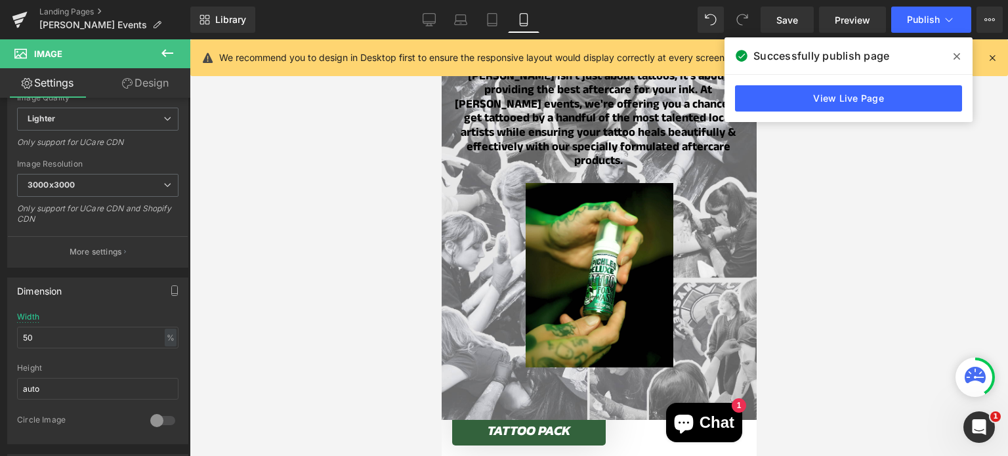
click at [305, 375] on div at bounding box center [599, 247] width 819 height 417
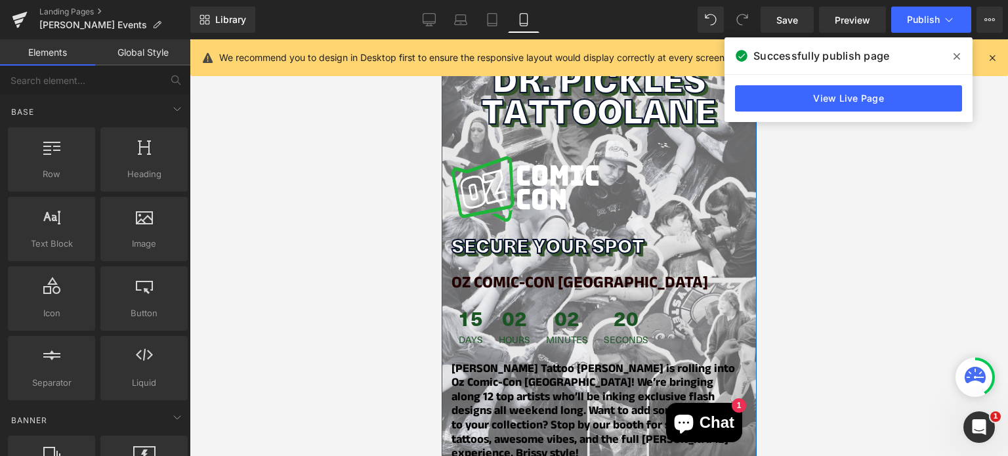
scroll to position [0, 0]
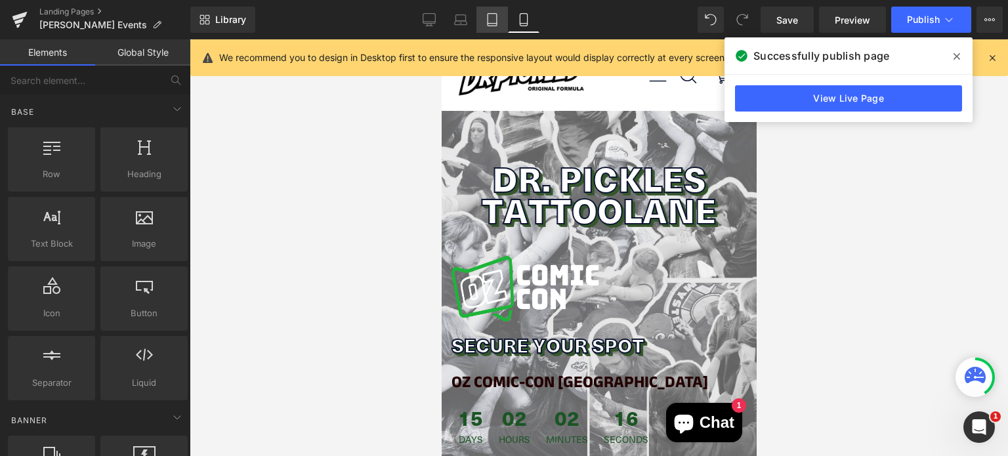
click at [491, 24] on icon at bounding box center [492, 19] width 13 height 13
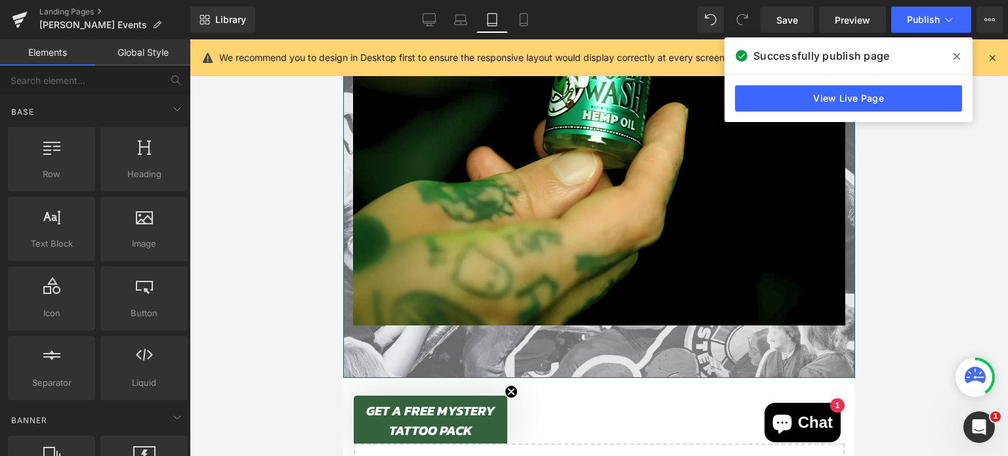
scroll to position [1676, 0]
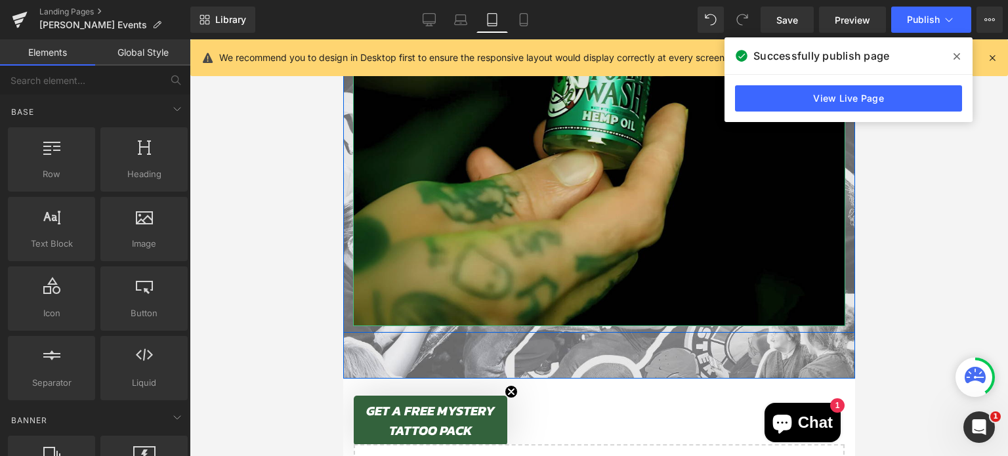
click at [560, 196] on img at bounding box center [599, 19] width 492 height 616
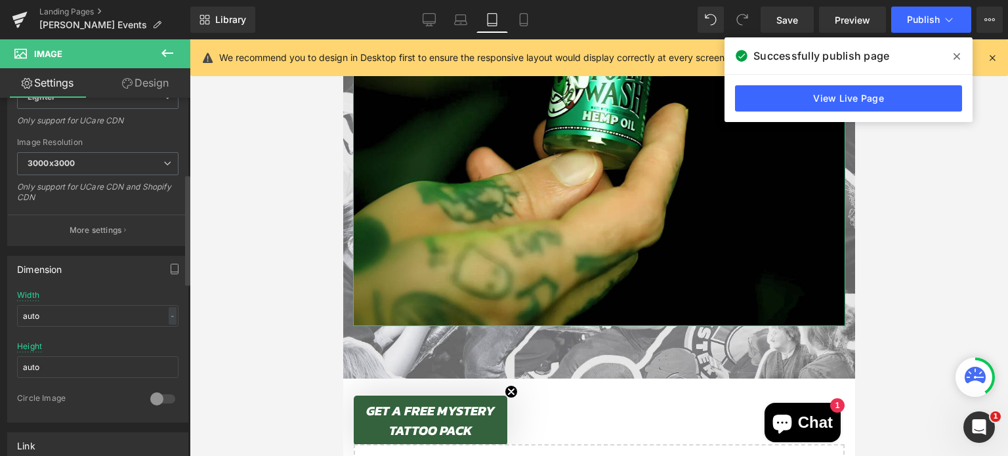
scroll to position [244, 0]
click at [53, 314] on input "auto" at bounding box center [97, 314] width 161 height 22
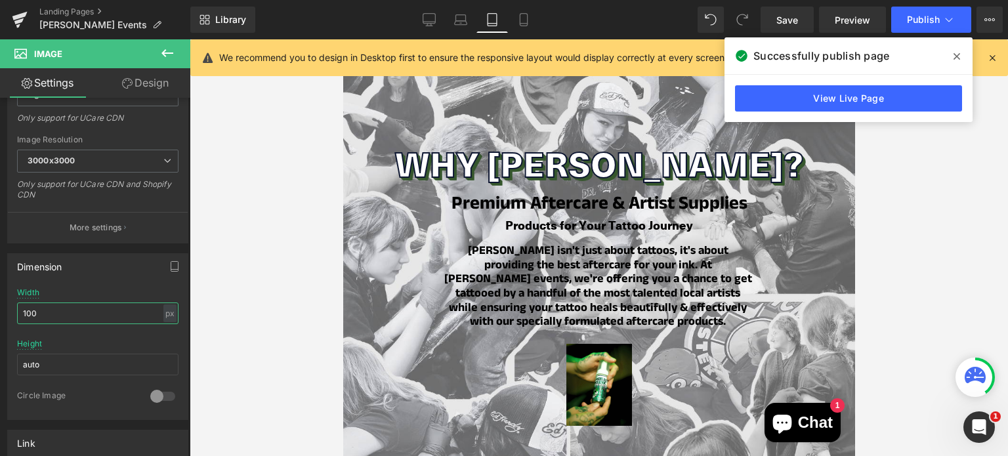
scroll to position [1088, 0]
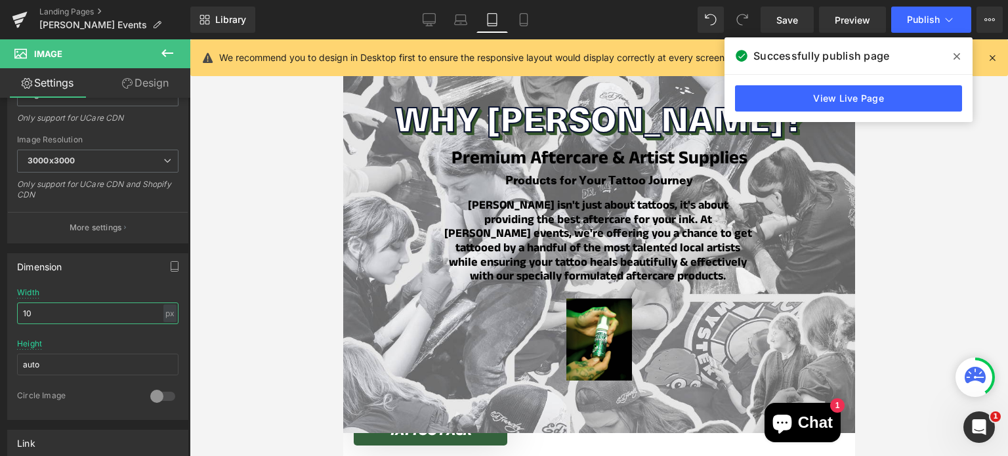
type input "1"
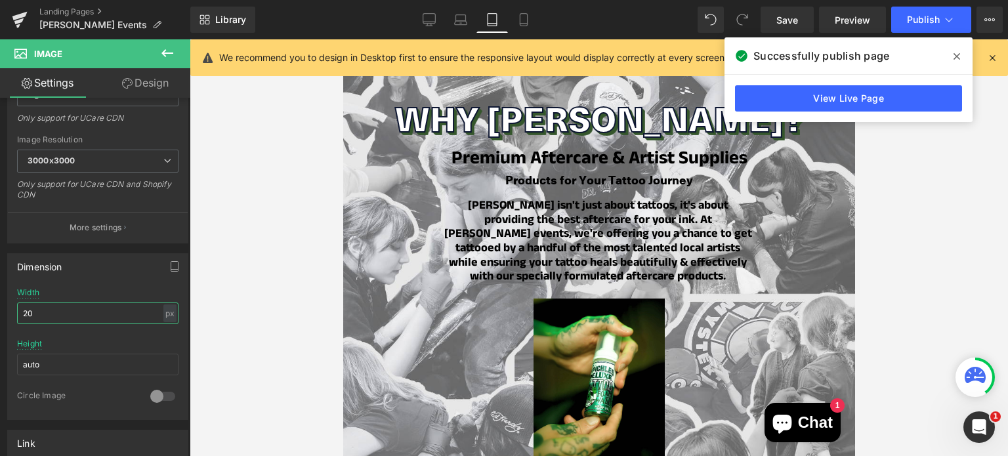
type input "2"
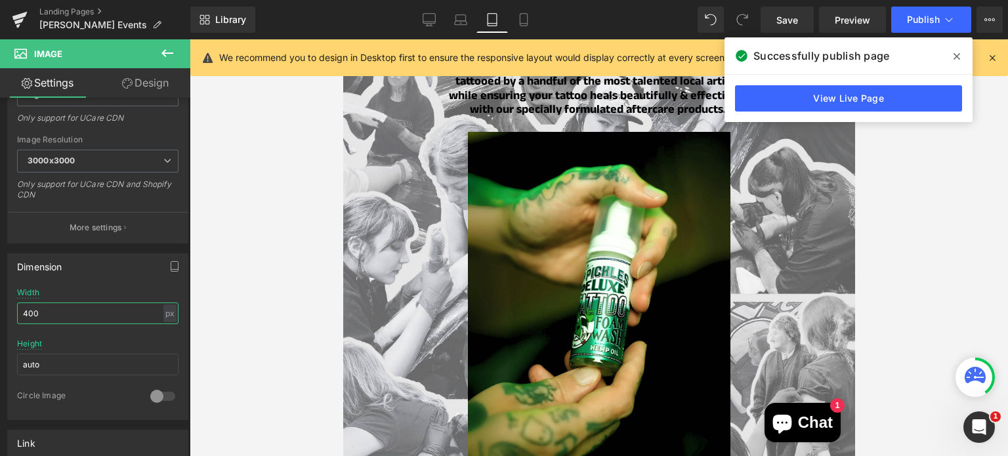
scroll to position [1263, 0]
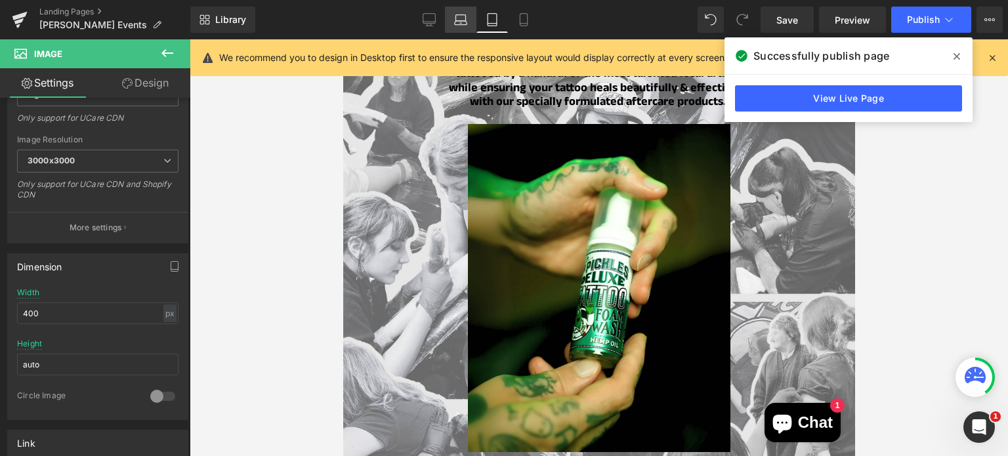
click at [458, 20] on icon at bounding box center [460, 19] width 13 height 13
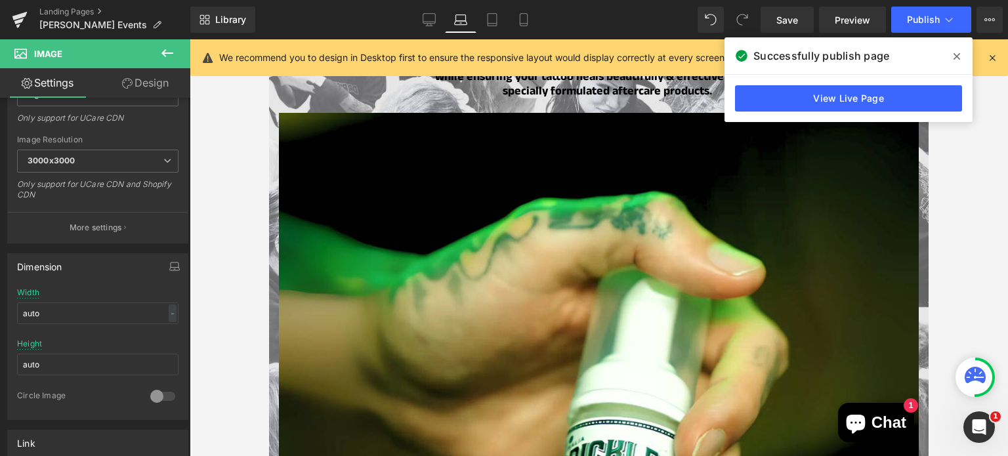
scroll to position [1378, 0]
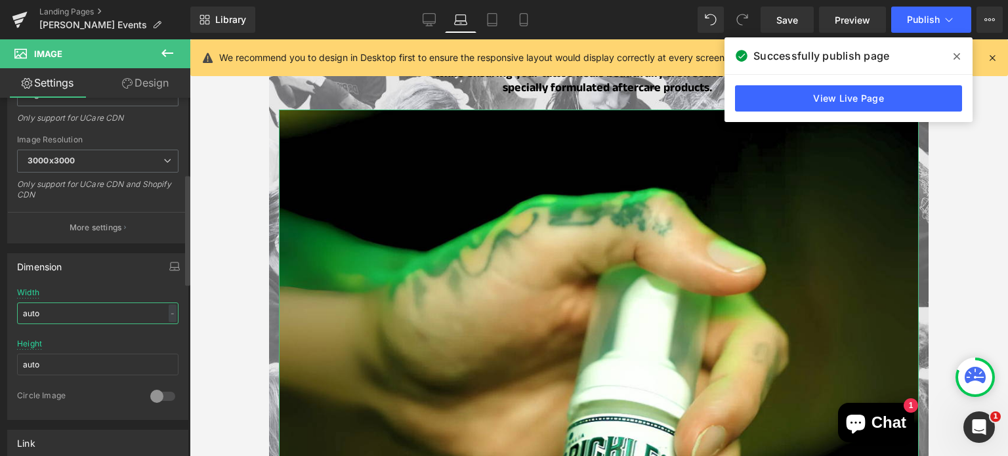
click at [53, 312] on input "auto" at bounding box center [97, 314] width 161 height 22
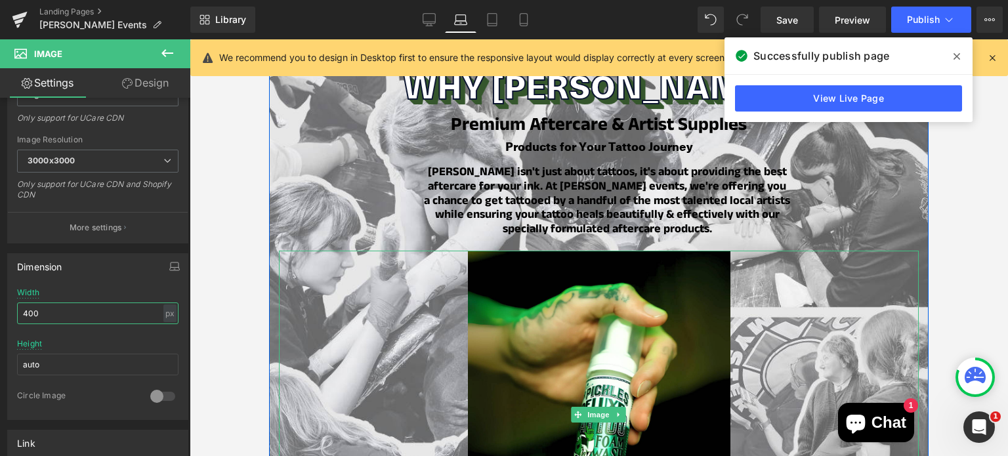
scroll to position [1187, 0]
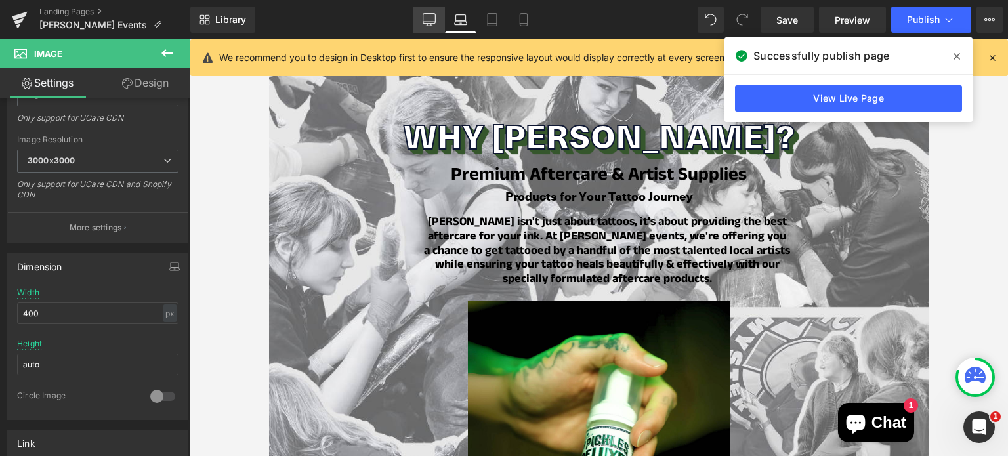
click at [441, 17] on link "Desktop" at bounding box center [430, 20] width 32 height 26
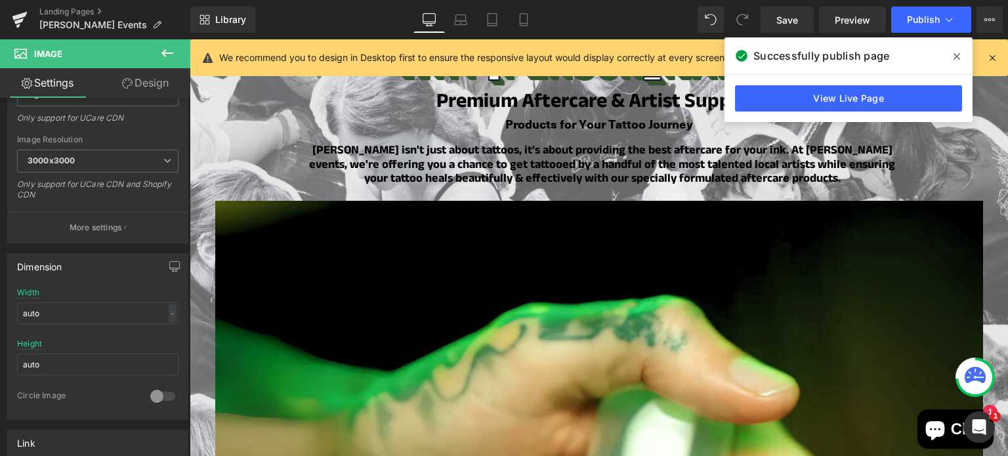
scroll to position [1073, 0]
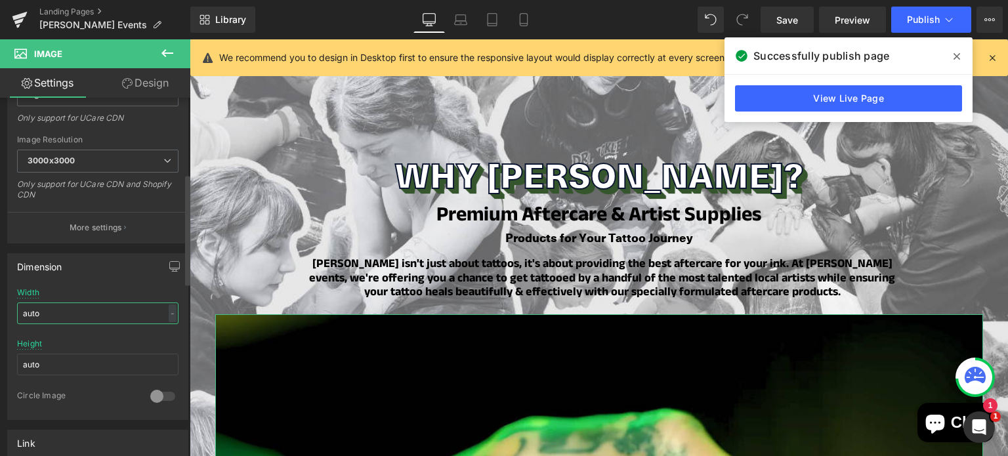
click at [42, 314] on input "auto" at bounding box center [97, 314] width 161 height 22
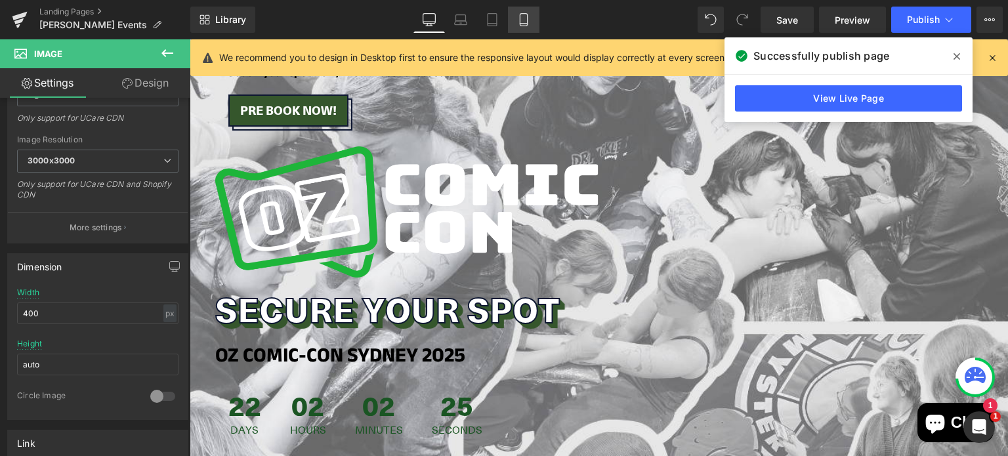
click at [528, 11] on link "Mobile" at bounding box center [524, 20] width 32 height 26
type input "50"
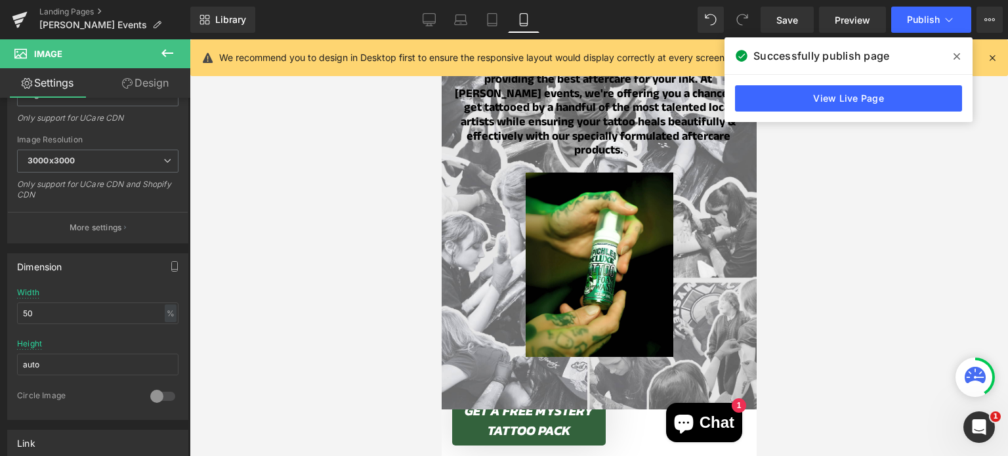
scroll to position [1123, 0]
click at [919, 11] on button "Publish" at bounding box center [931, 20] width 80 height 26
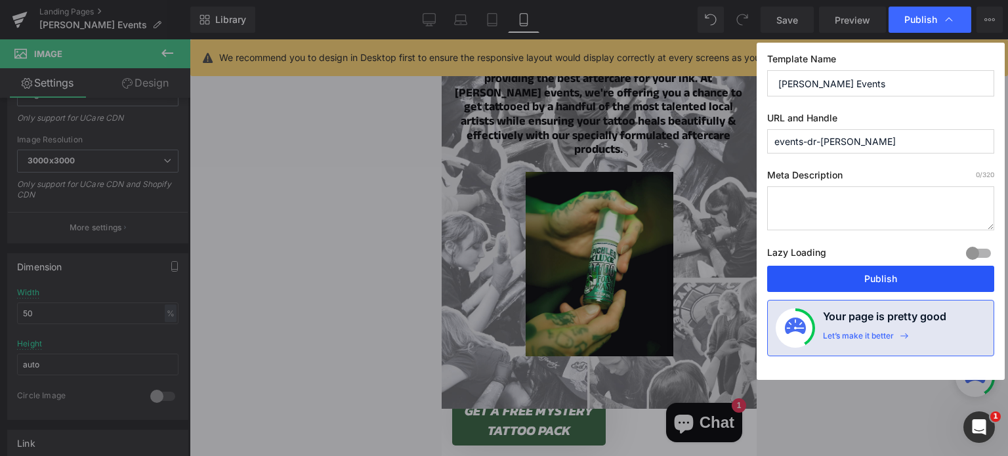
click at [865, 274] on button "Publish" at bounding box center [880, 279] width 227 height 26
